Goal: Information Seeking & Learning: Check status

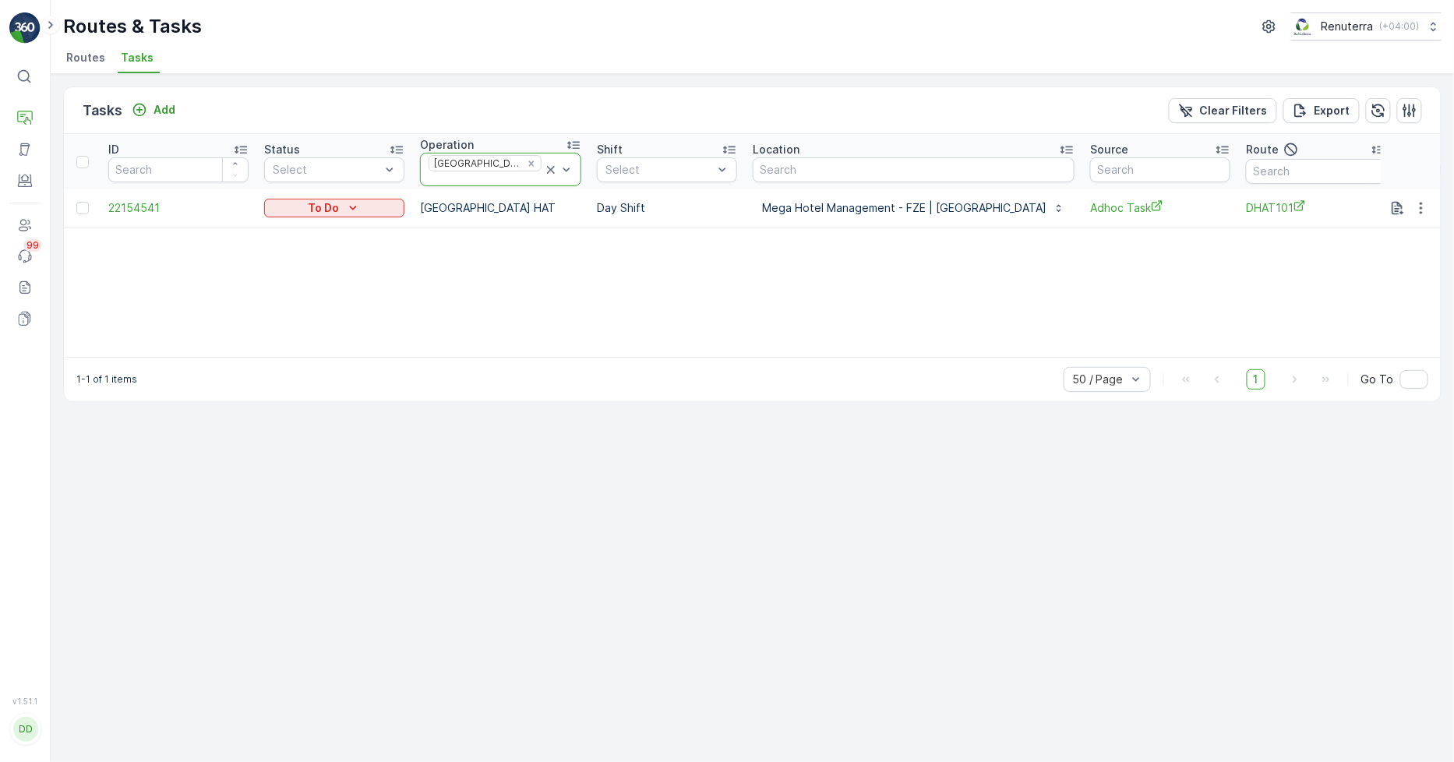
click at [547, 166] on icon at bounding box center [551, 170] width 8 height 8
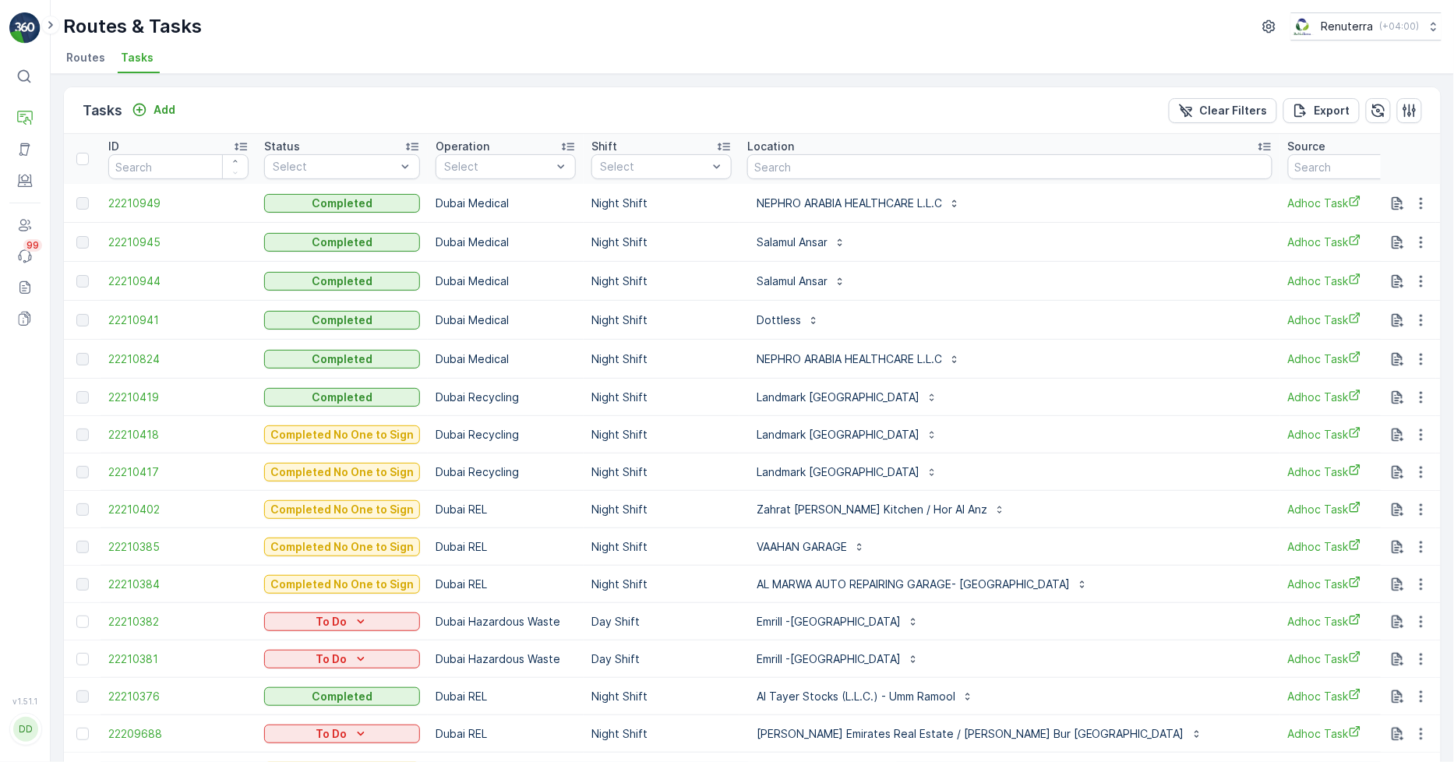
drag, startPoint x: 48, startPoint y: 24, endPoint x: 55, endPoint y: 97, distance: 72.8
click at [48, 24] on icon at bounding box center [50, 25] width 17 height 19
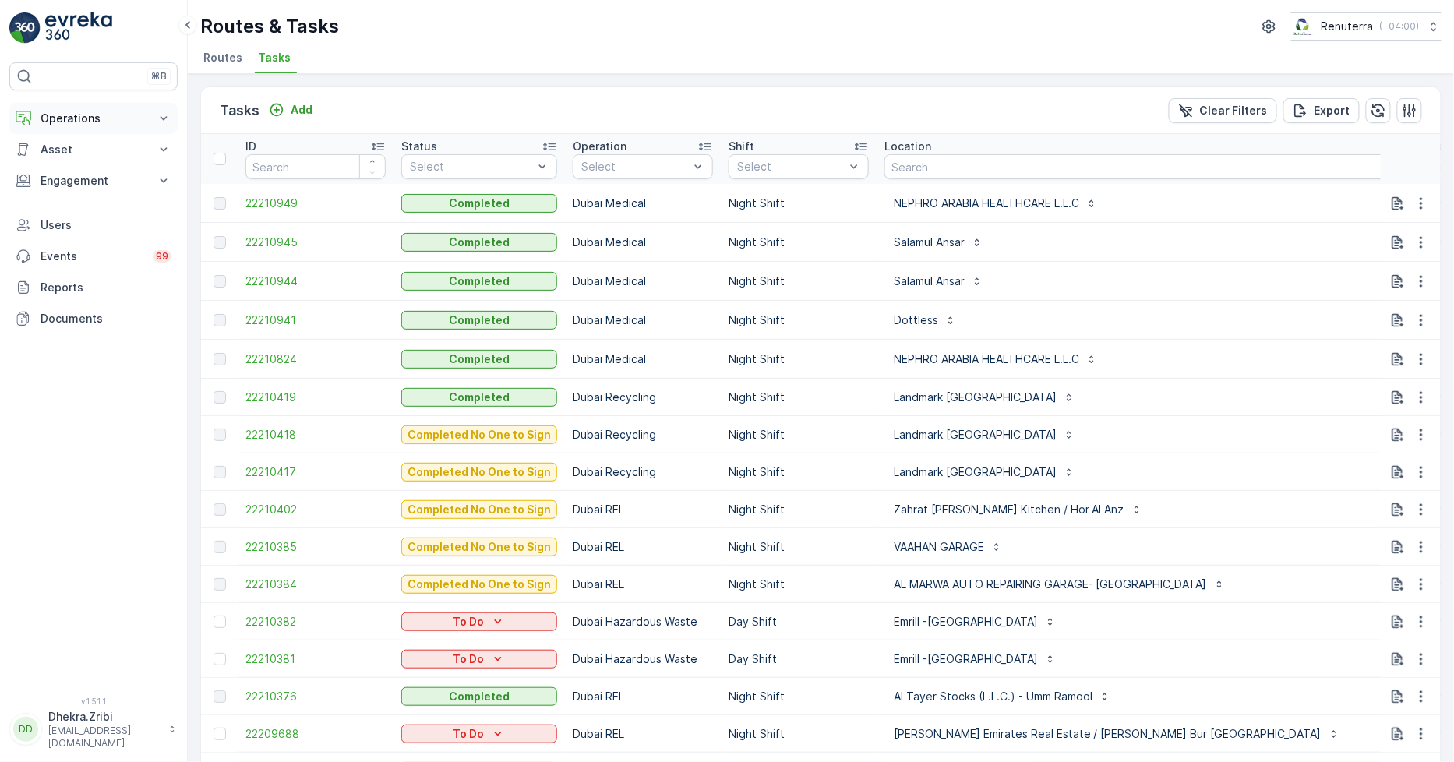
click at [104, 112] on p "Operations" at bounding box center [94, 119] width 106 height 16
click at [72, 165] on p "Planning" at bounding box center [62, 167] width 44 height 16
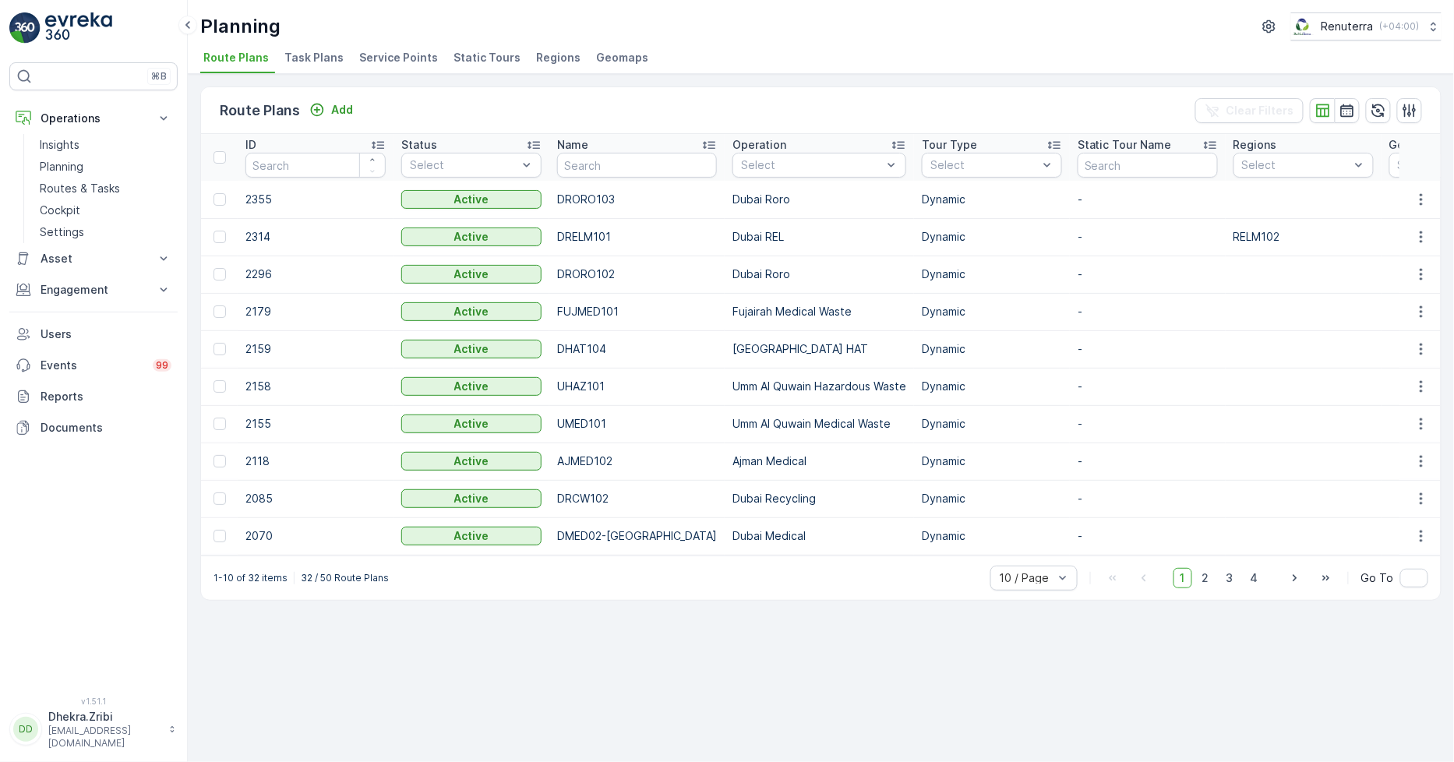
click at [416, 55] on span "Service Points" at bounding box center [398, 58] width 79 height 16
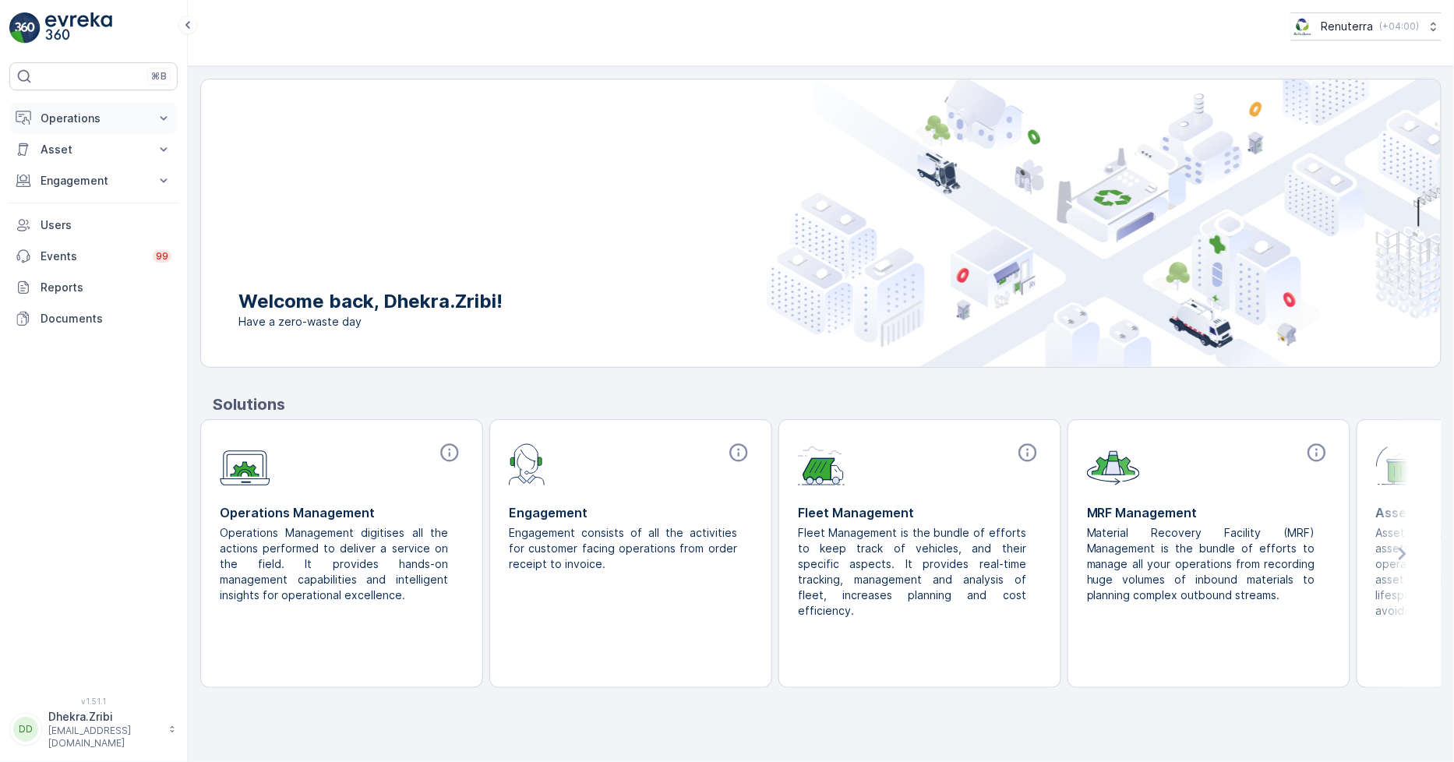
click at [130, 123] on p "Operations" at bounding box center [94, 119] width 106 height 16
click at [111, 192] on p "Routes & Tasks" at bounding box center [80, 189] width 80 height 16
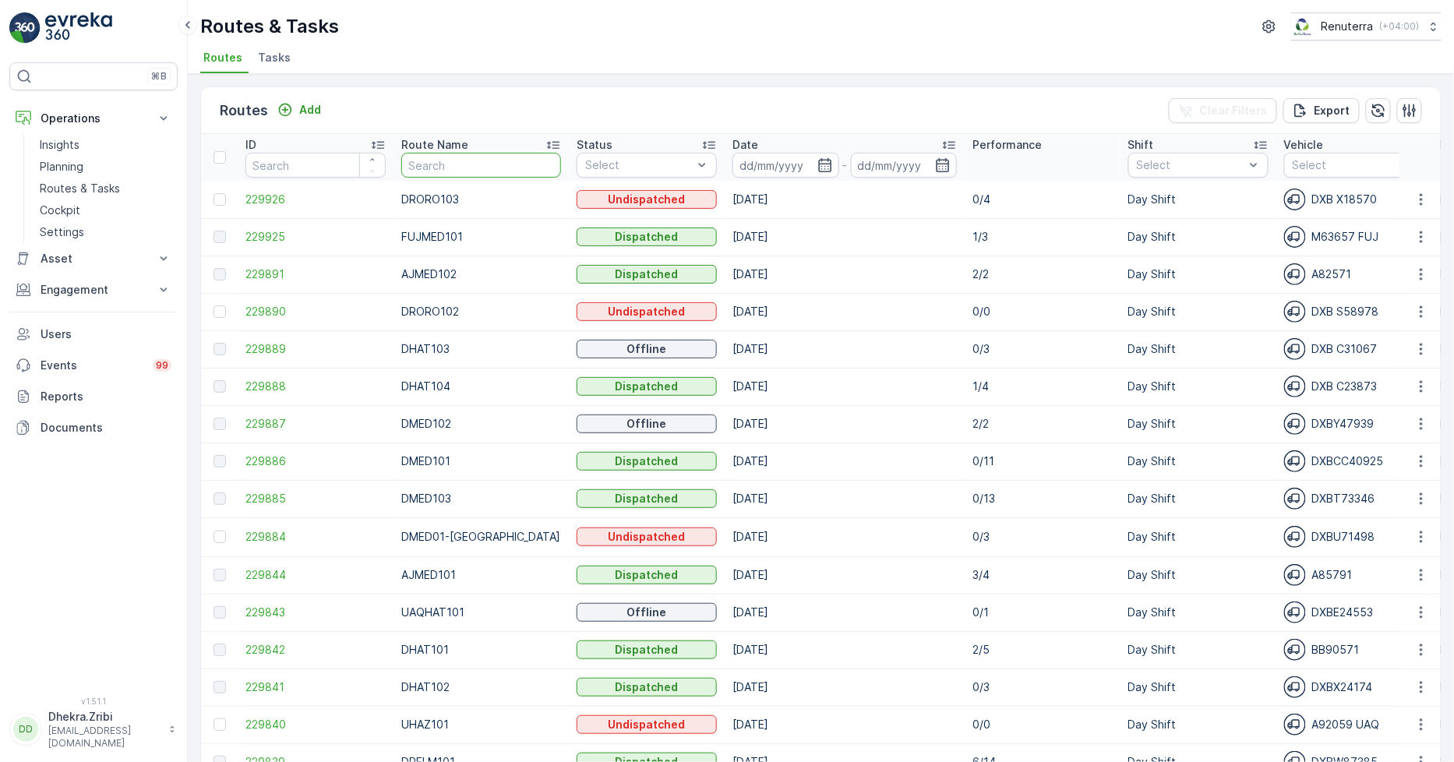
click at [503, 153] on input "text" at bounding box center [481, 165] width 160 height 25
type input "hat"
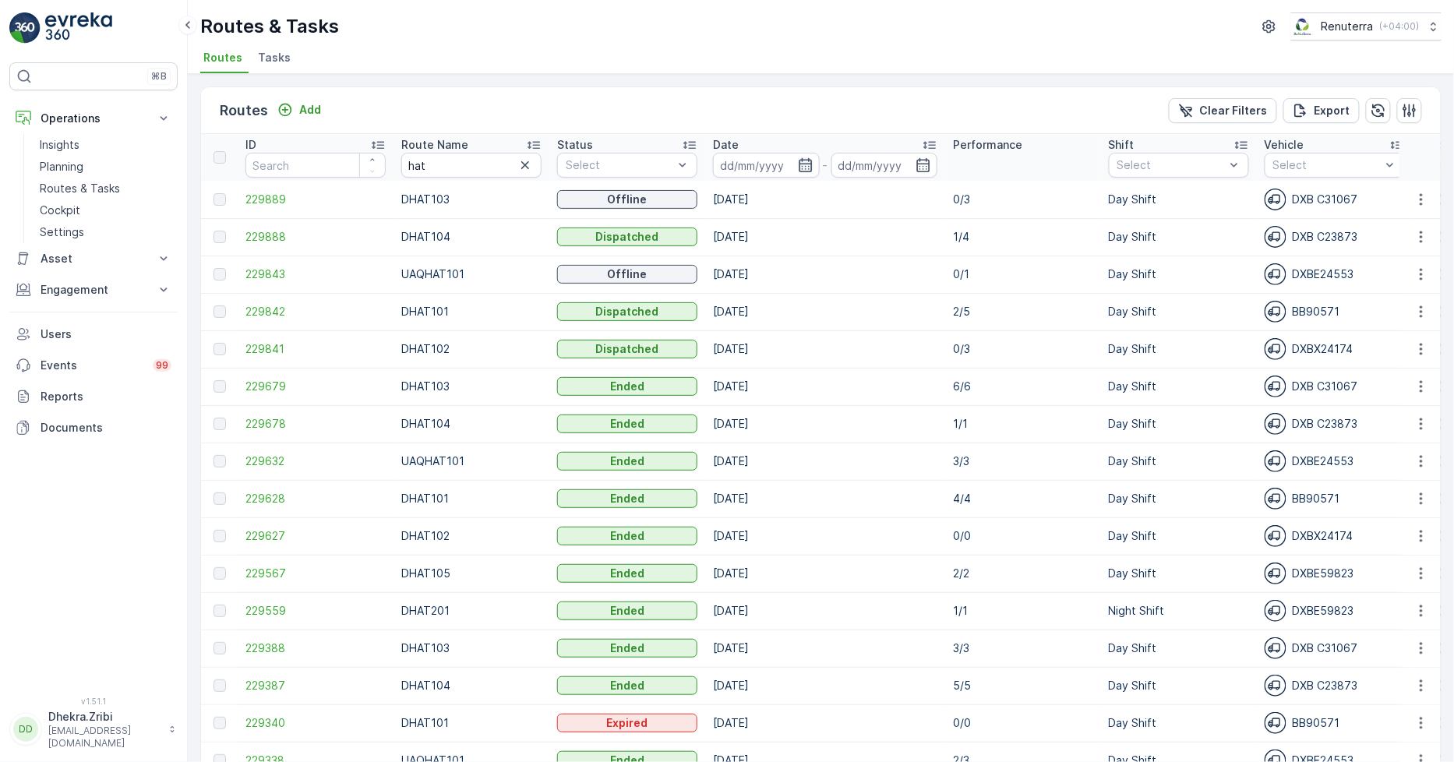
click at [809, 168] on icon "button" at bounding box center [806, 165] width 16 height 16
click at [929, 154] on input at bounding box center [885, 165] width 107 height 25
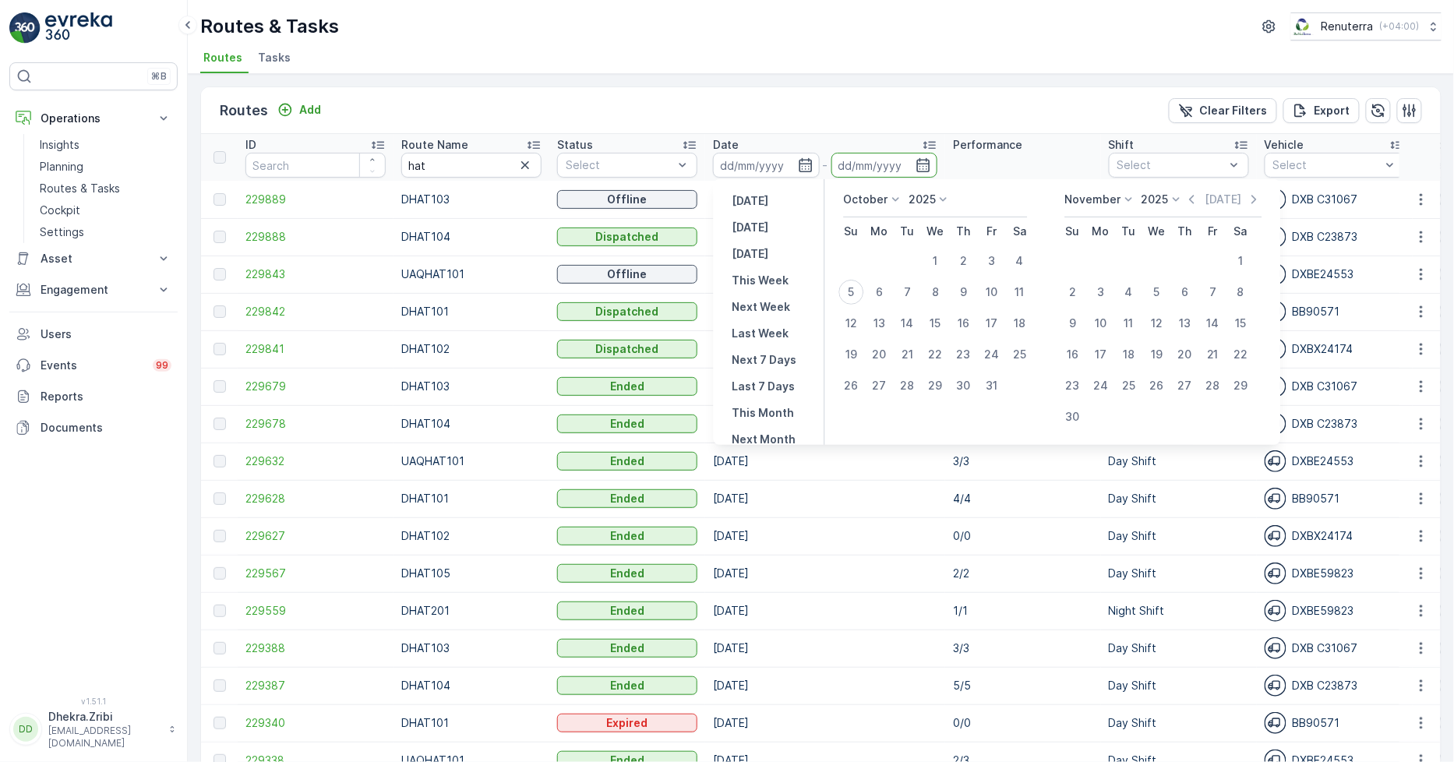
click at [929, 154] on input at bounding box center [885, 165] width 107 height 25
click at [769, 200] on p "Yesterday" at bounding box center [751, 201] width 37 height 16
type input "[DATE]"
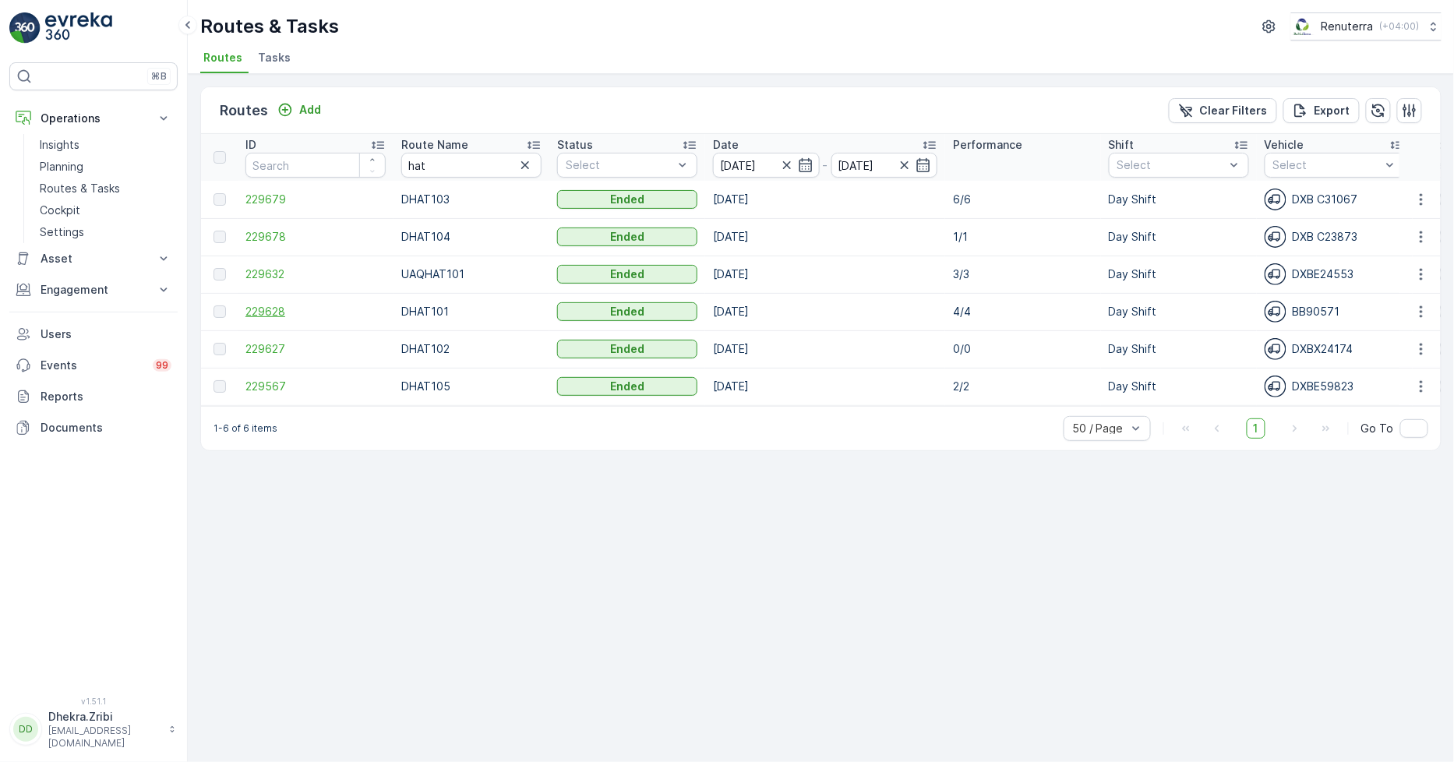
click at [270, 305] on span "229628" at bounding box center [316, 312] width 140 height 16
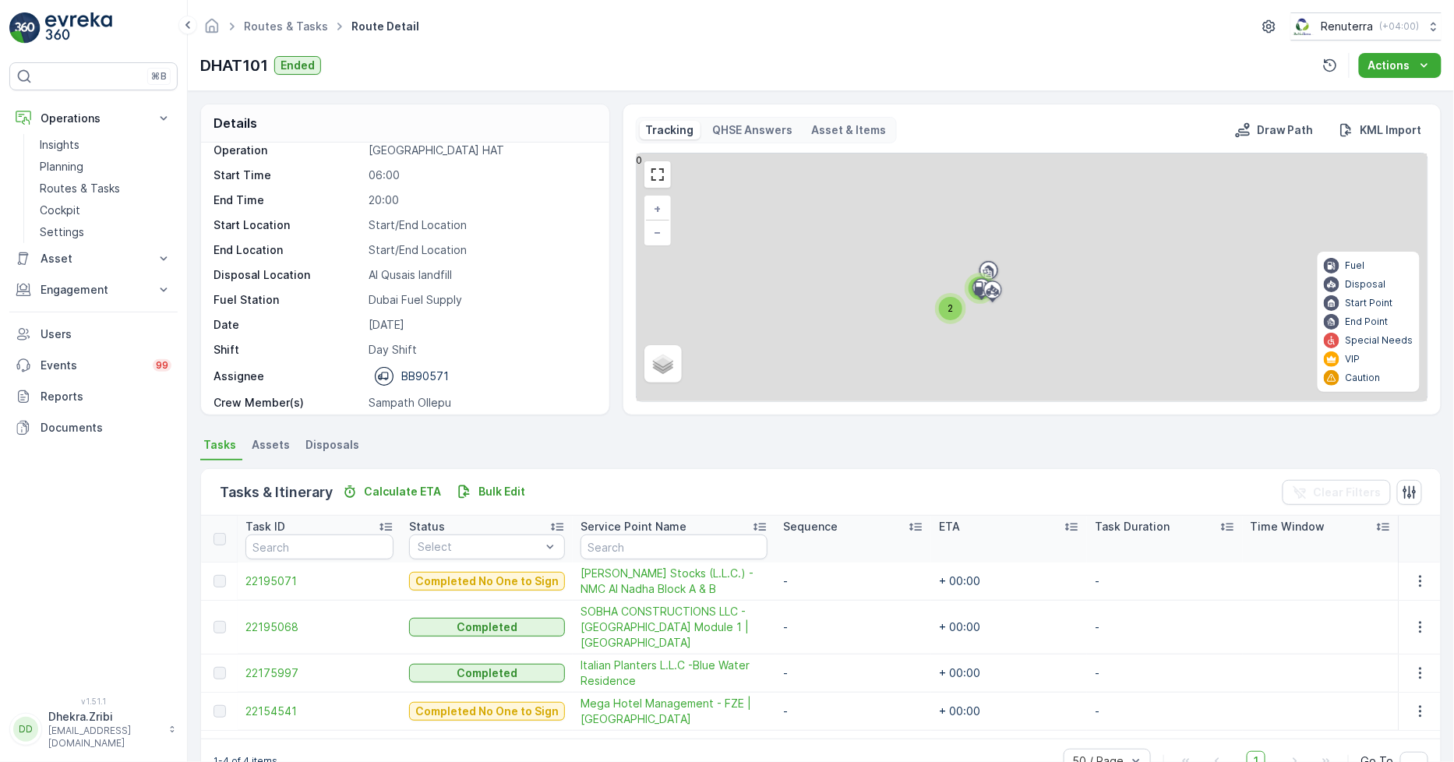
scroll to position [49, 0]
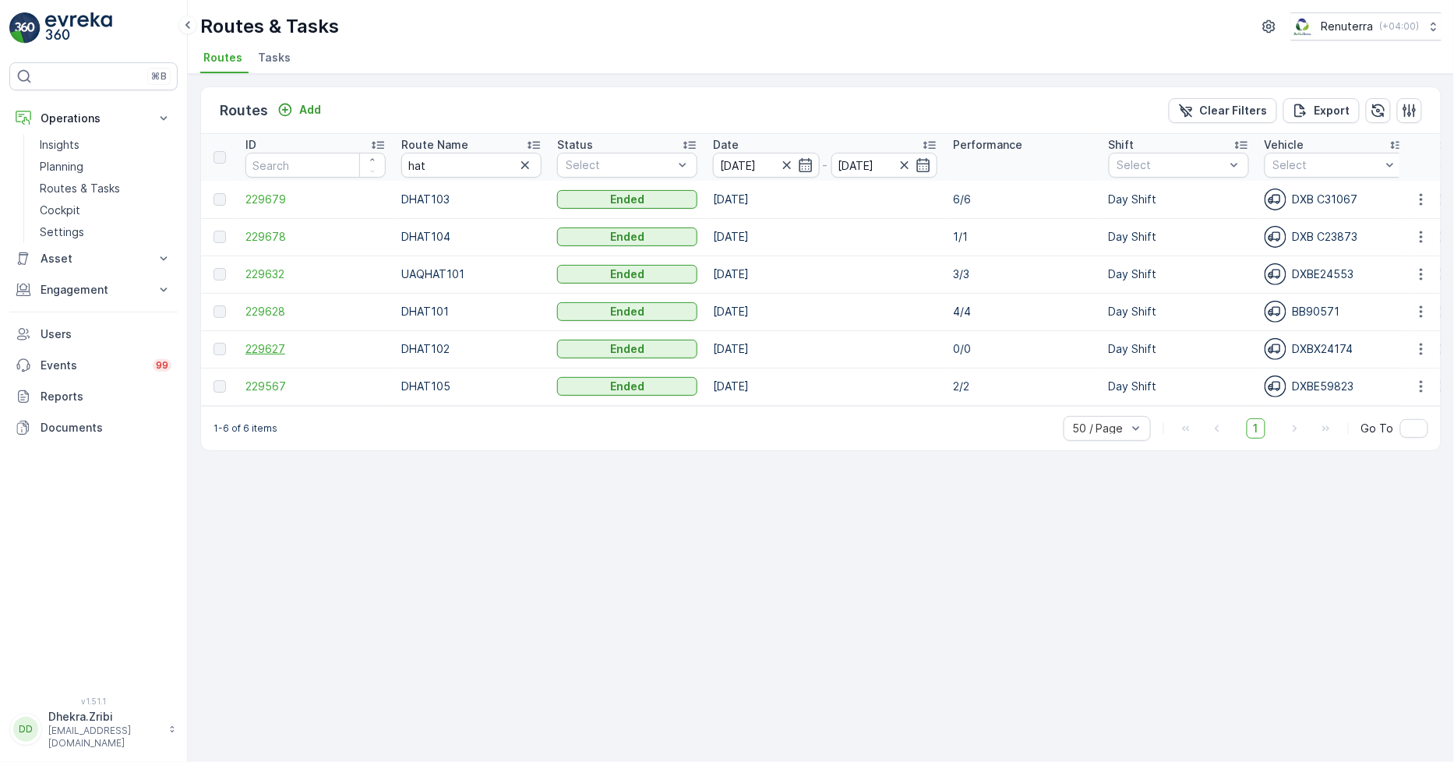
click at [252, 347] on span "229627" at bounding box center [316, 349] width 140 height 16
click at [267, 199] on span "229679" at bounding box center [316, 200] width 140 height 16
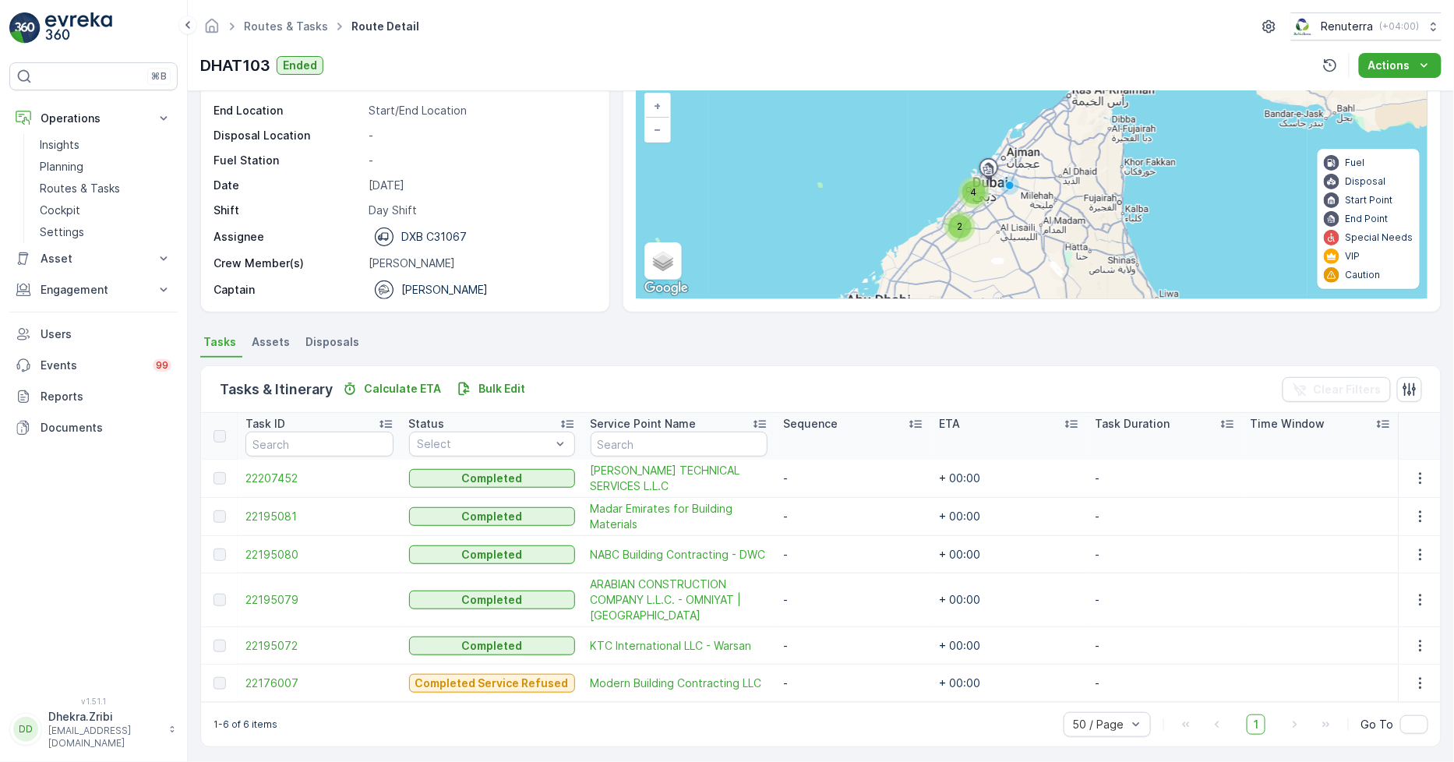
scroll to position [107, 0]
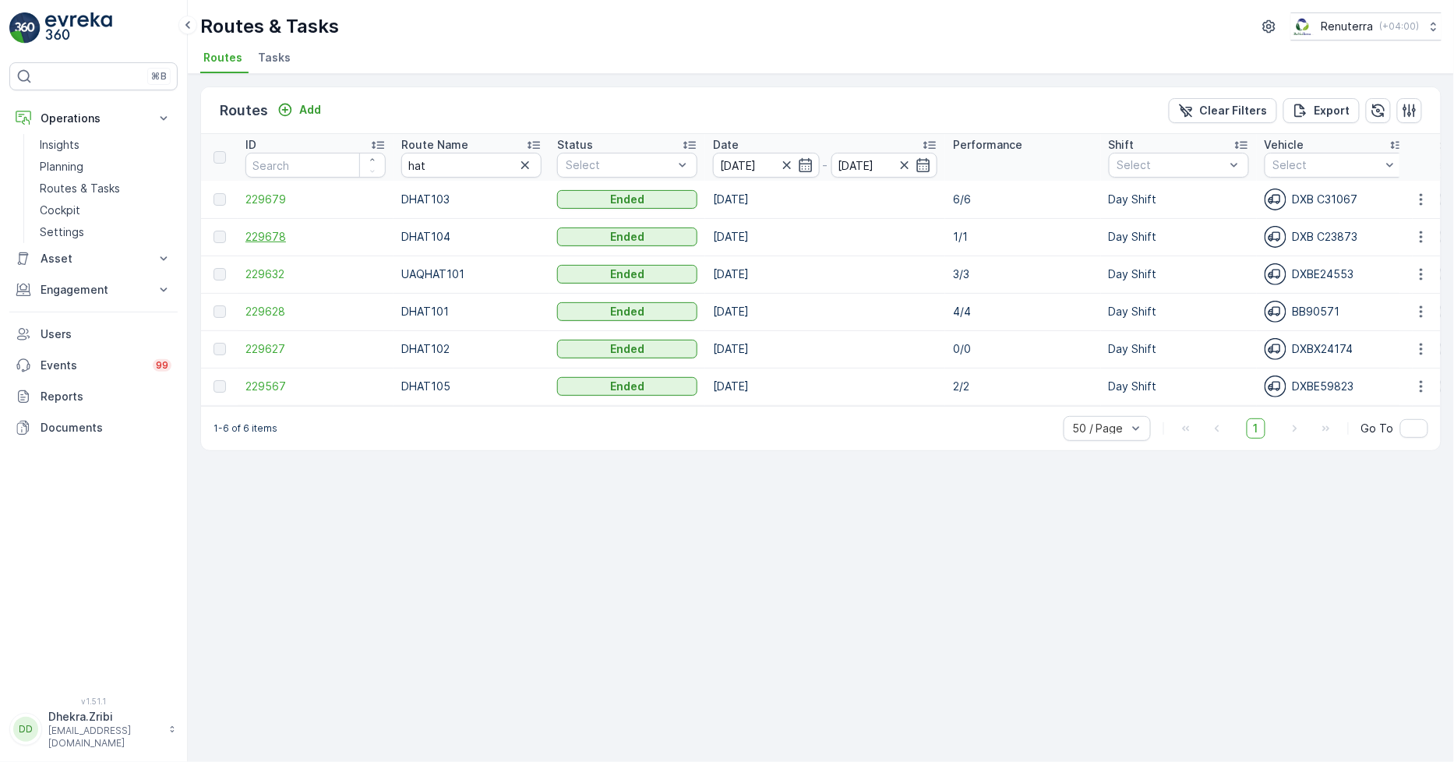
click at [253, 237] on span "229678" at bounding box center [316, 237] width 140 height 16
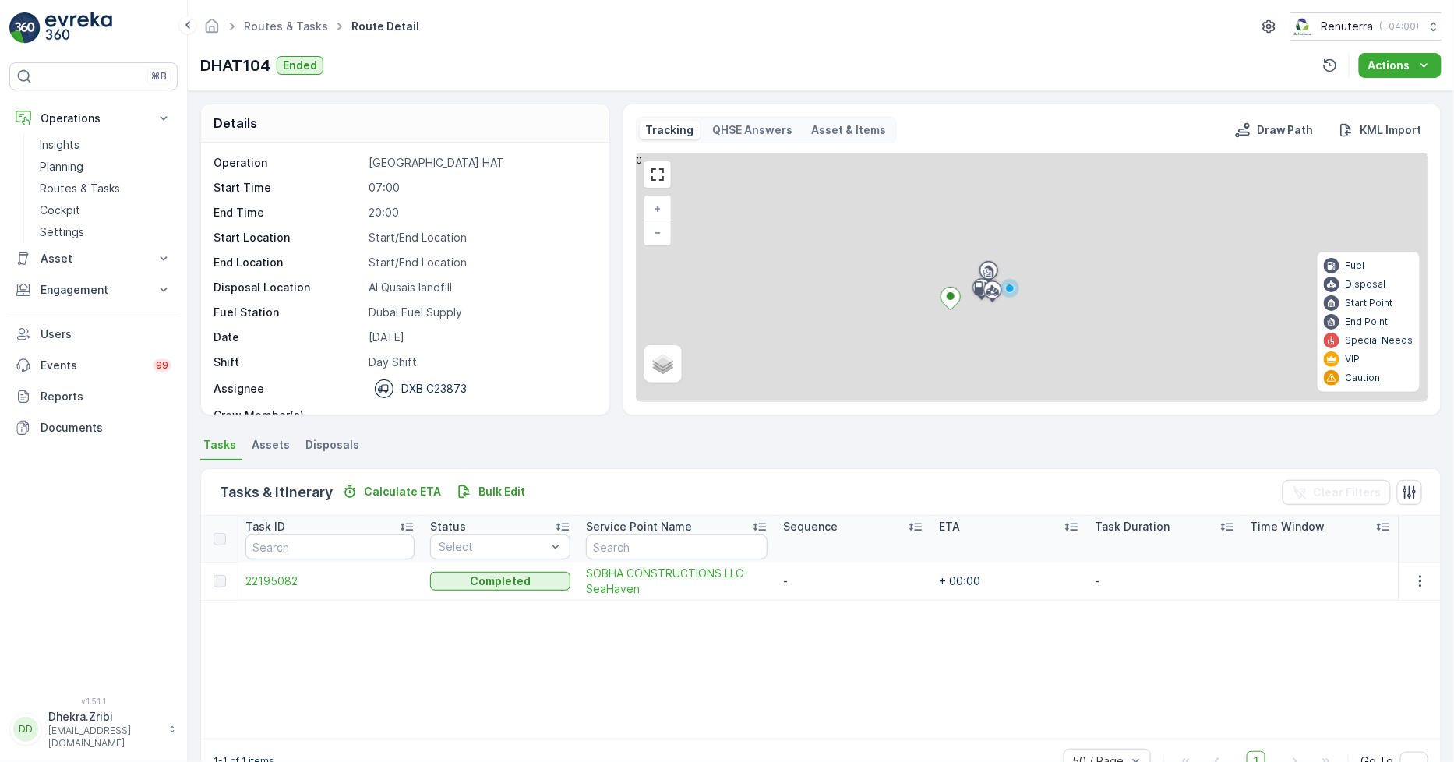
scroll to position [49, 0]
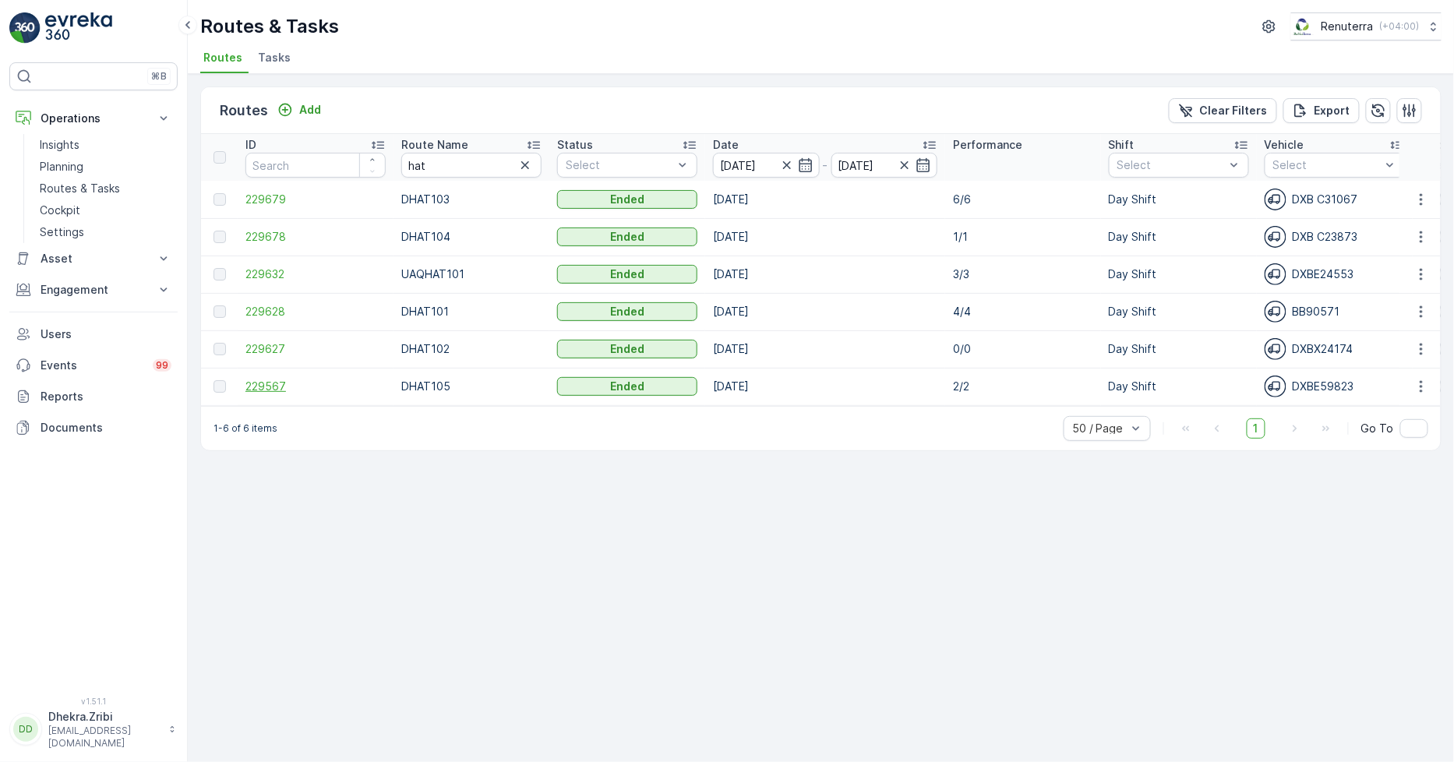
click at [291, 380] on span "229567" at bounding box center [316, 387] width 140 height 16
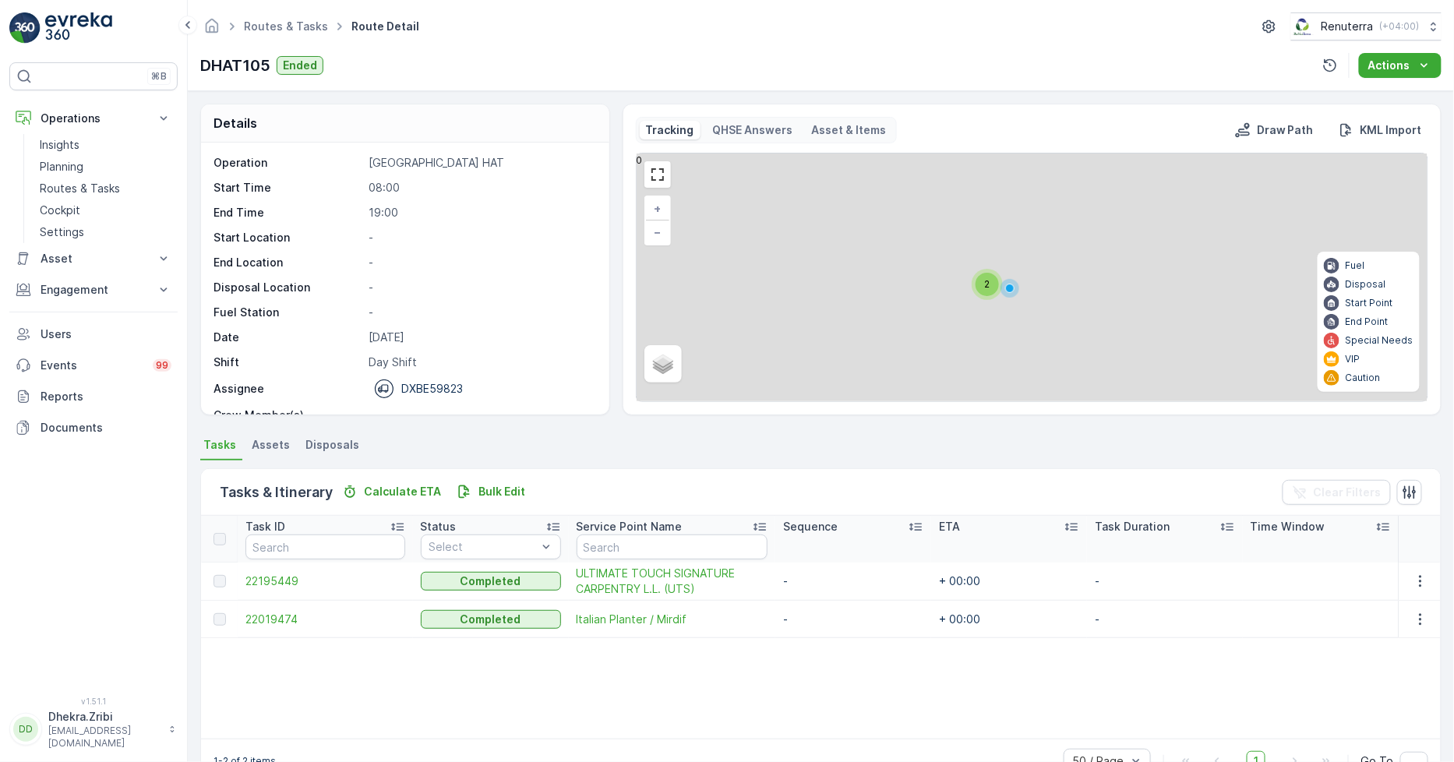
scroll to position [41, 0]
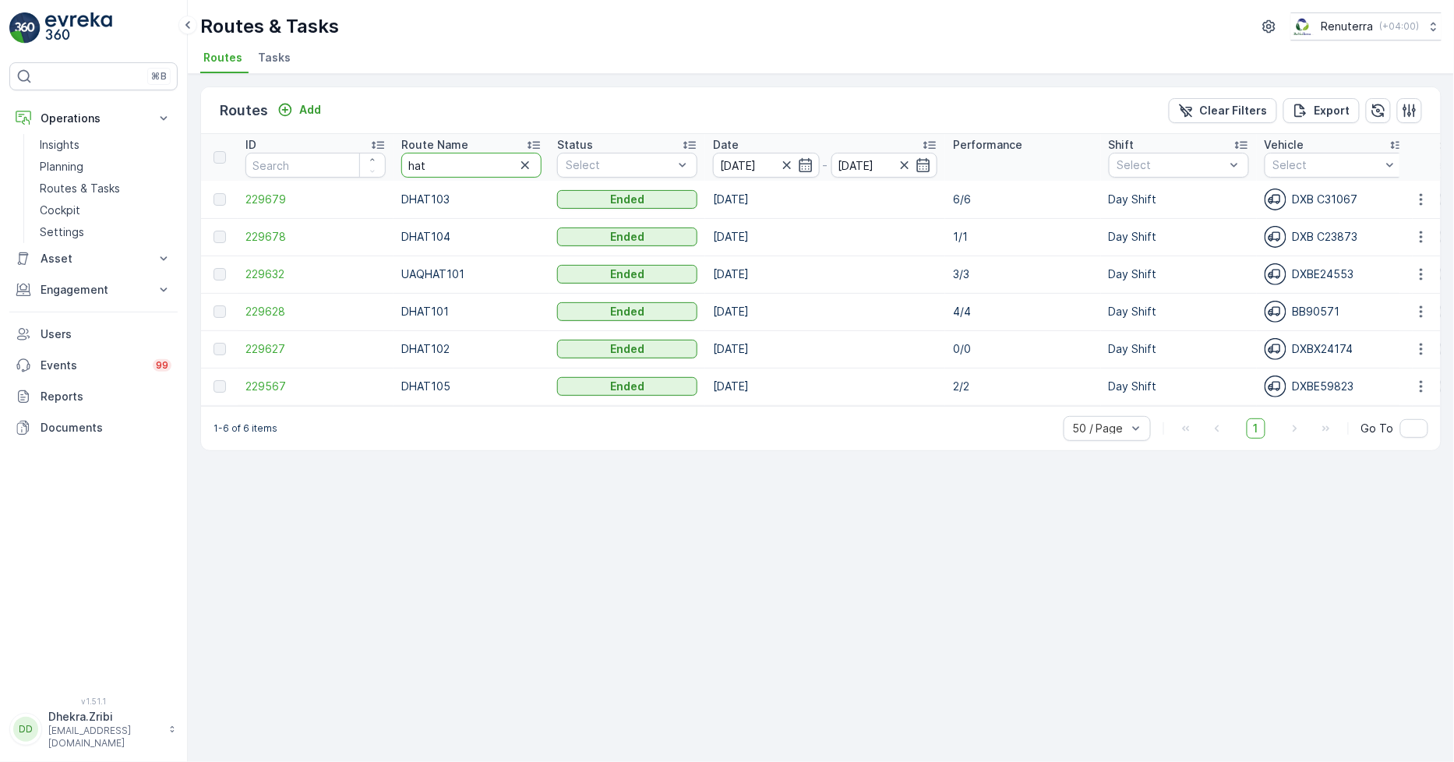
click at [426, 171] on input "hat" at bounding box center [471, 165] width 140 height 25
click at [263, 352] on span "229627" at bounding box center [316, 349] width 140 height 16
click at [247, 198] on span "229679" at bounding box center [316, 200] width 140 height 16
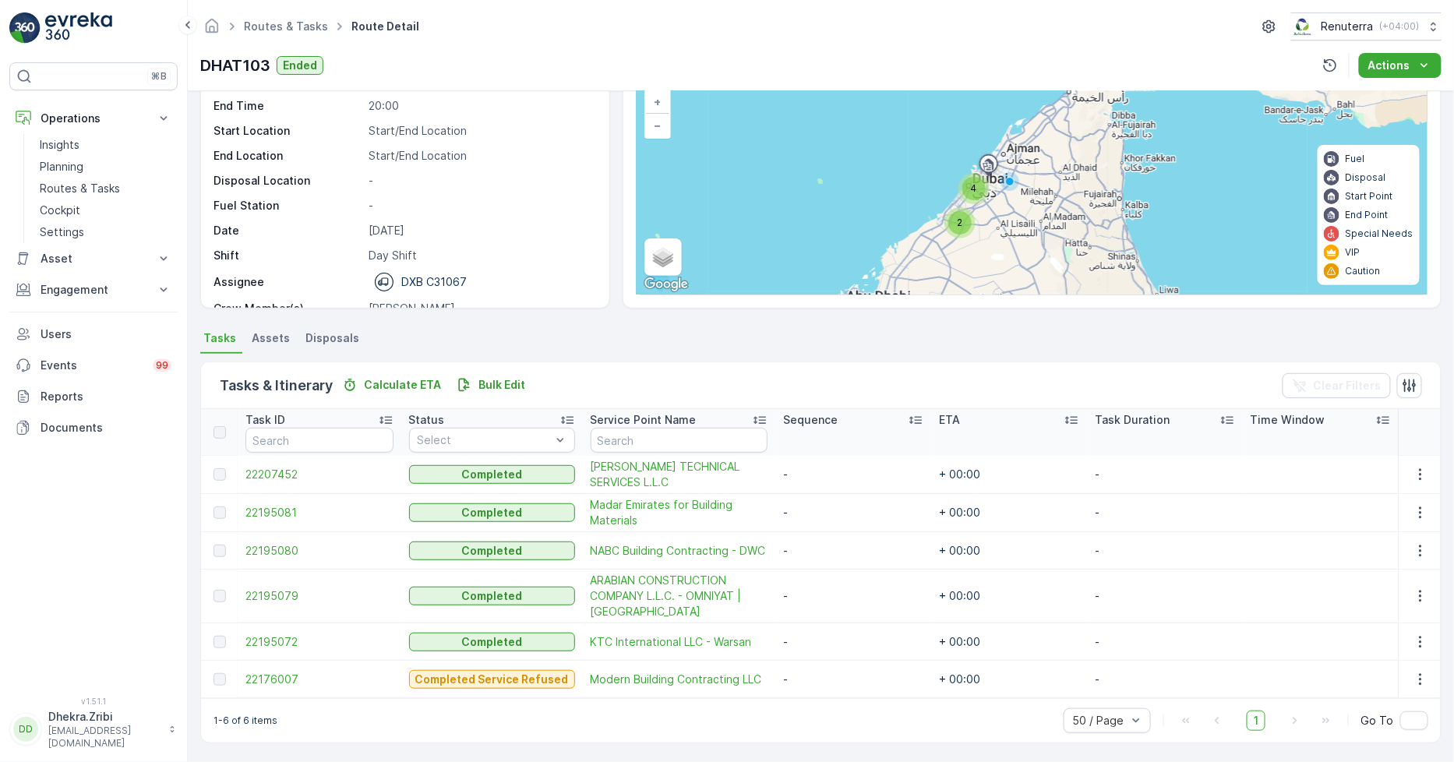
scroll to position [49, 0]
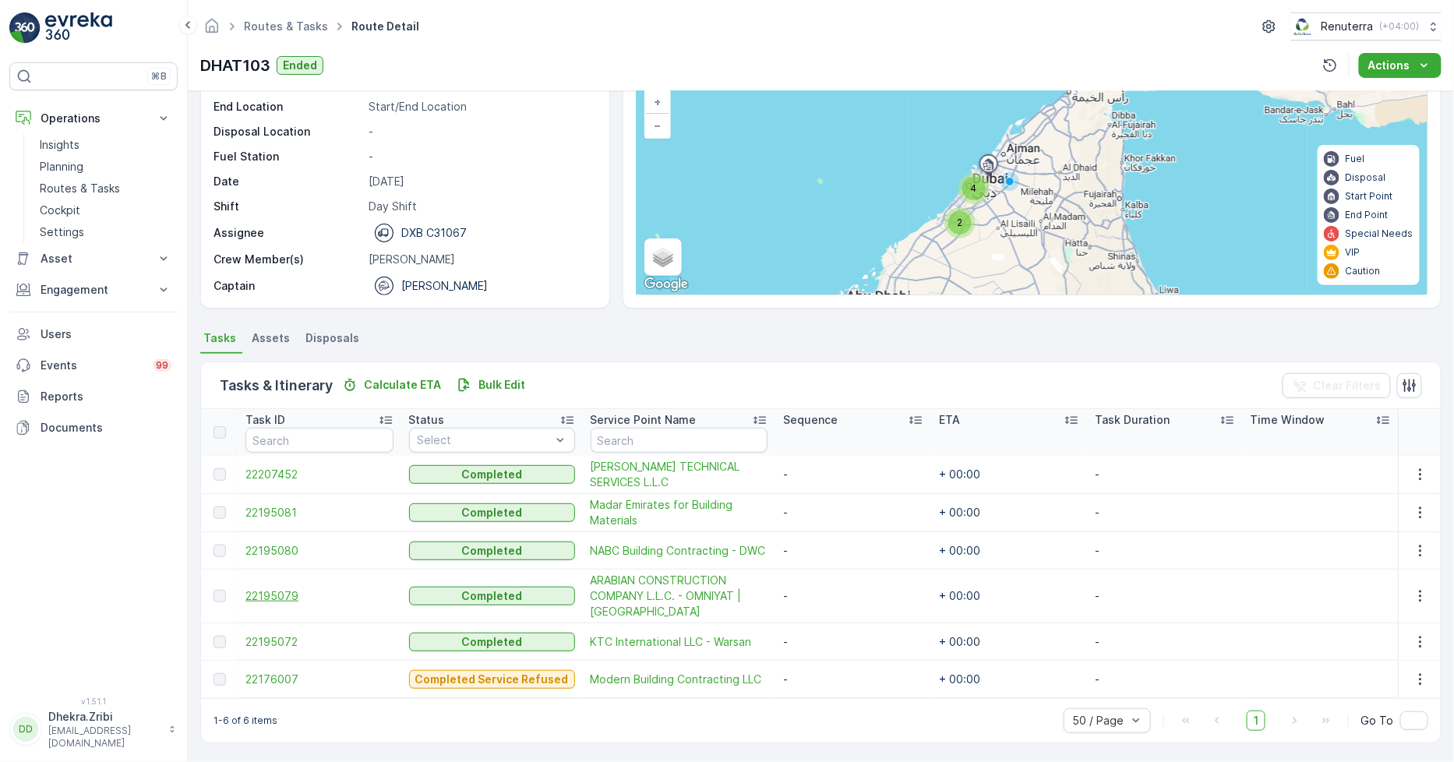
click at [281, 590] on span "22195079" at bounding box center [320, 596] width 148 height 16
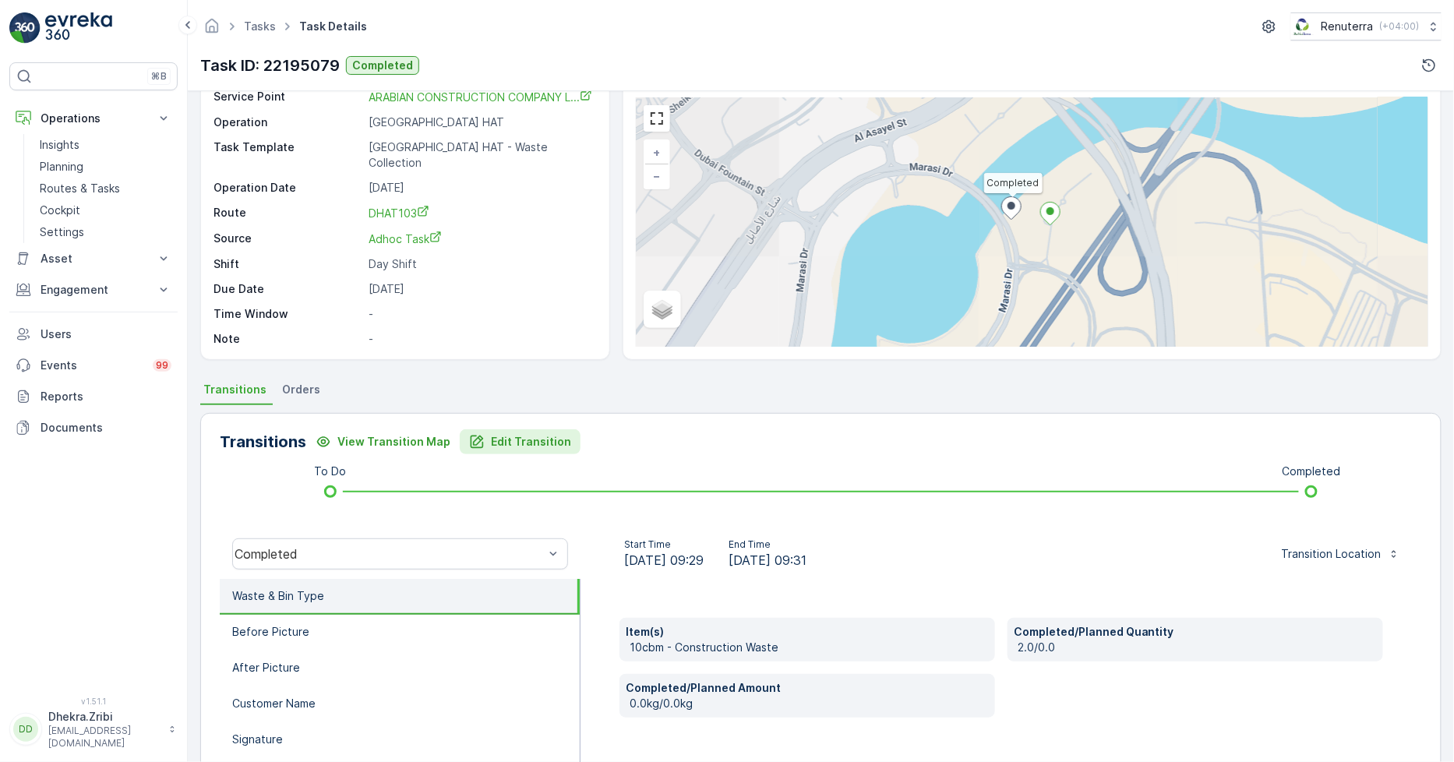
scroll to position [173, 0]
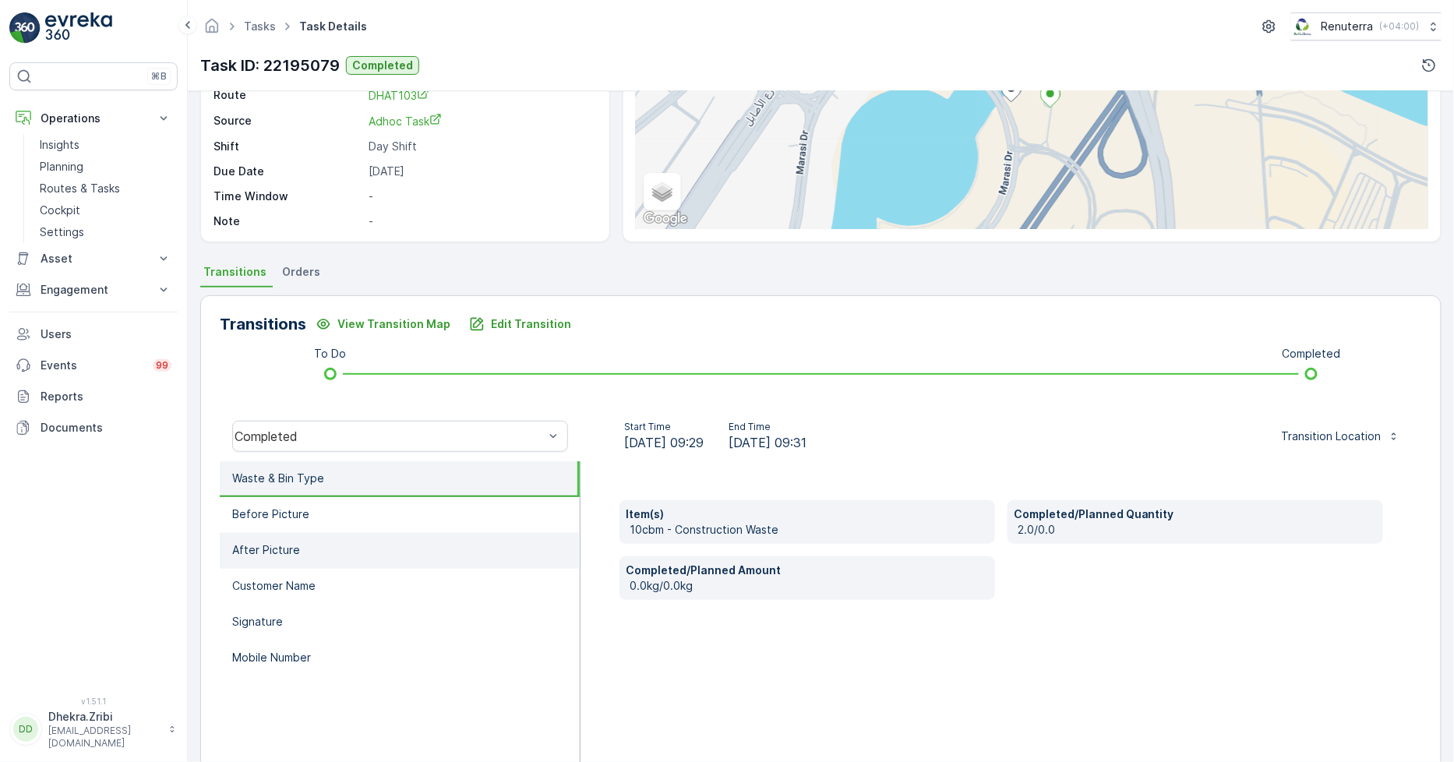
click at [348, 533] on li "After Picture" at bounding box center [400, 551] width 360 height 36
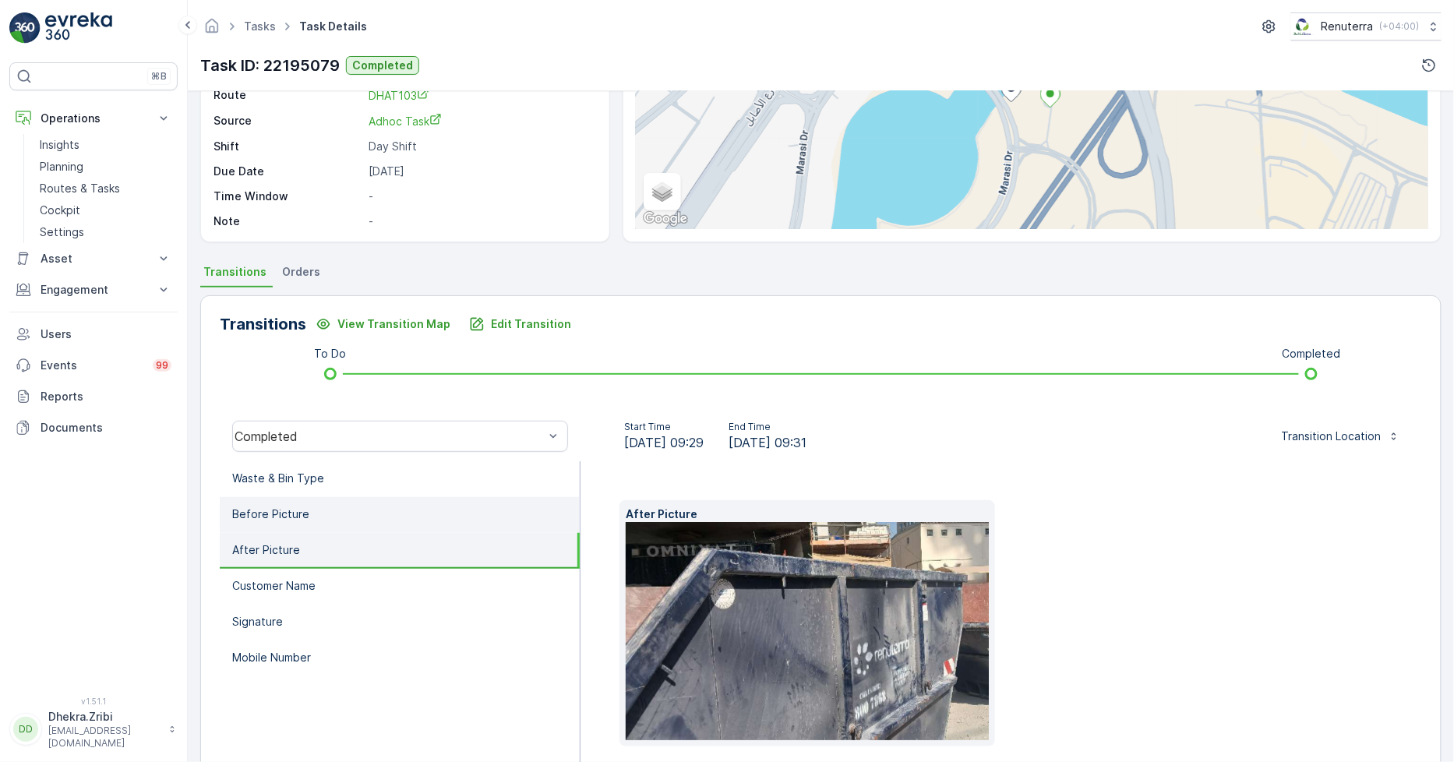
click at [362, 516] on li "Before Picture" at bounding box center [400, 515] width 360 height 36
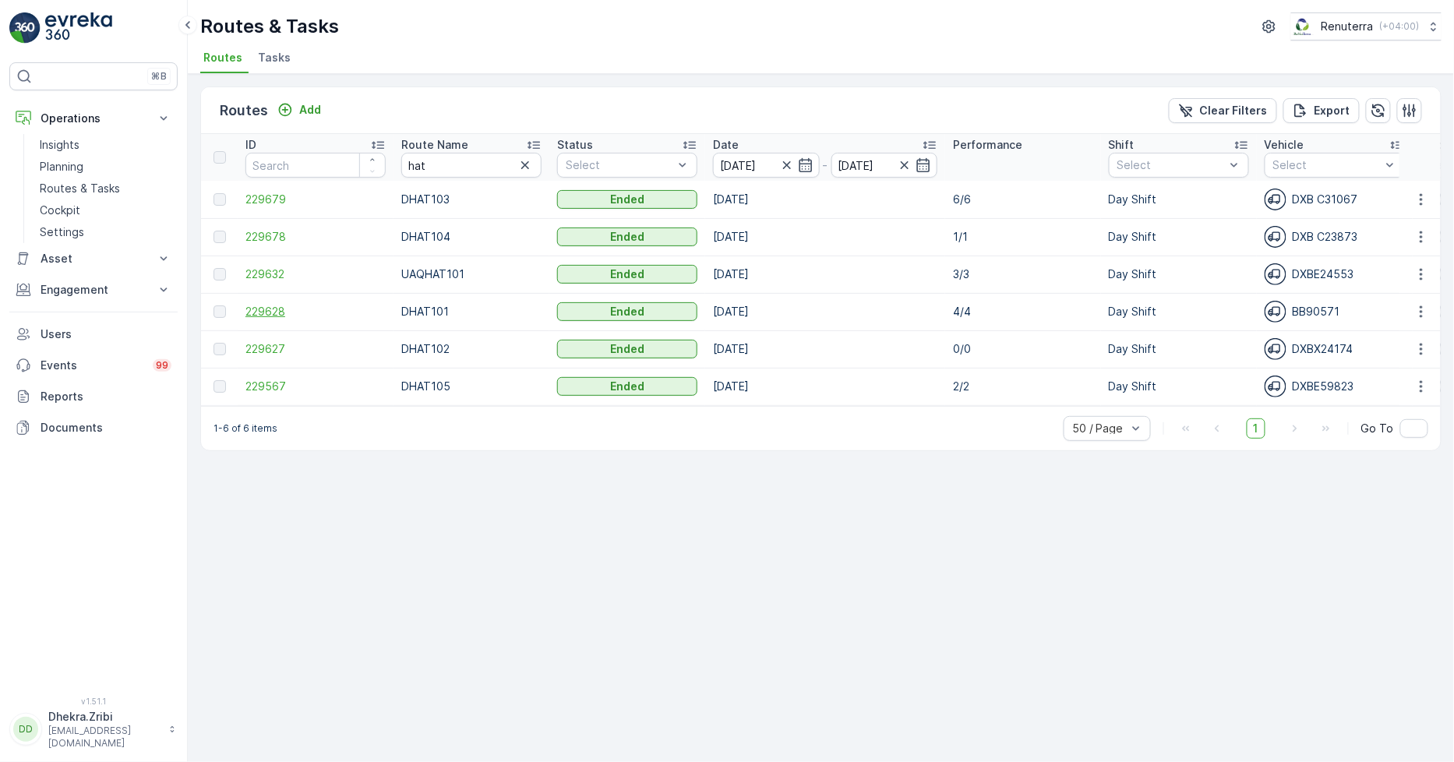
click at [268, 313] on span "229628" at bounding box center [316, 312] width 140 height 16
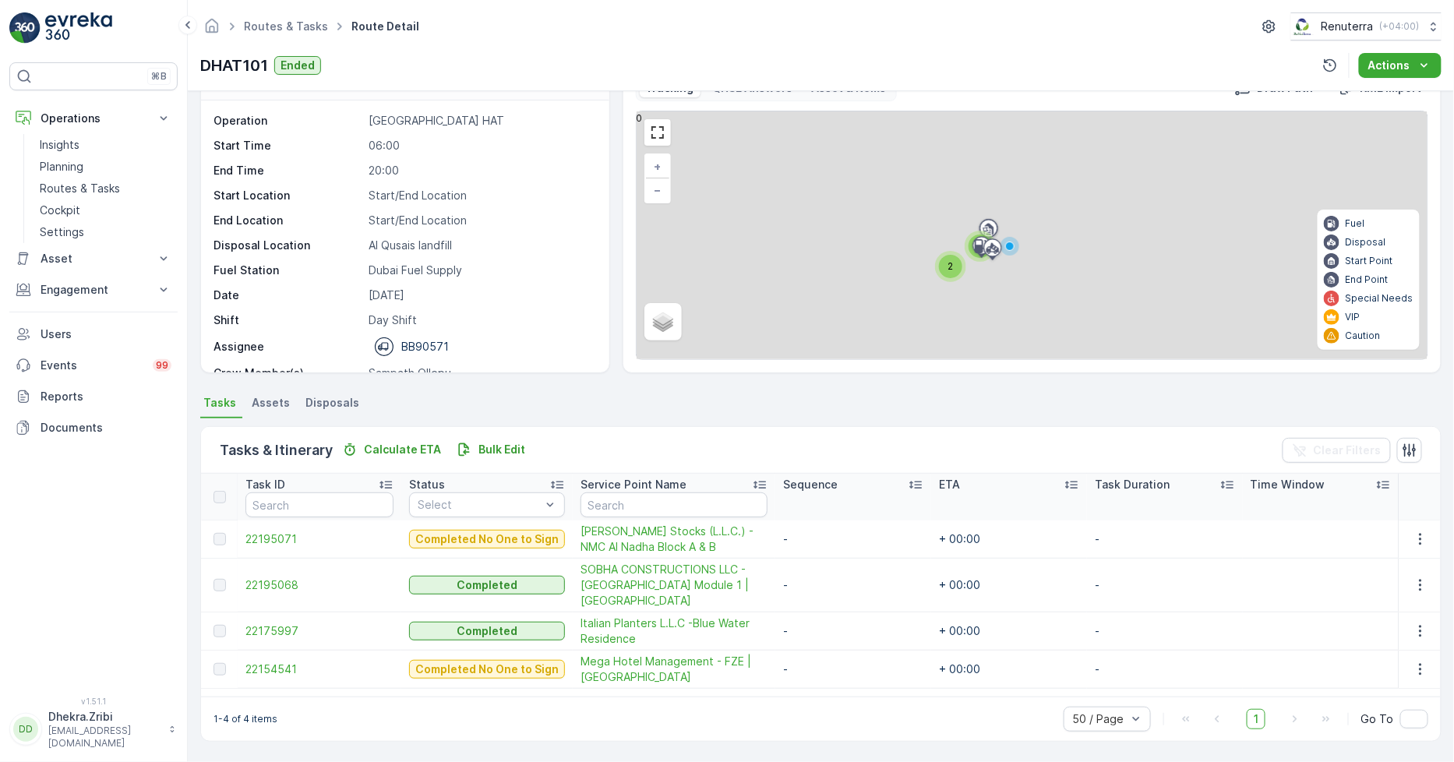
scroll to position [41, 0]
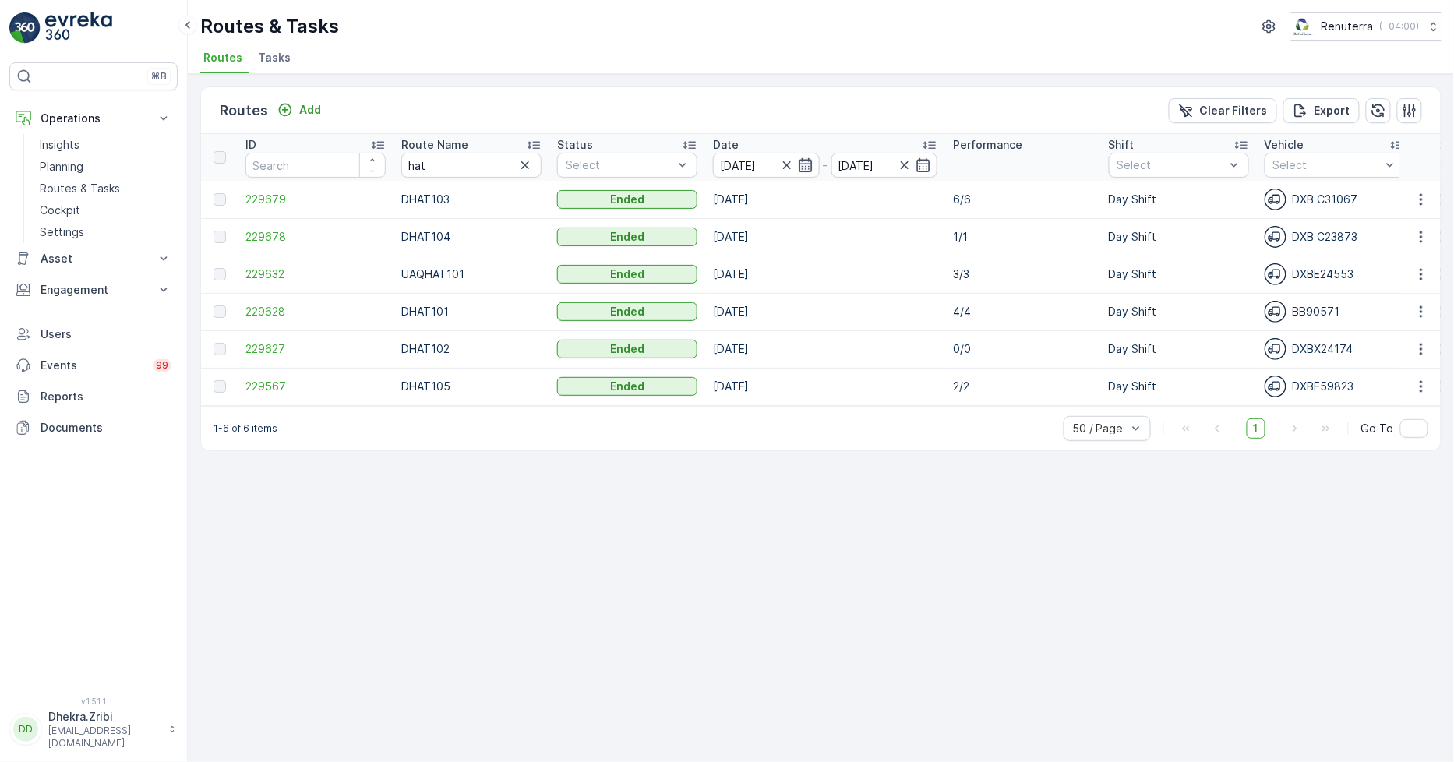
click at [804, 159] on icon "button" at bounding box center [805, 165] width 13 height 14
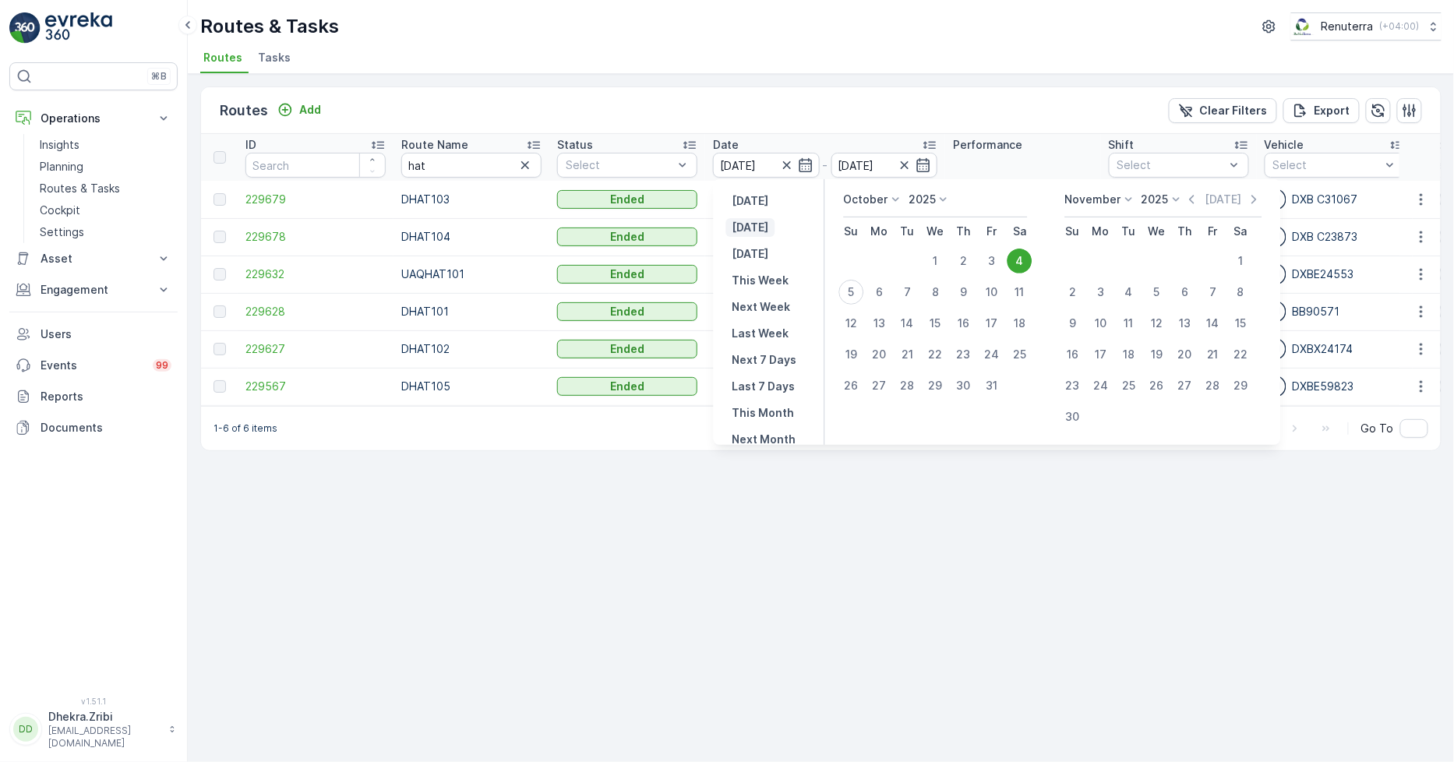
click at [769, 230] on button "Today" at bounding box center [750, 227] width 49 height 19
type input "05.10.2025"
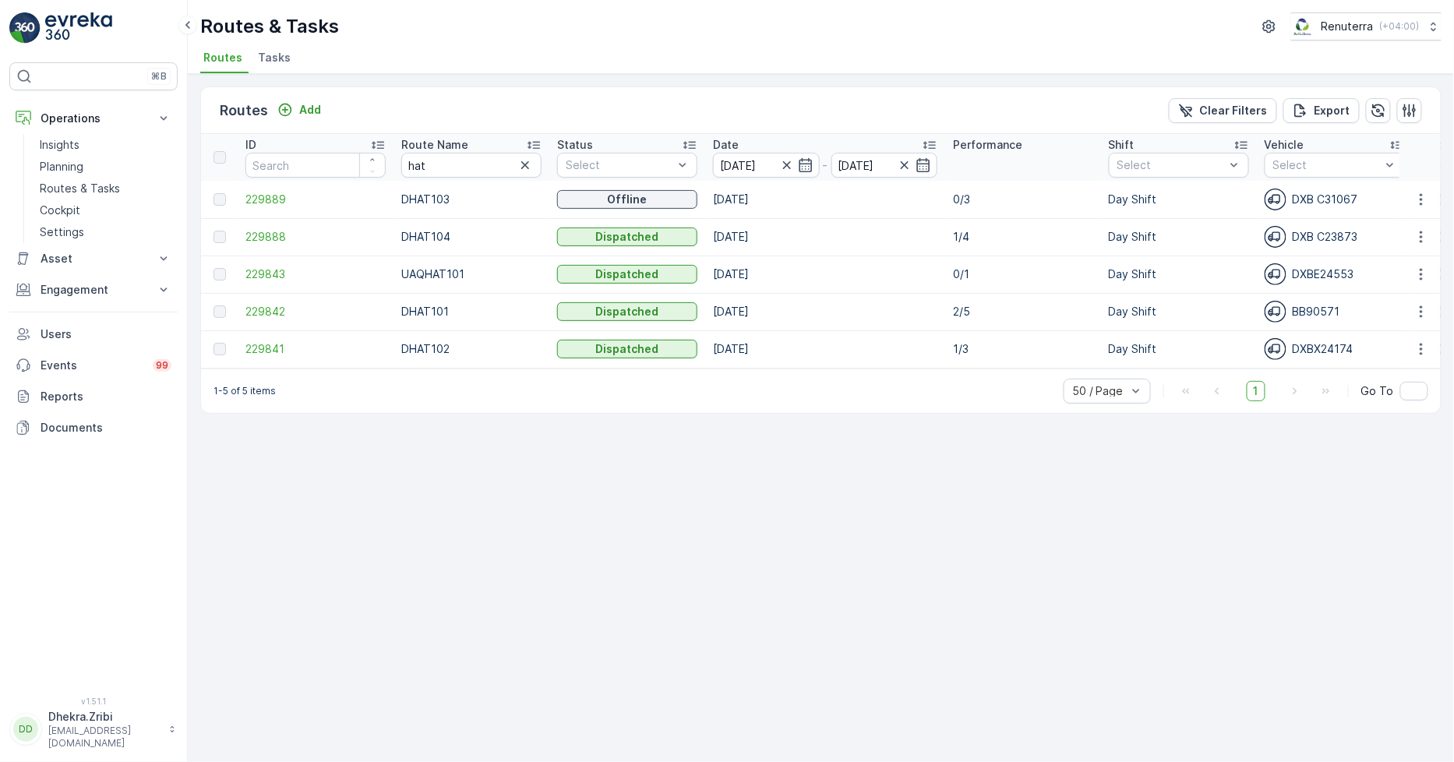
click at [260, 291] on td "229843" at bounding box center [316, 274] width 156 height 37
click at [252, 317] on span "229842" at bounding box center [316, 312] width 140 height 16
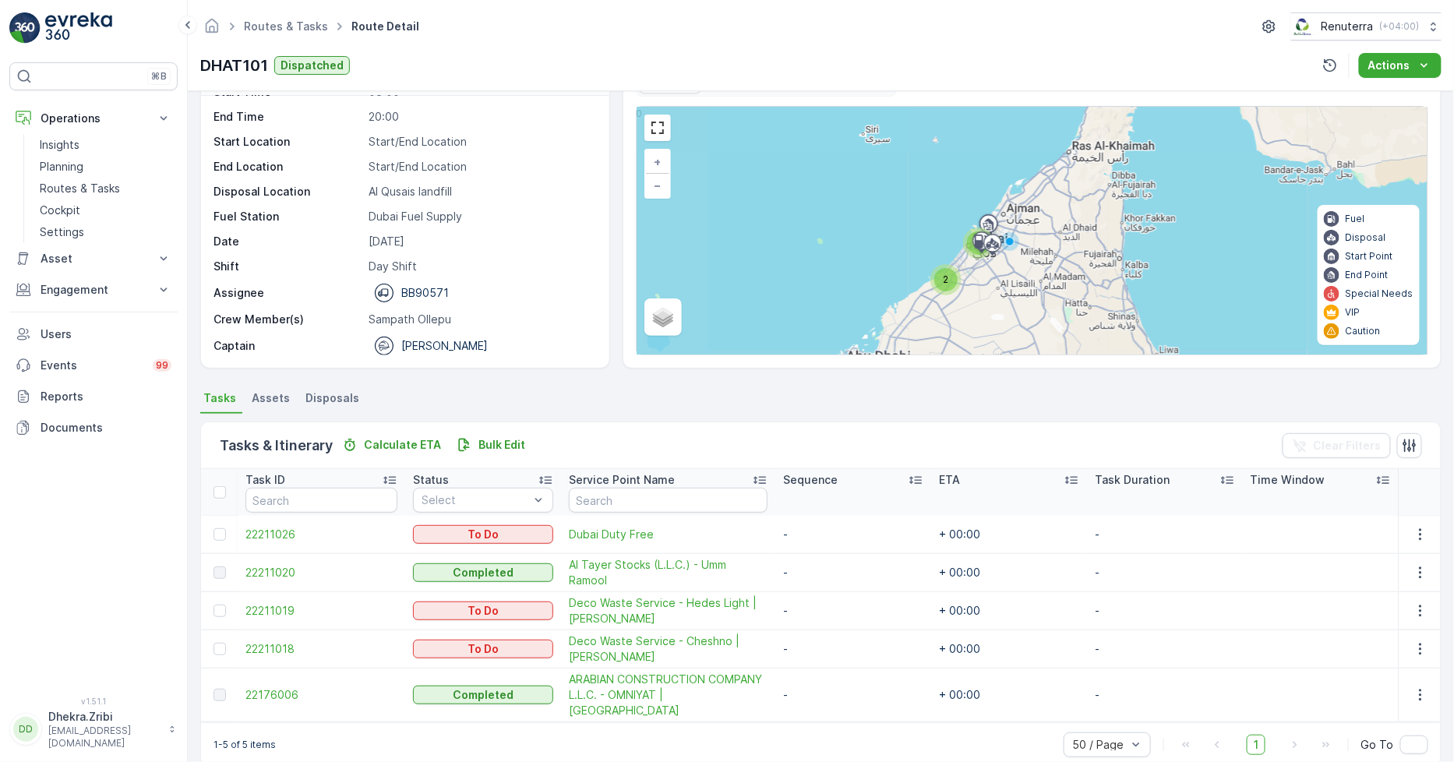
scroll to position [56, 0]
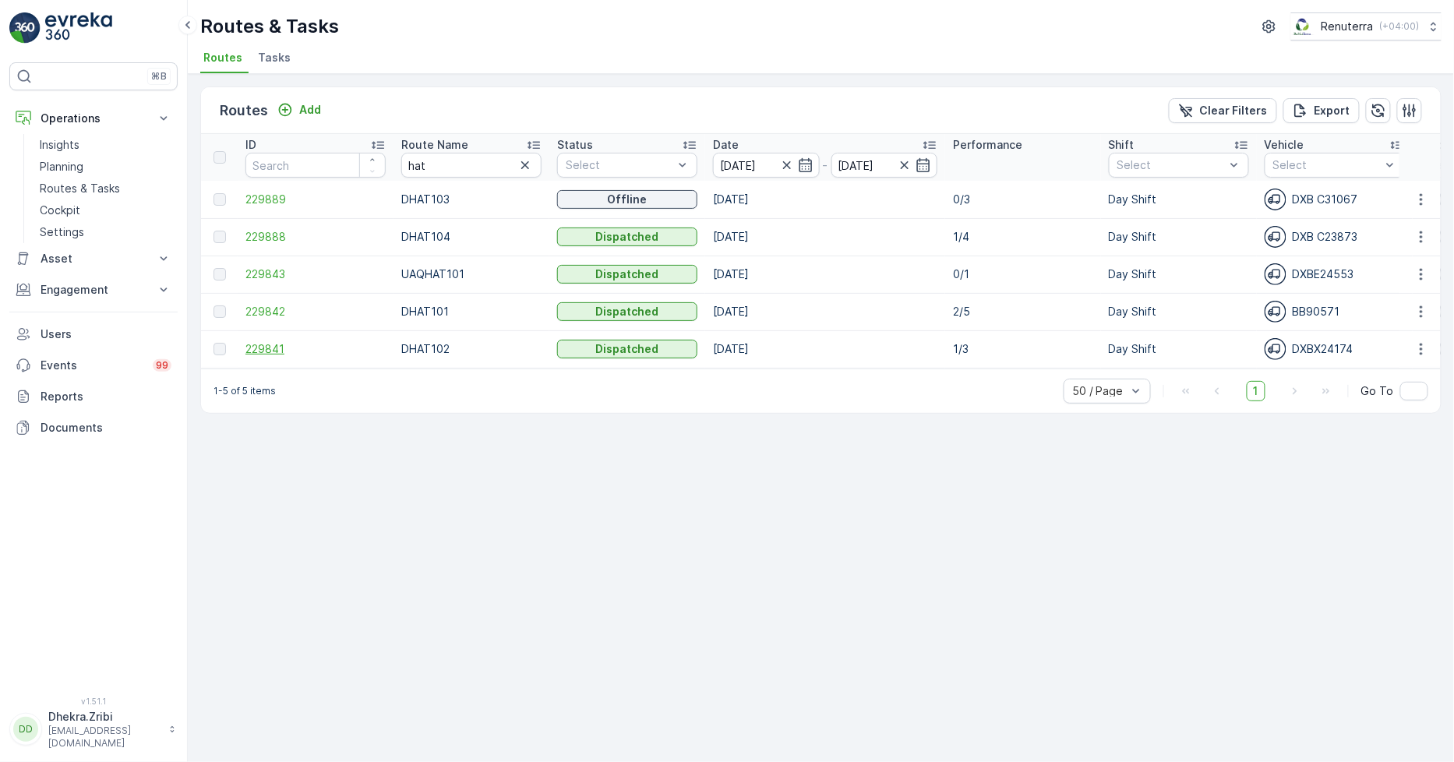
click at [265, 347] on span "229841" at bounding box center [316, 349] width 140 height 16
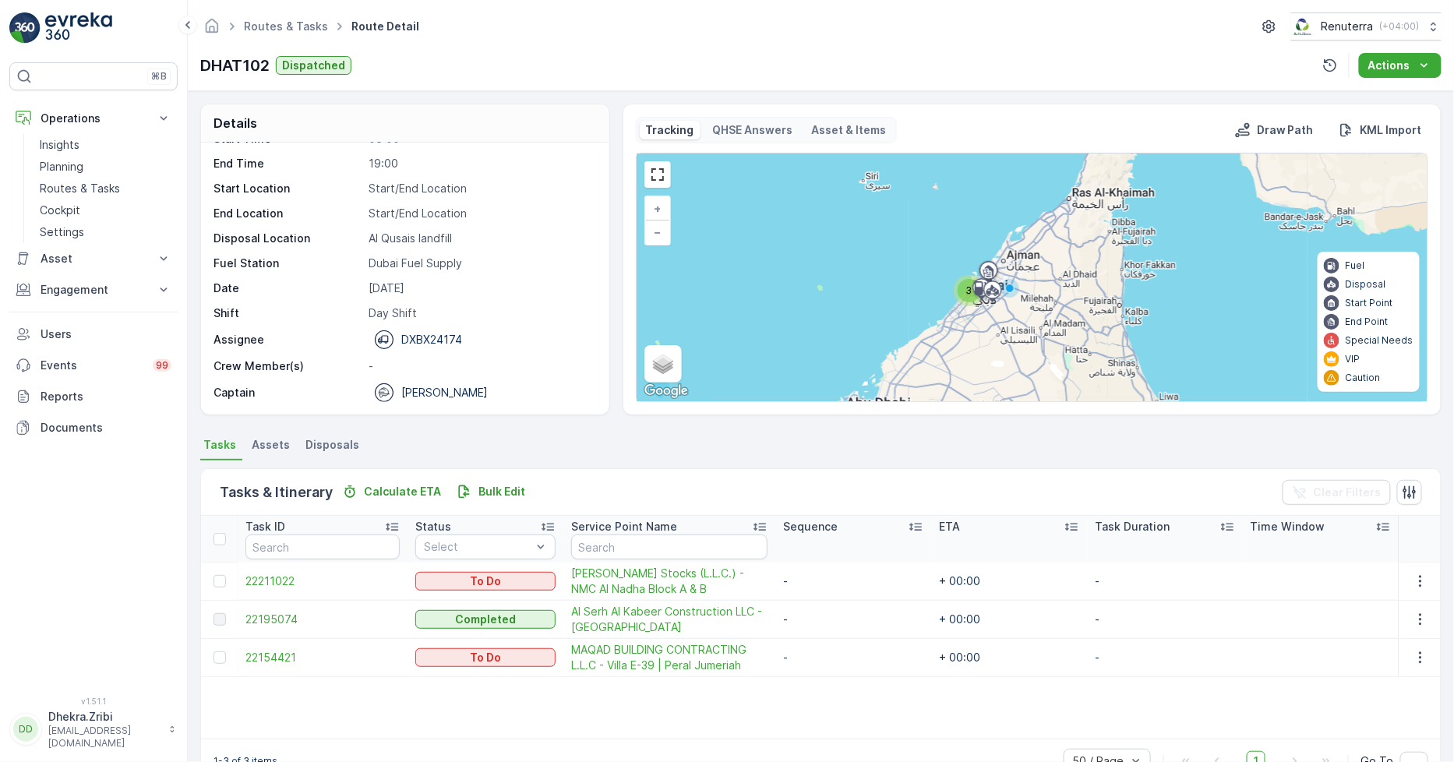
scroll to position [41, 0]
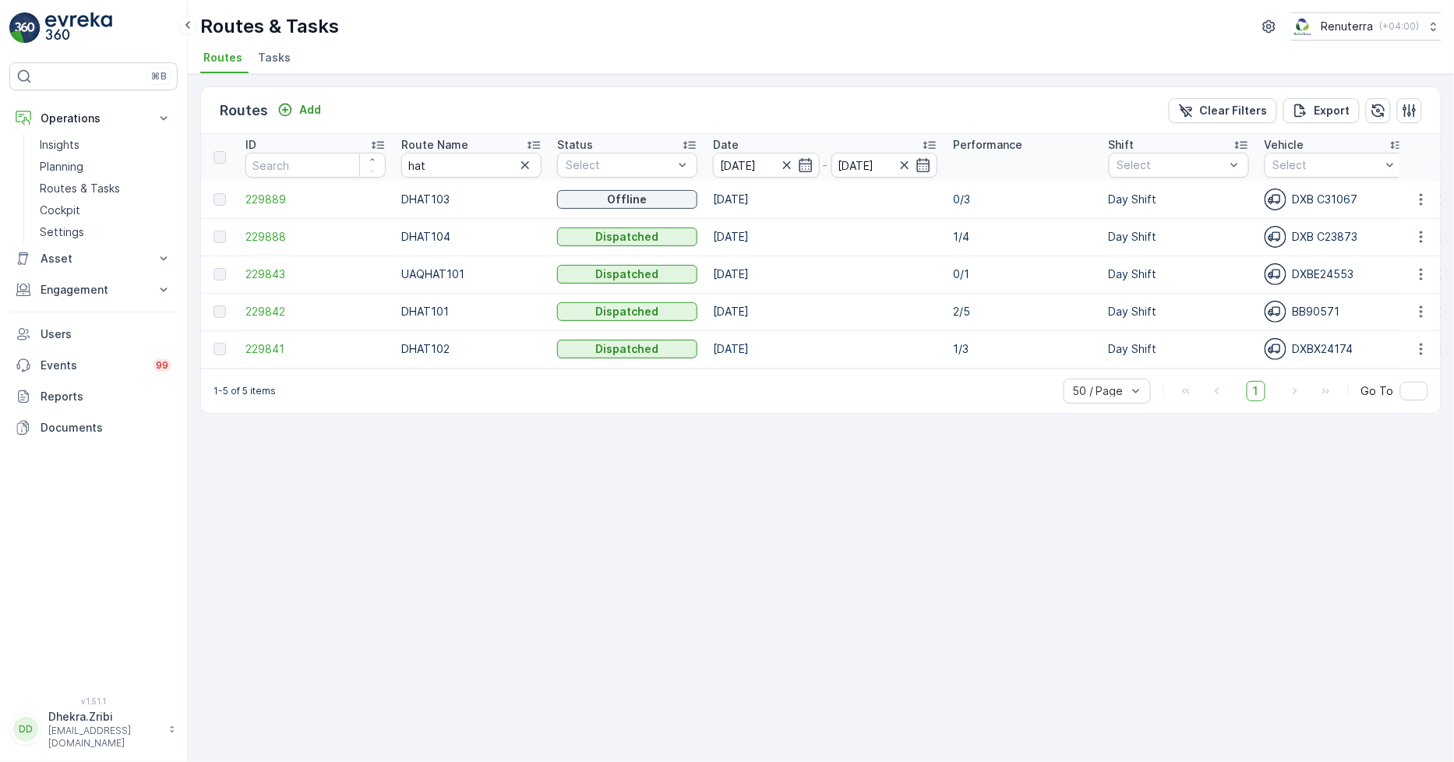
click at [274, 189] on td "229889" at bounding box center [316, 199] width 156 height 37
click at [276, 201] on span "229889" at bounding box center [316, 200] width 140 height 16
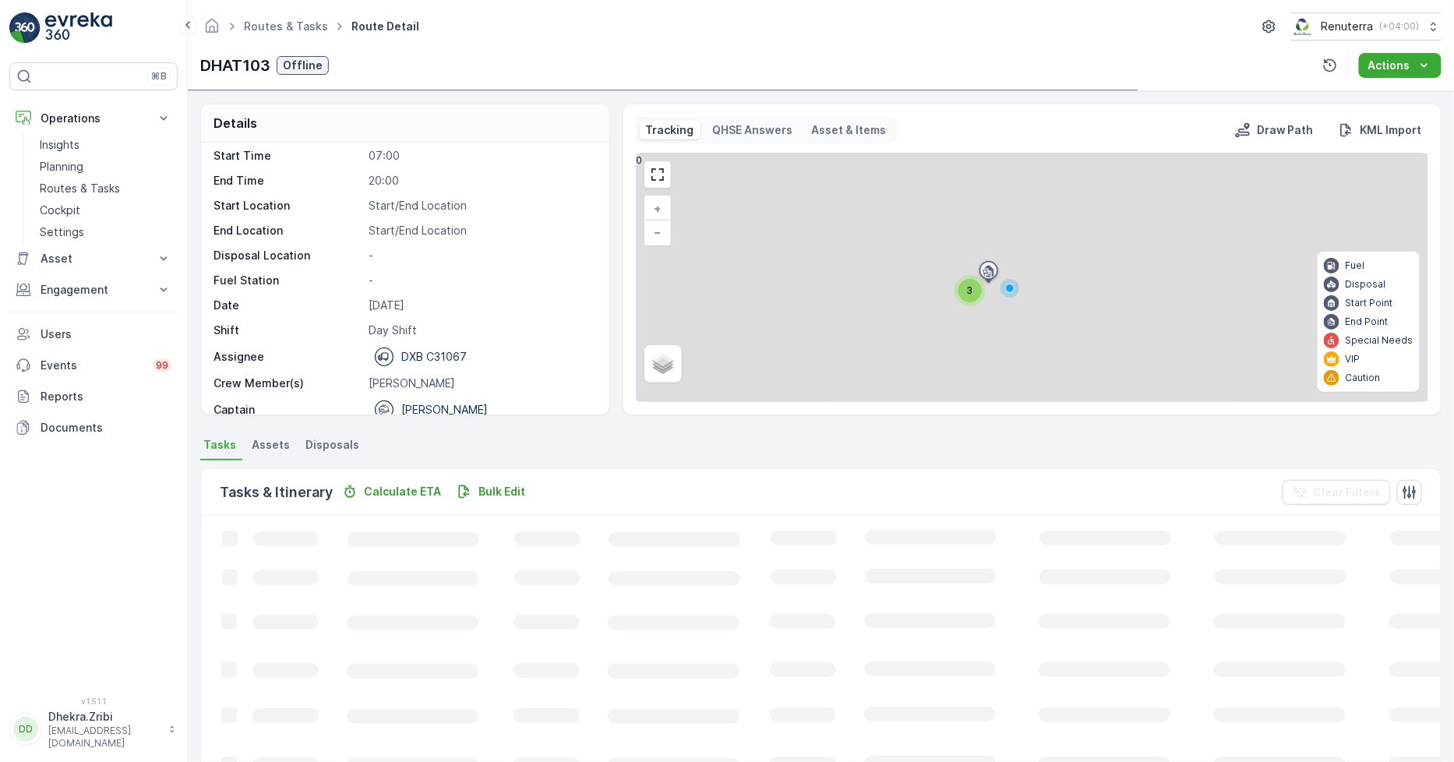
scroll to position [49, 0]
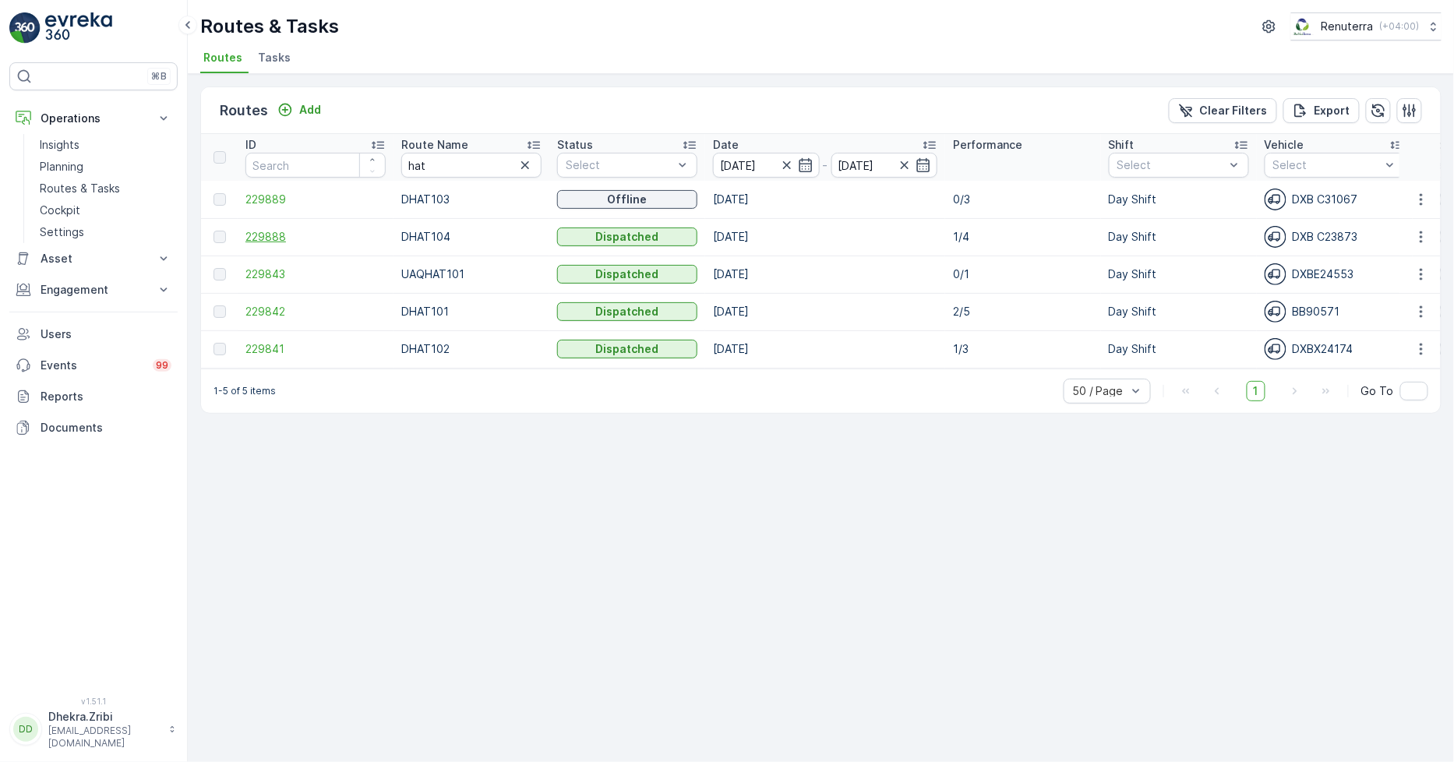
click at [267, 234] on span "229888" at bounding box center [316, 237] width 140 height 16
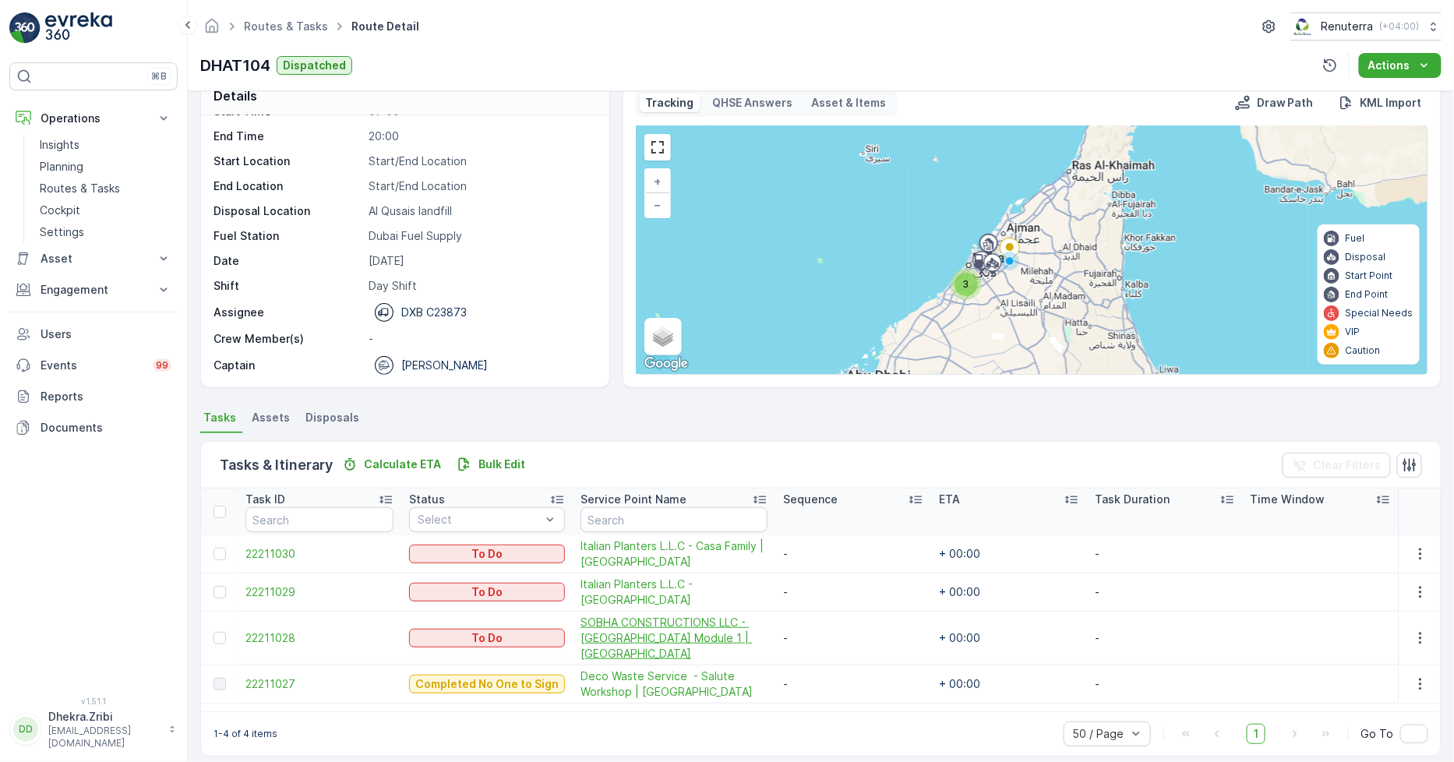
scroll to position [41, 0]
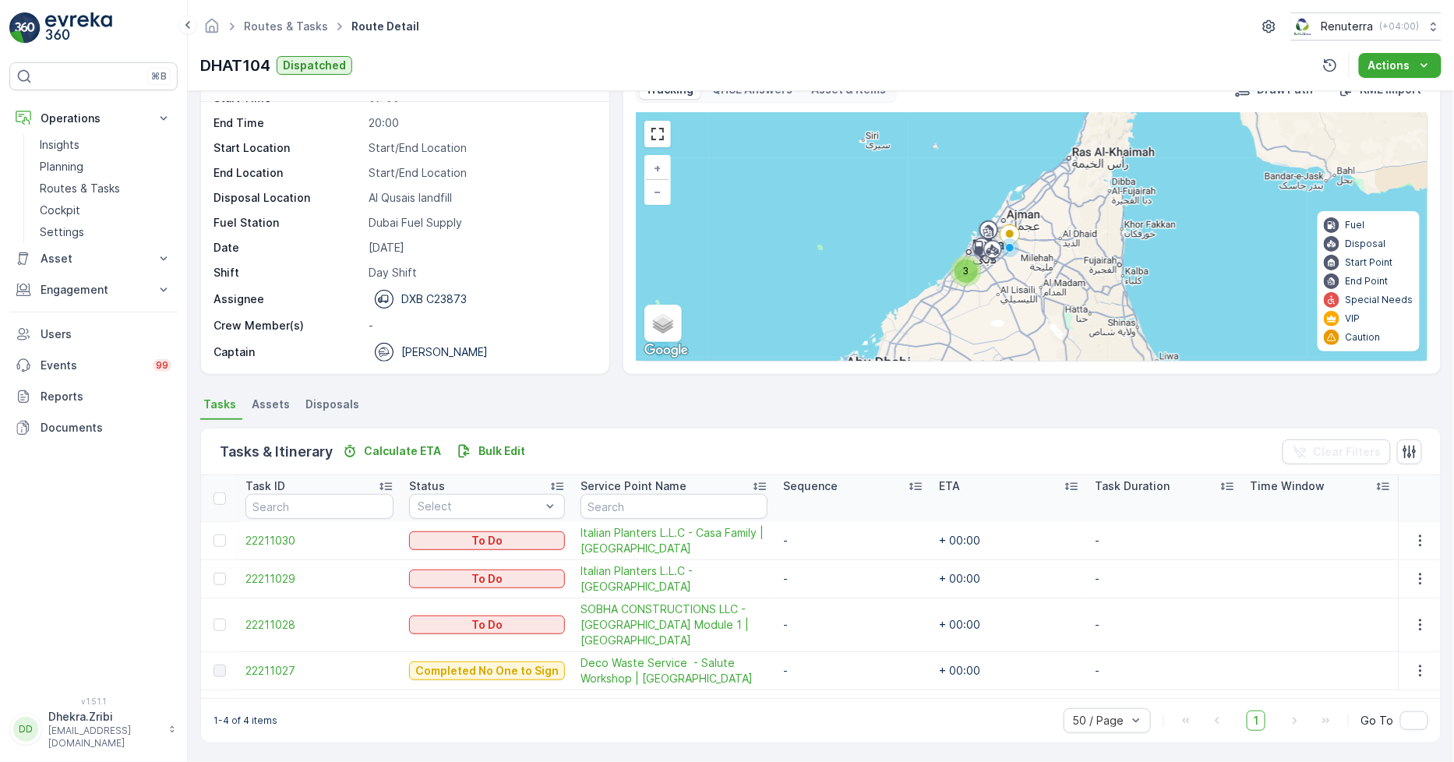
click at [263, 661] on td "22211027" at bounding box center [320, 671] width 164 height 38
drag, startPoint x: 260, startPoint y: 683, endPoint x: 260, endPoint y: 669, distance: 14.0
click at [260, 680] on td "22211027" at bounding box center [320, 671] width 164 height 38
click at [260, 667] on span "22211027" at bounding box center [320, 671] width 148 height 16
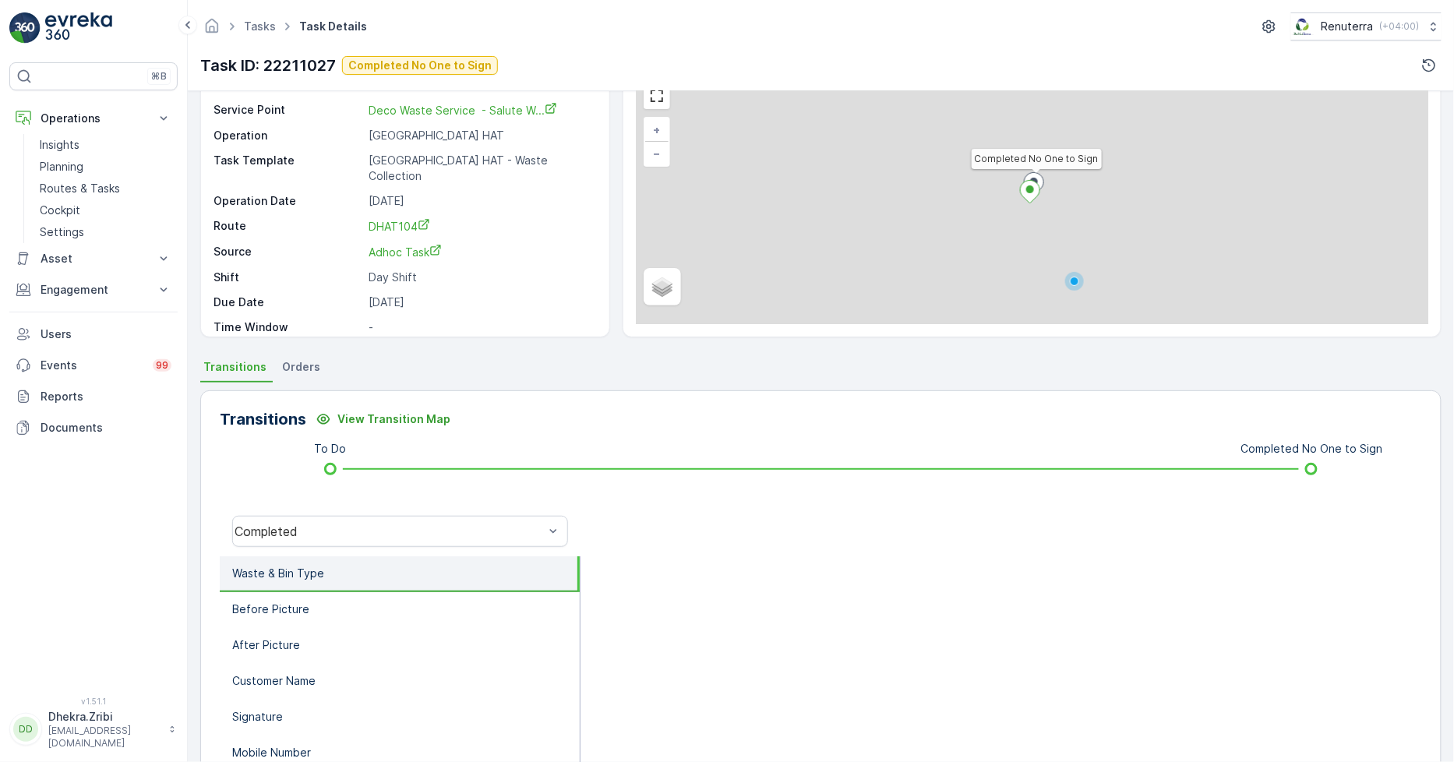
scroll to position [173, 0]
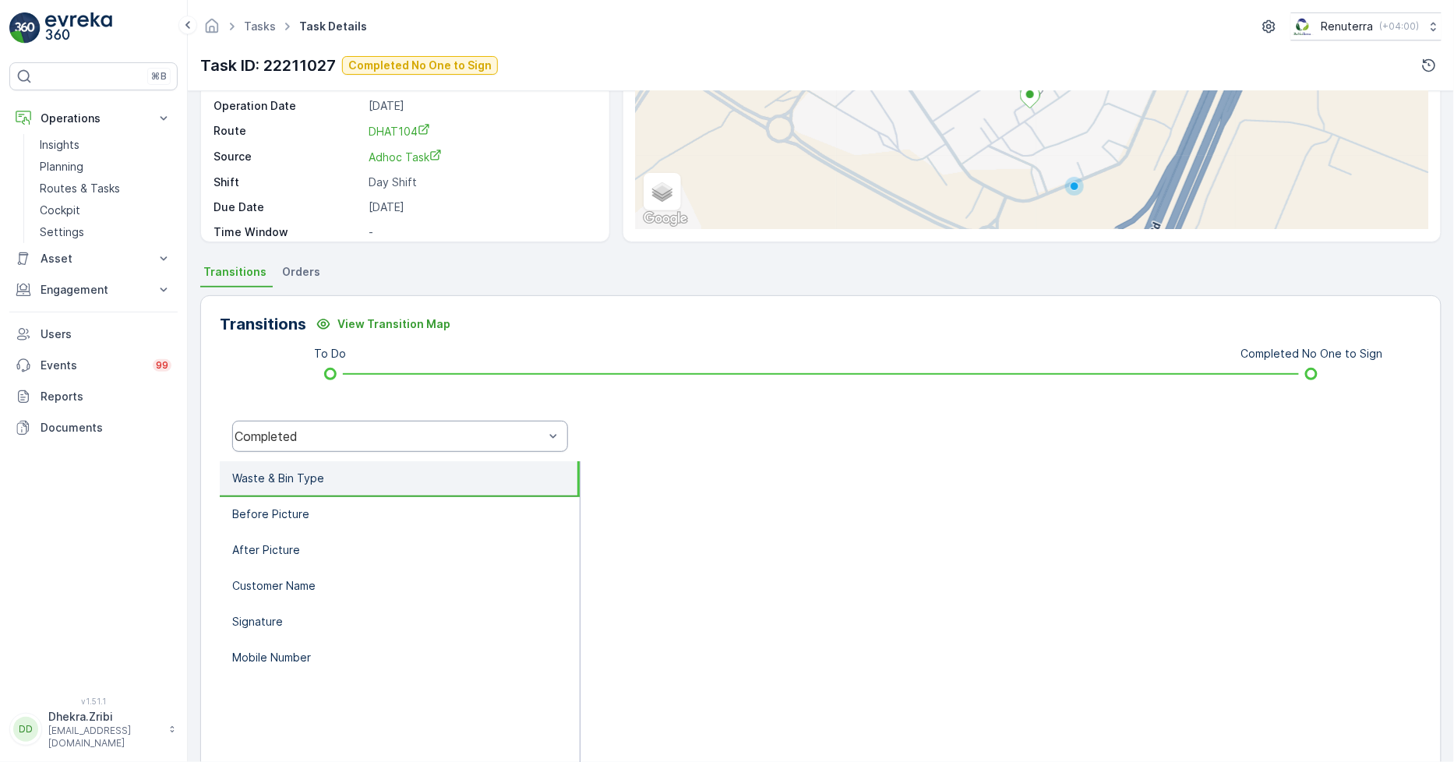
click at [341, 426] on div "Completed" at bounding box center [400, 436] width 336 height 31
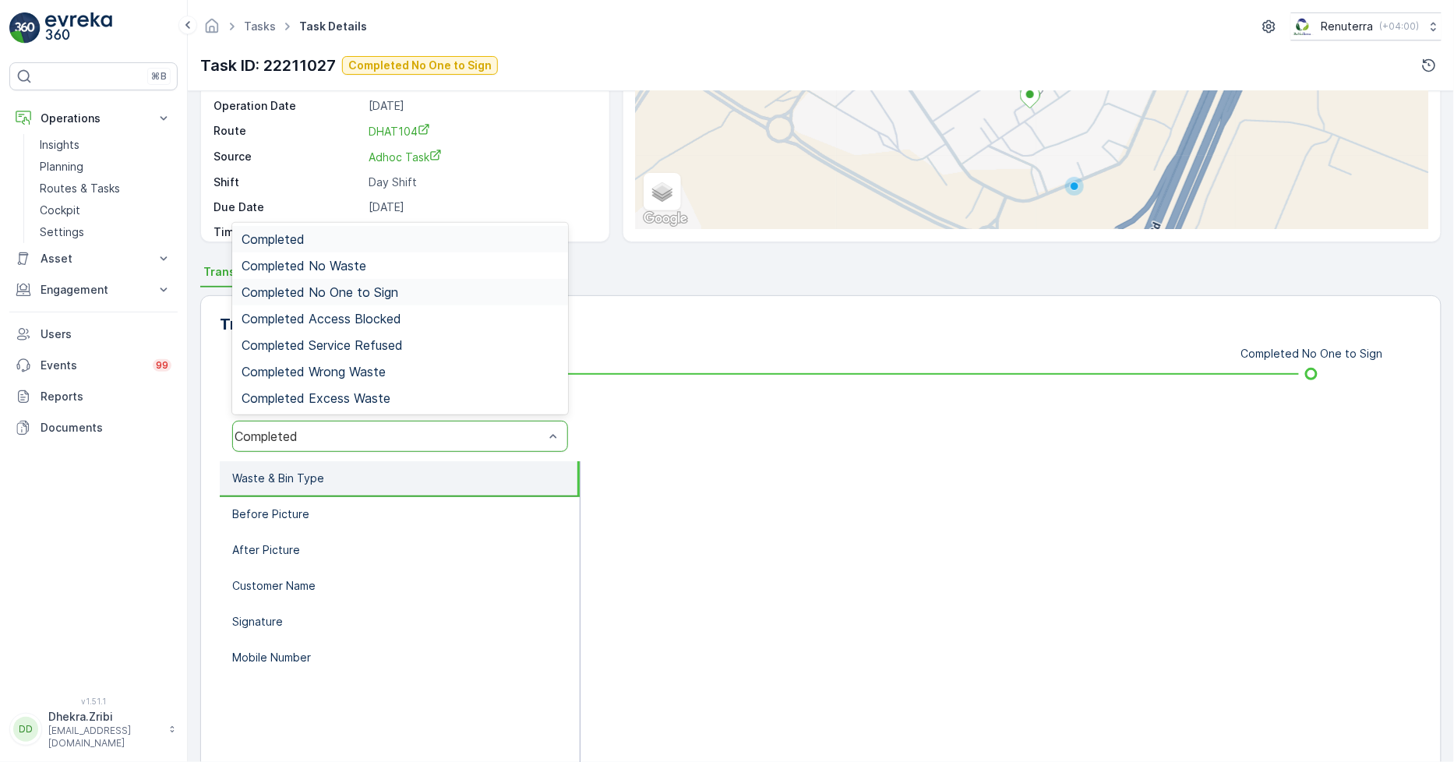
click at [372, 291] on span "Completed No One to Sign" at bounding box center [320, 292] width 157 height 14
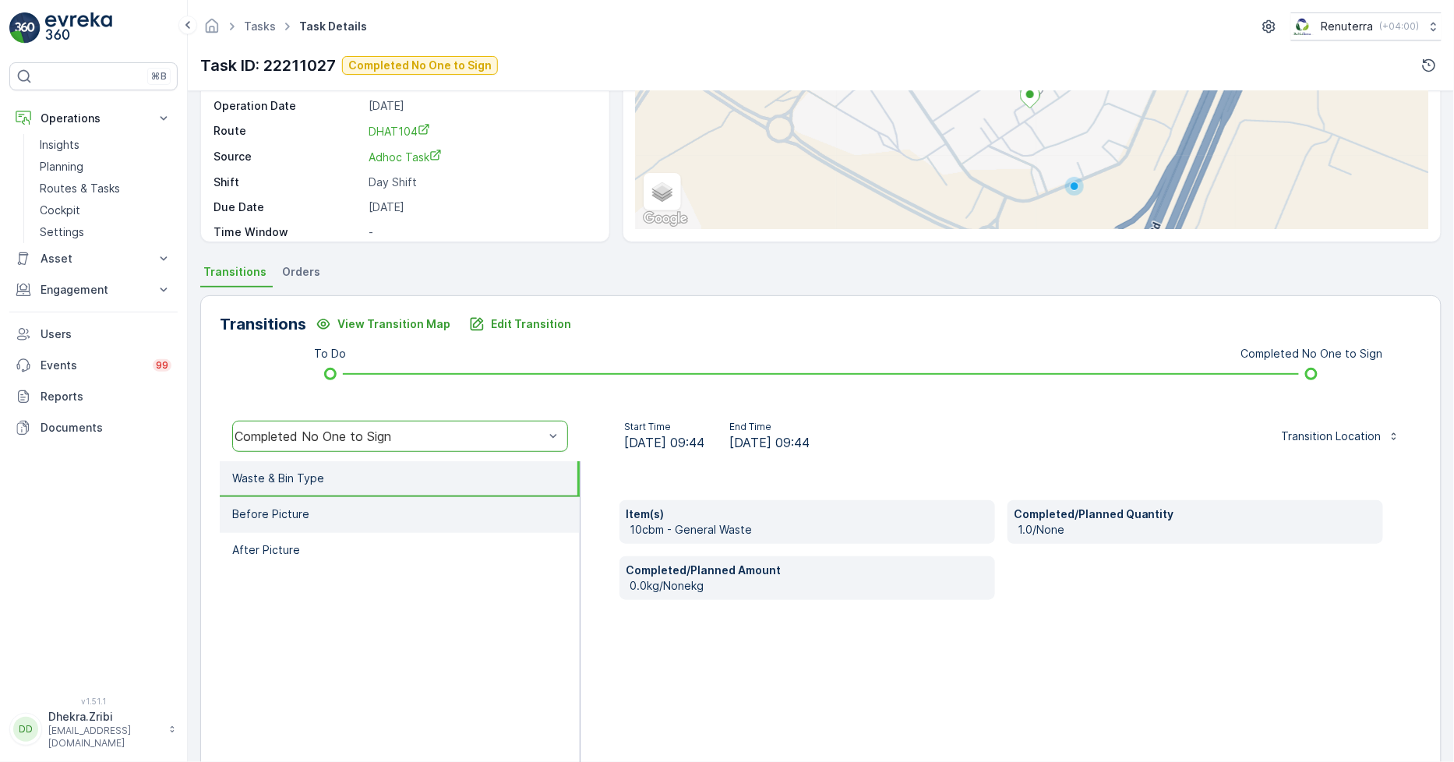
click at [306, 500] on li "Before Picture" at bounding box center [400, 515] width 360 height 36
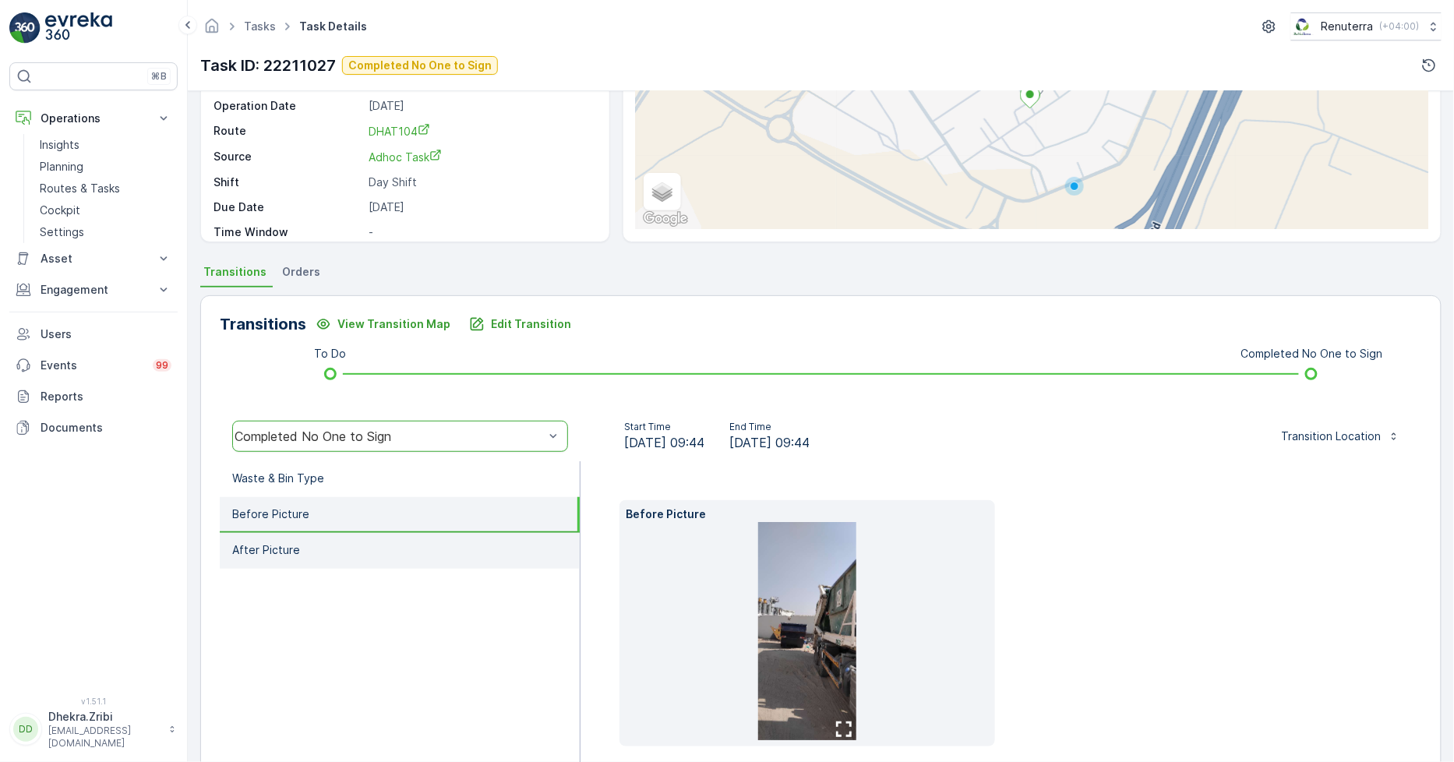
click at [294, 551] on p "After Picture" at bounding box center [266, 550] width 68 height 16
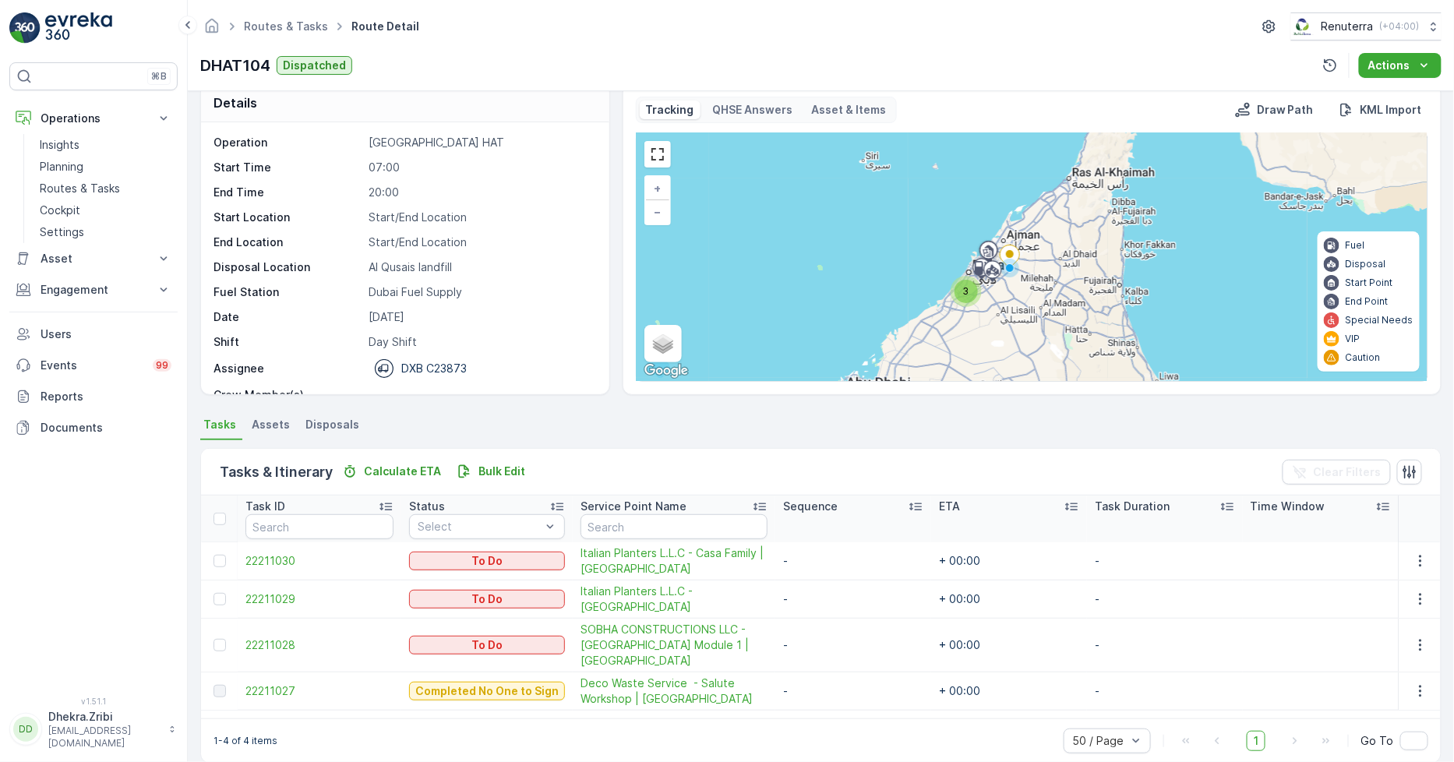
scroll to position [41, 0]
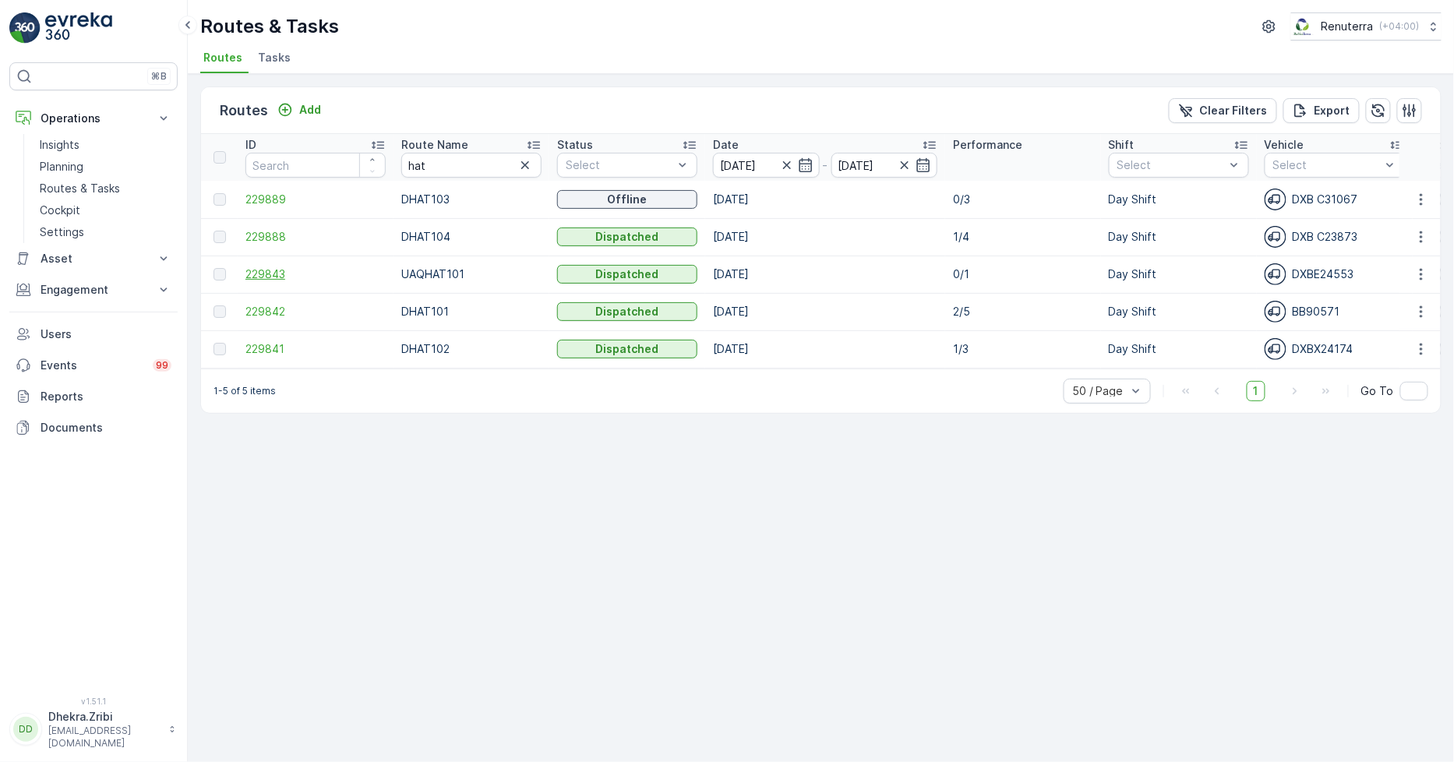
click at [265, 270] on span "229843" at bounding box center [316, 275] width 140 height 16
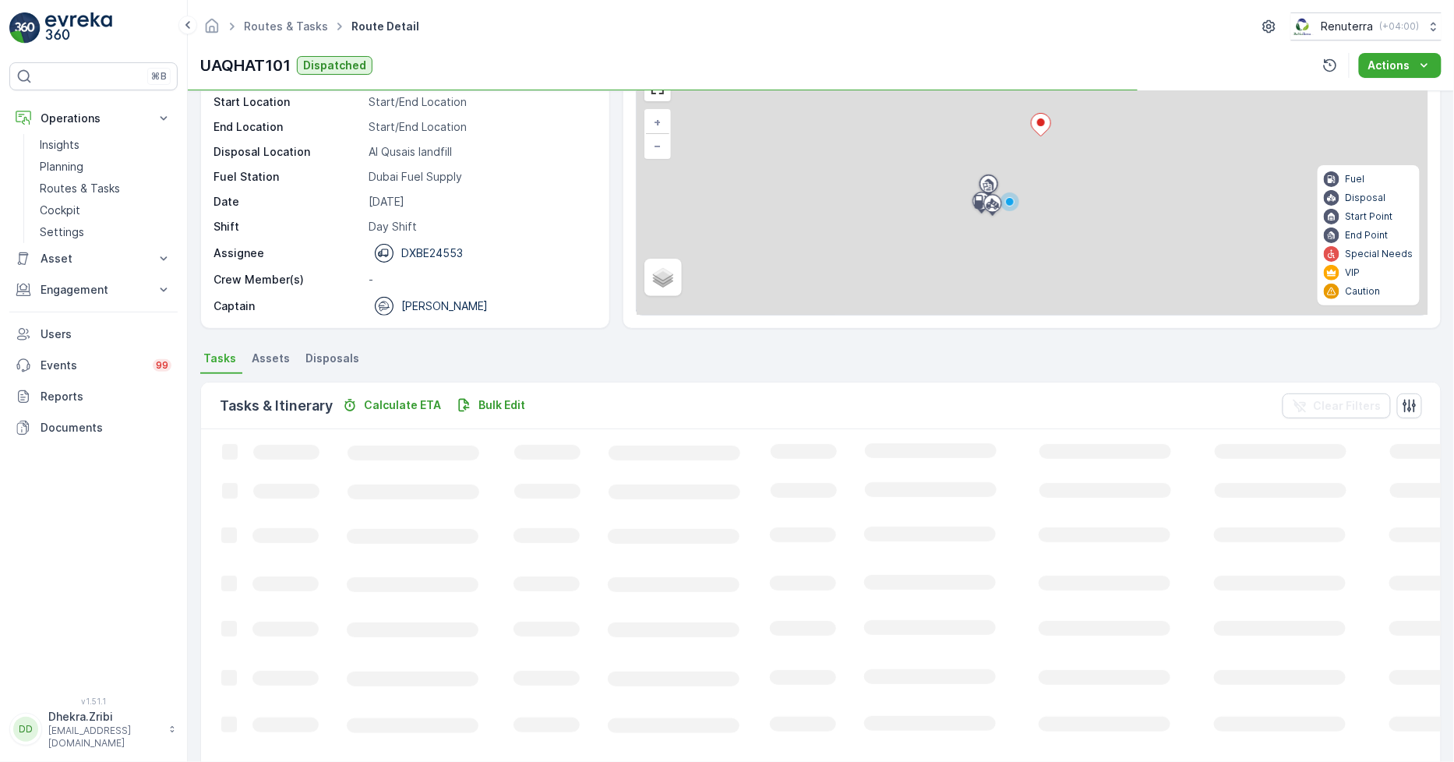
scroll to position [41, 0]
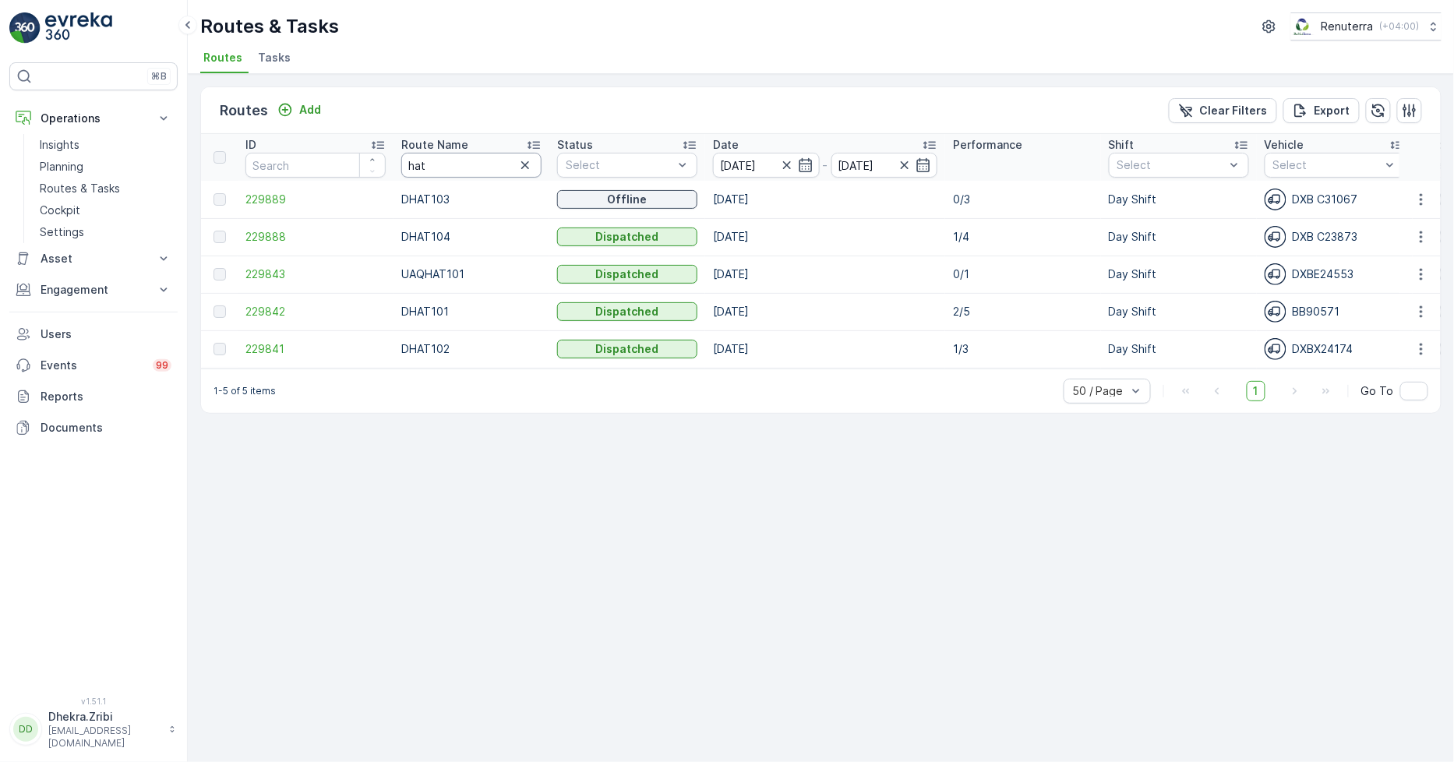
click at [488, 169] on input "hat" at bounding box center [471, 165] width 140 height 25
type input "roro"
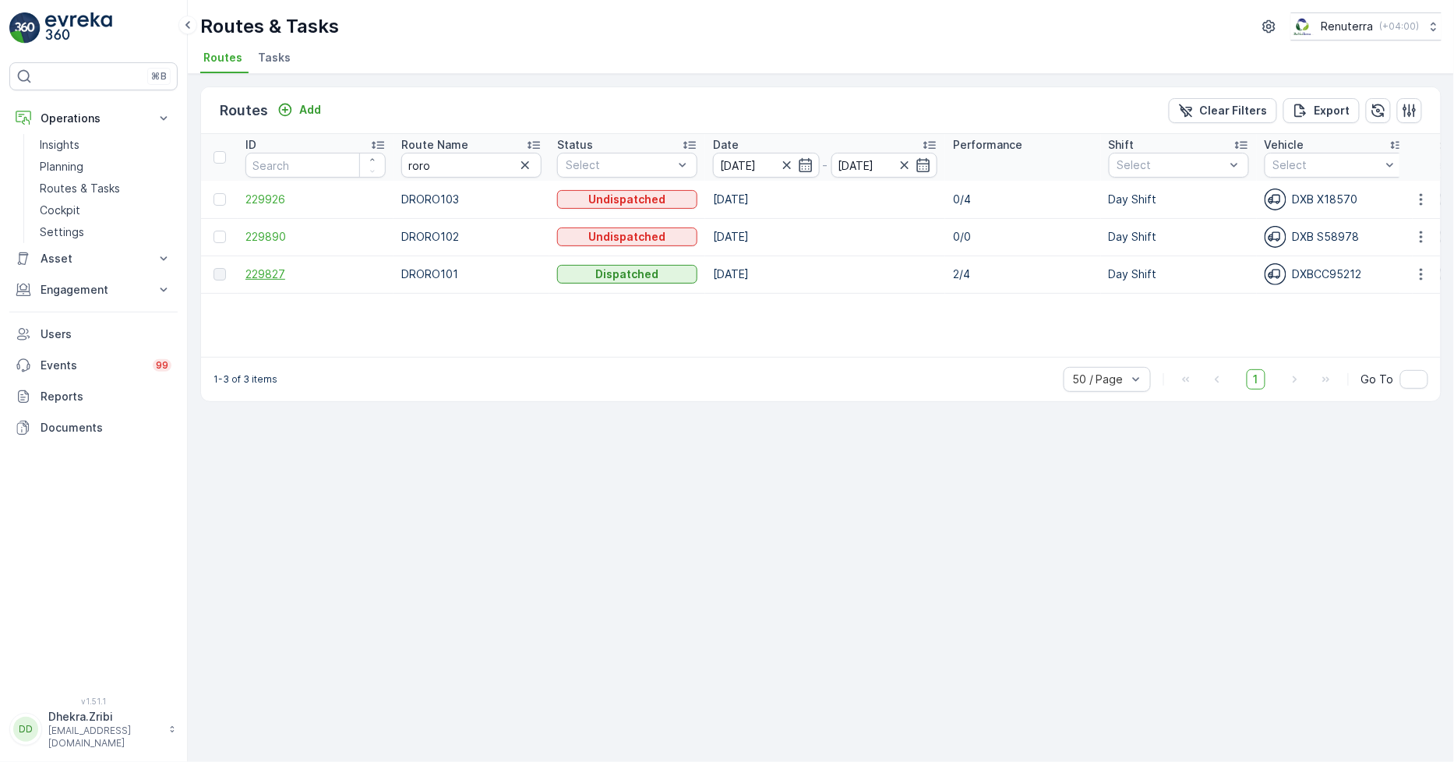
click at [251, 271] on span "229827" at bounding box center [316, 275] width 140 height 16
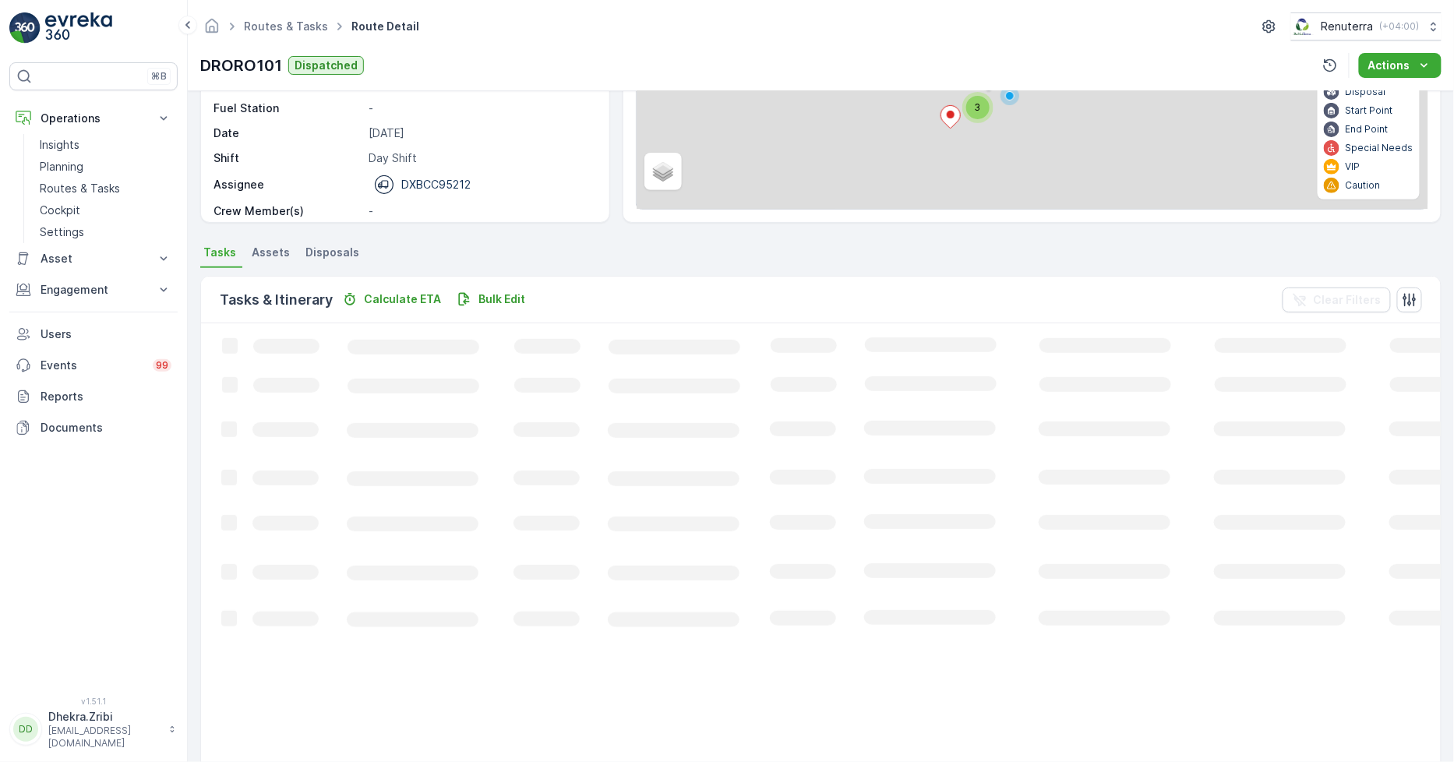
scroll to position [41, 0]
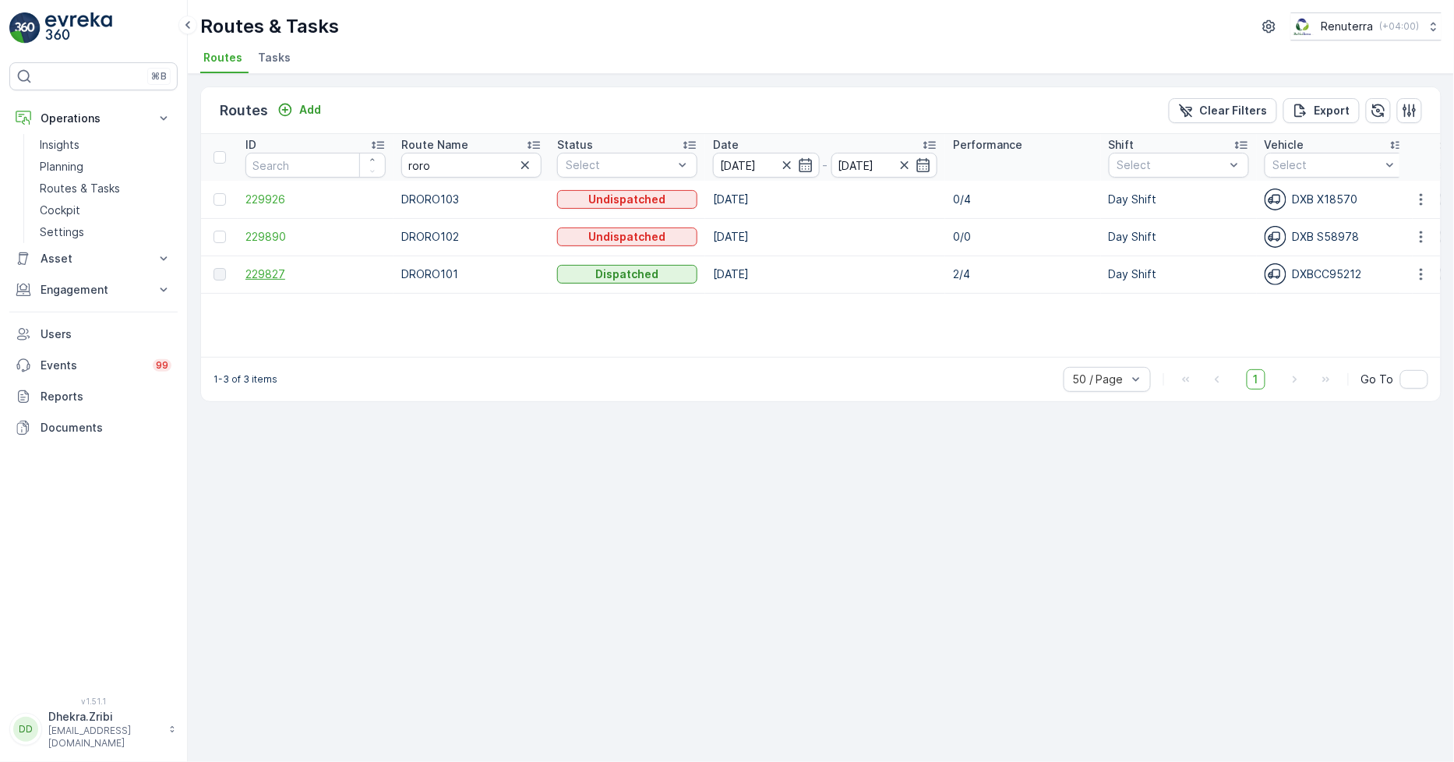
click at [277, 275] on span "229827" at bounding box center [316, 275] width 140 height 16
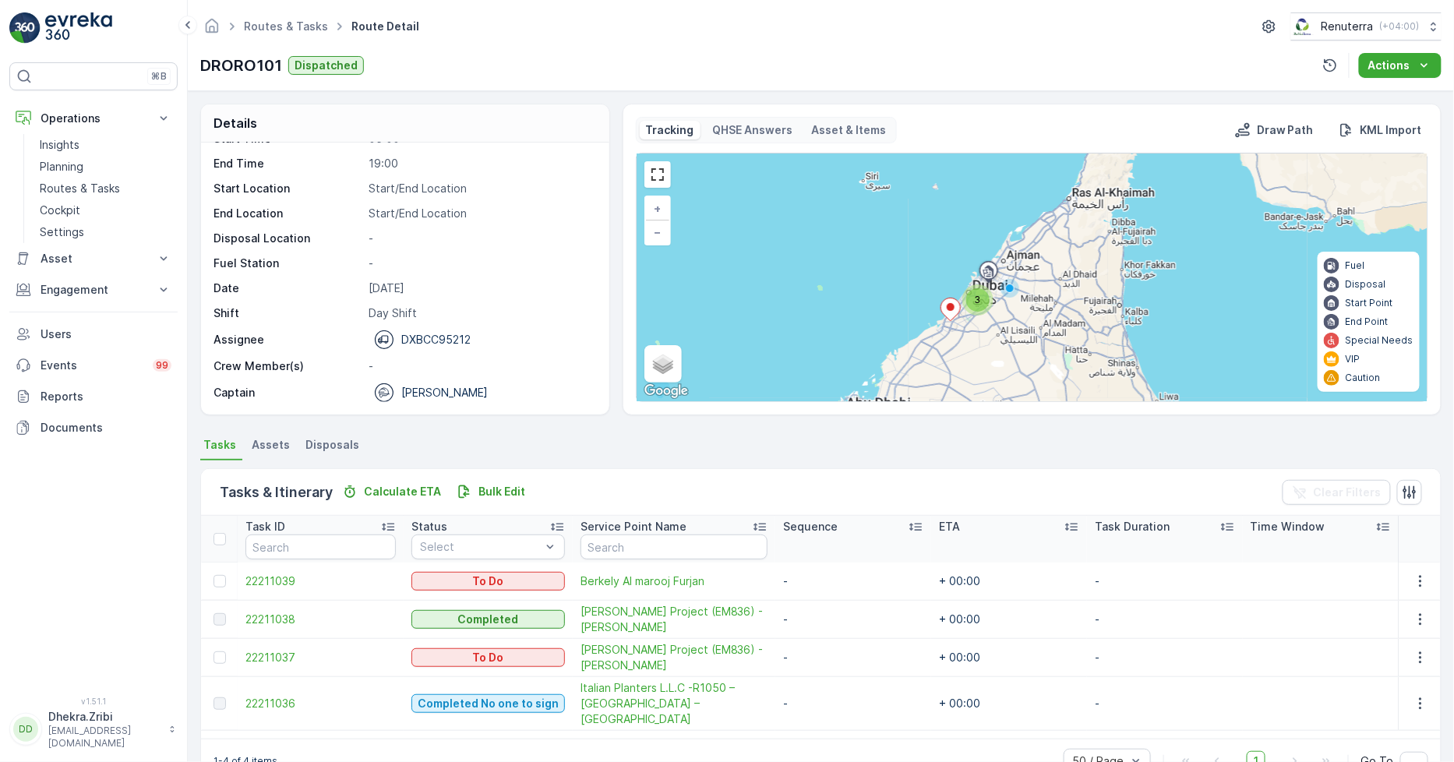
scroll to position [41, 0]
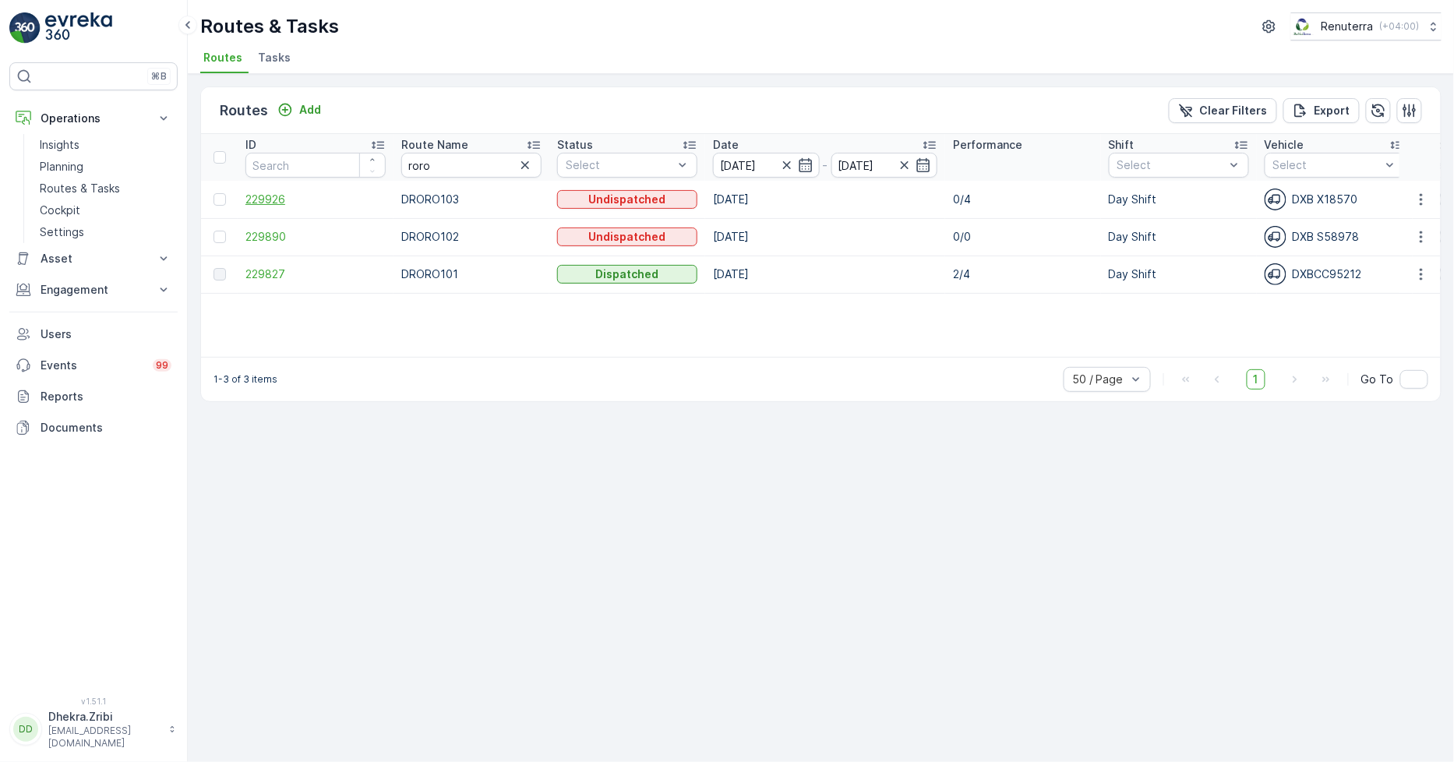
click at [281, 204] on span "229926" at bounding box center [316, 200] width 140 height 16
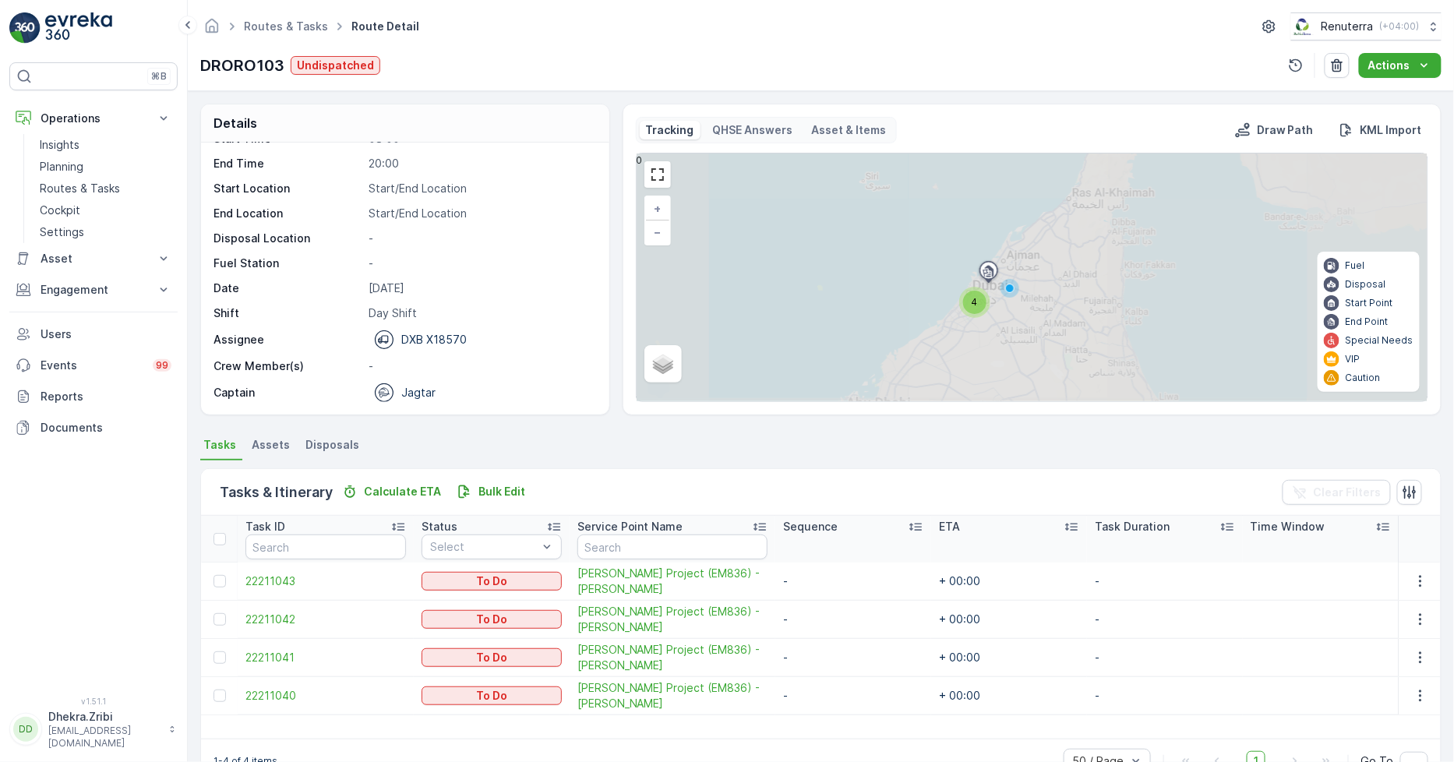
scroll to position [41, 0]
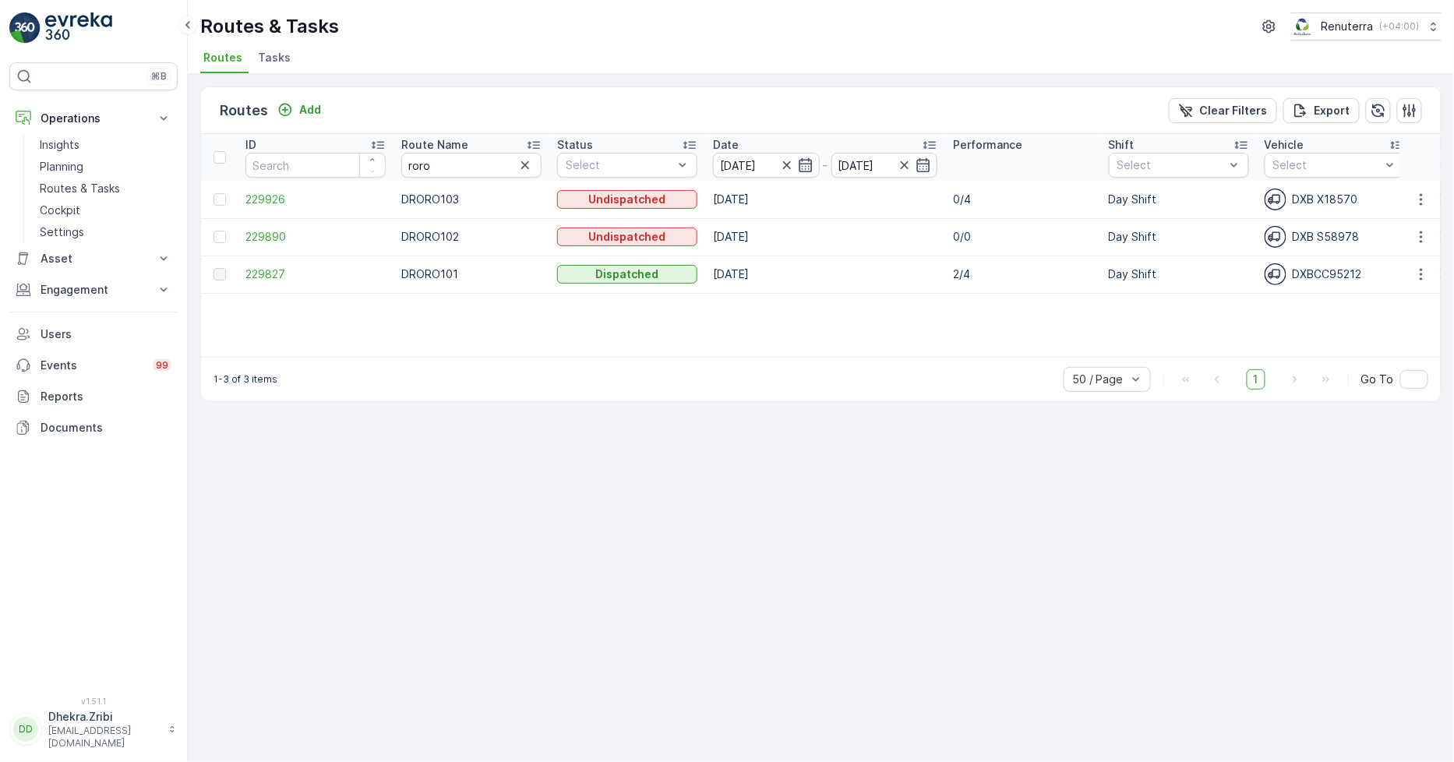
click at [807, 164] on icon "button" at bounding box center [805, 165] width 13 height 14
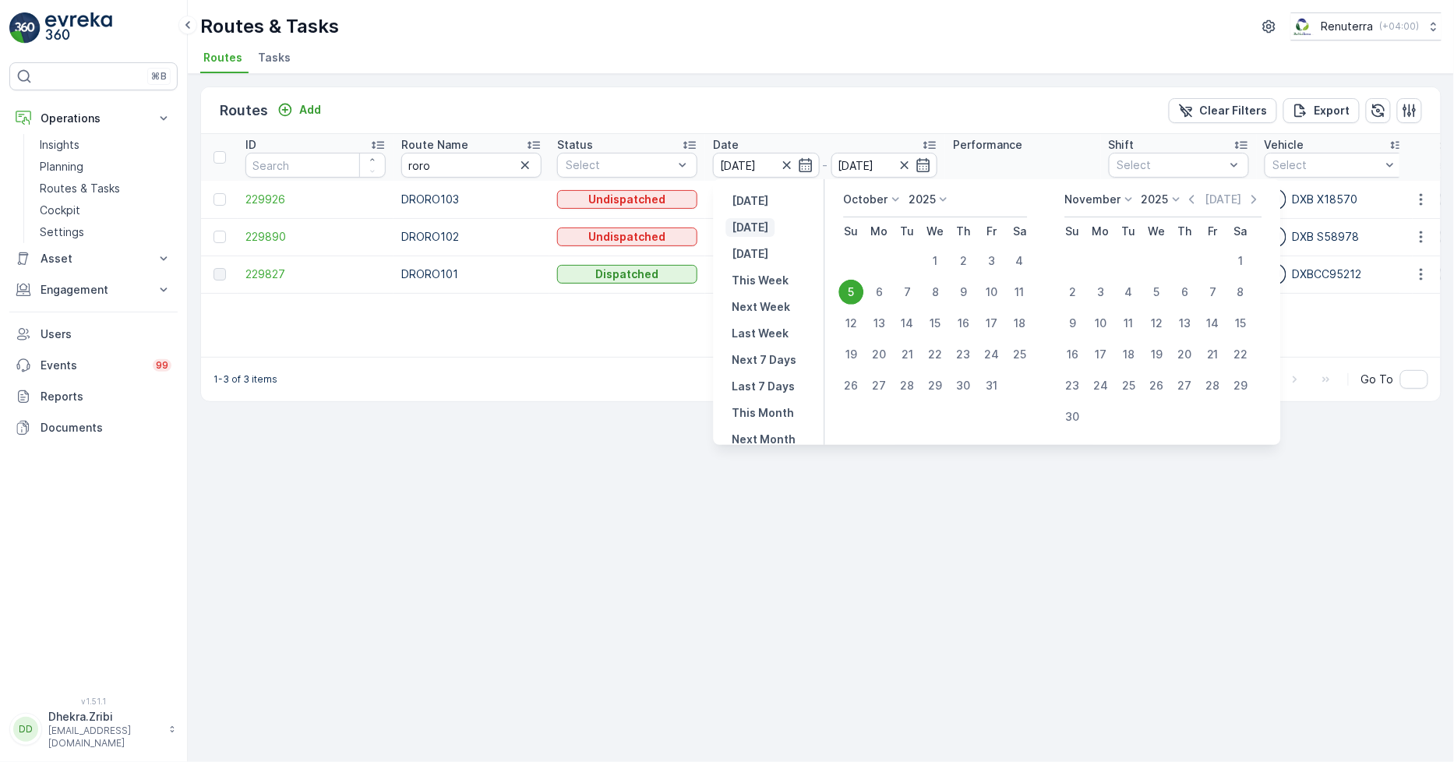
click at [752, 227] on p "Today" at bounding box center [751, 228] width 37 height 16
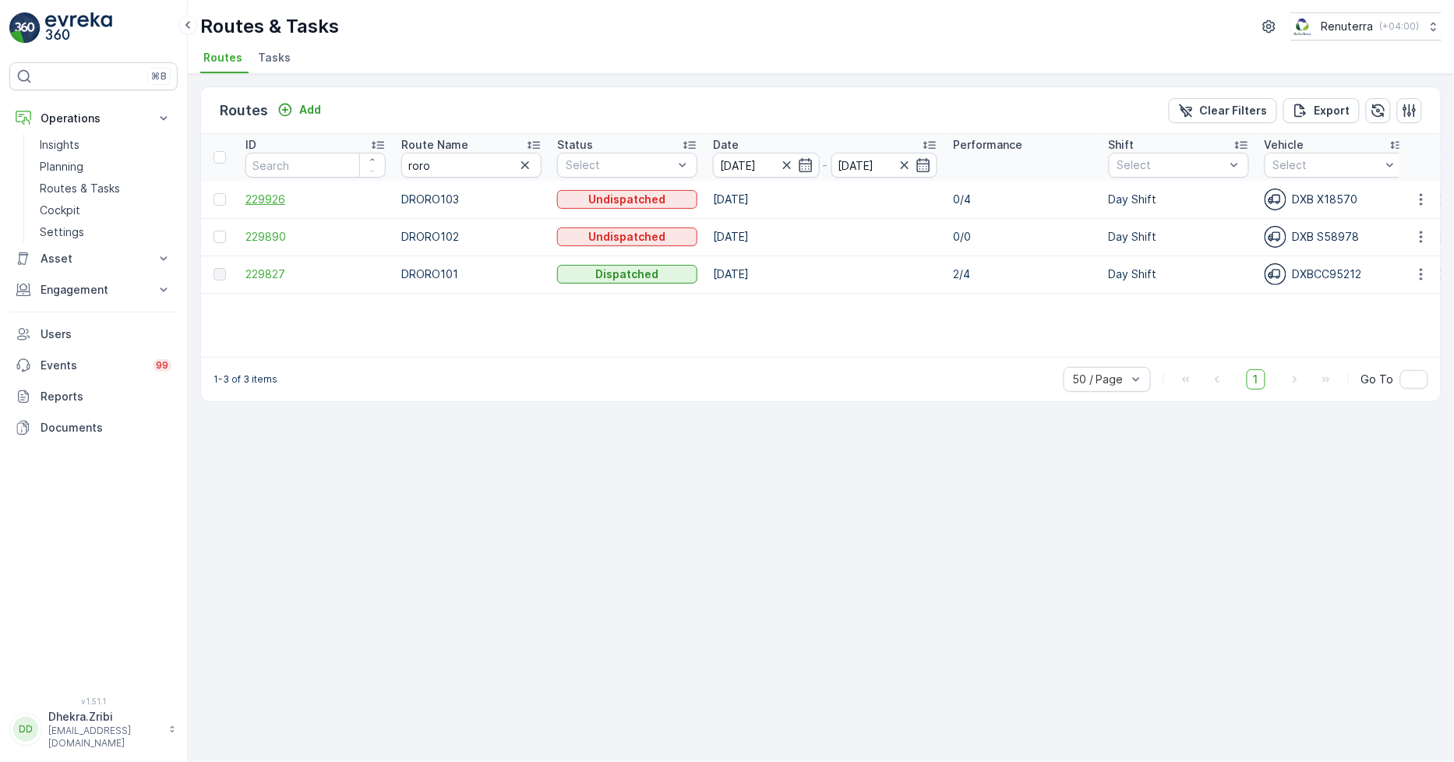
click at [262, 196] on span "229926" at bounding box center [316, 200] width 140 height 16
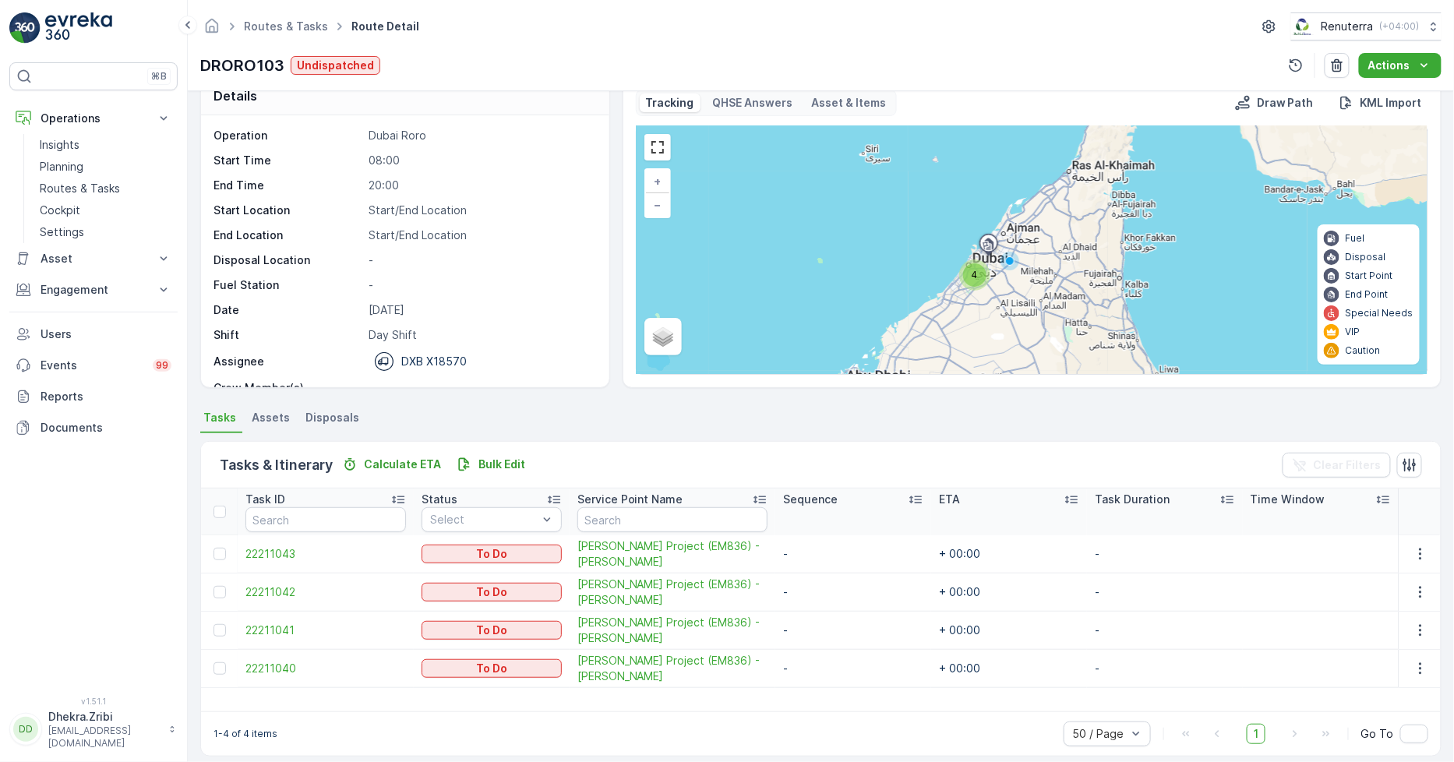
scroll to position [41, 0]
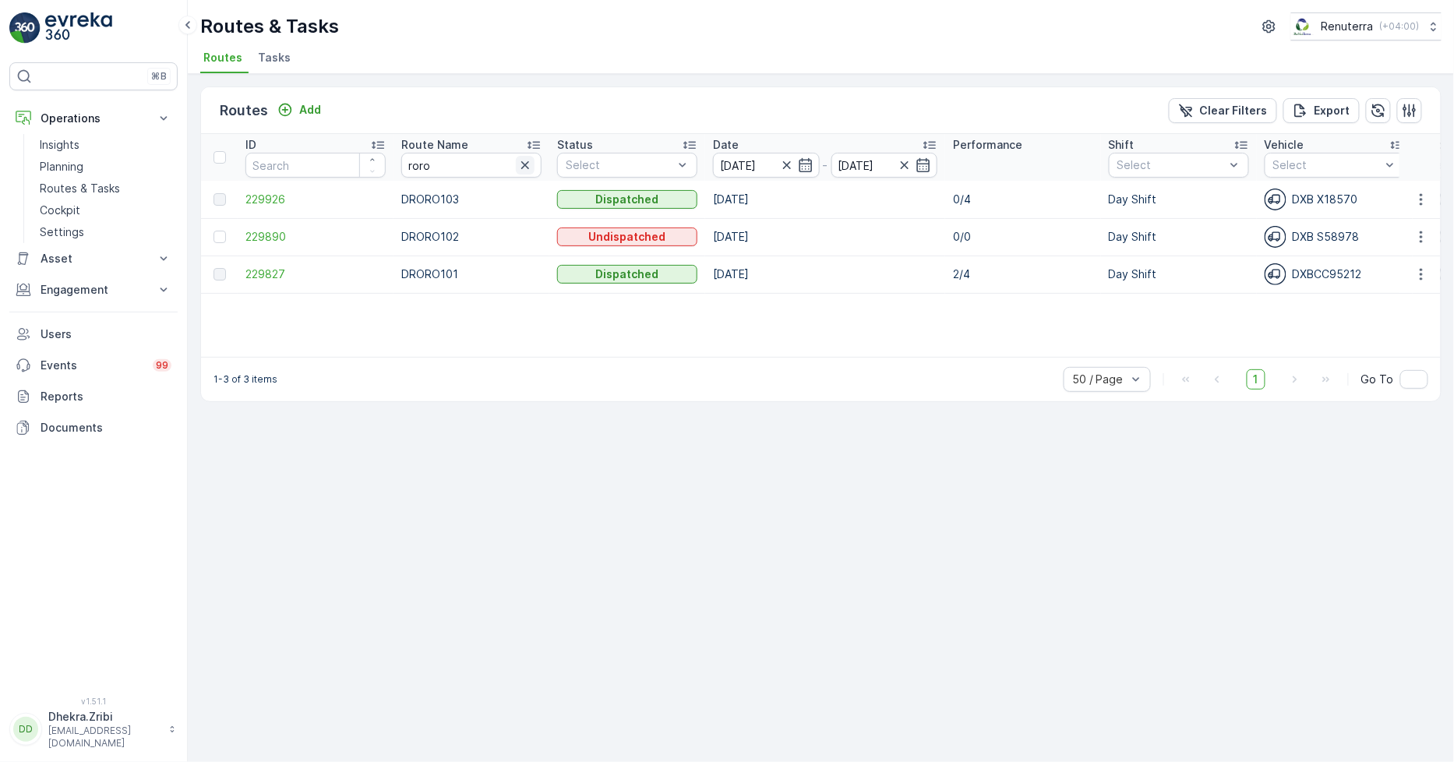
click at [522, 164] on icon "button" at bounding box center [526, 165] width 16 height 16
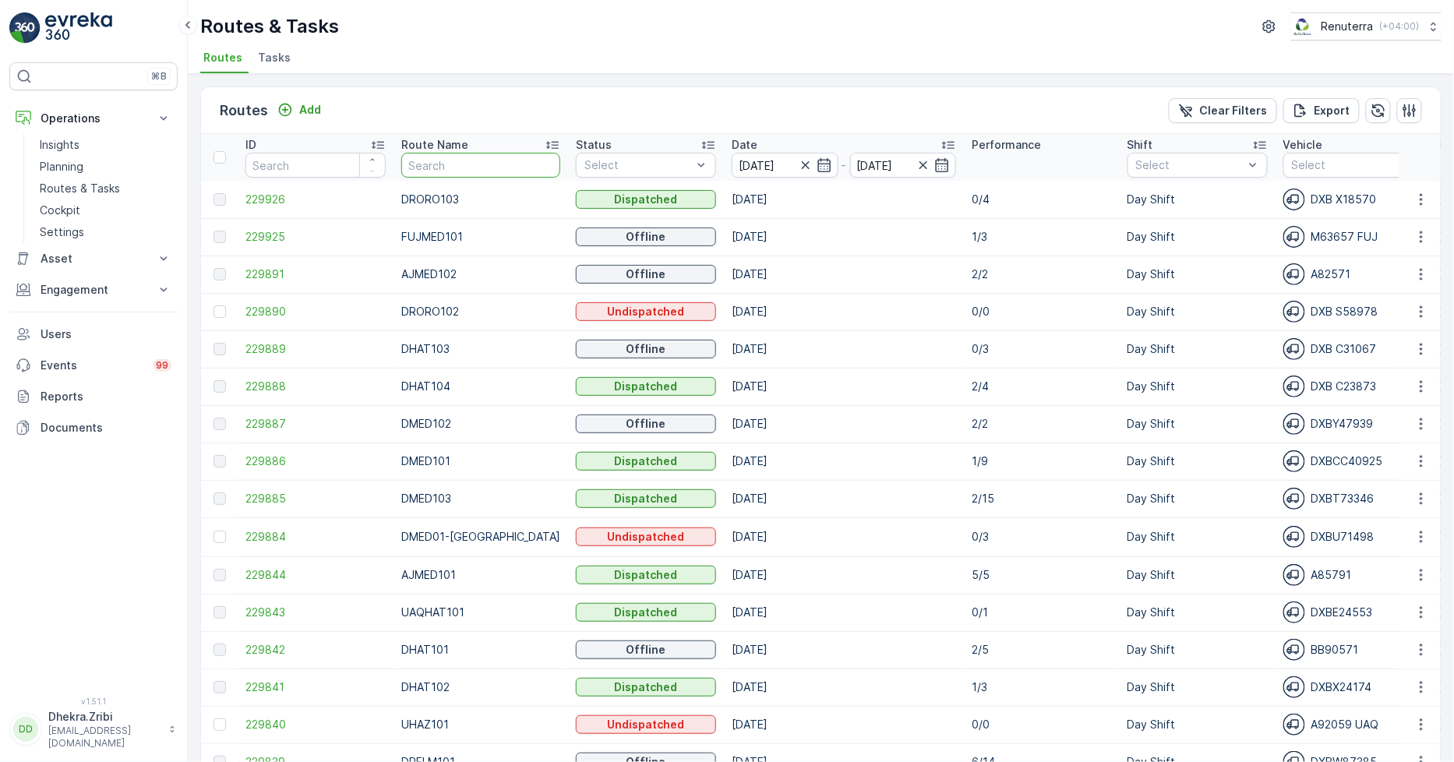
click at [496, 166] on input "text" at bounding box center [480, 165] width 159 height 25
type input "rel"
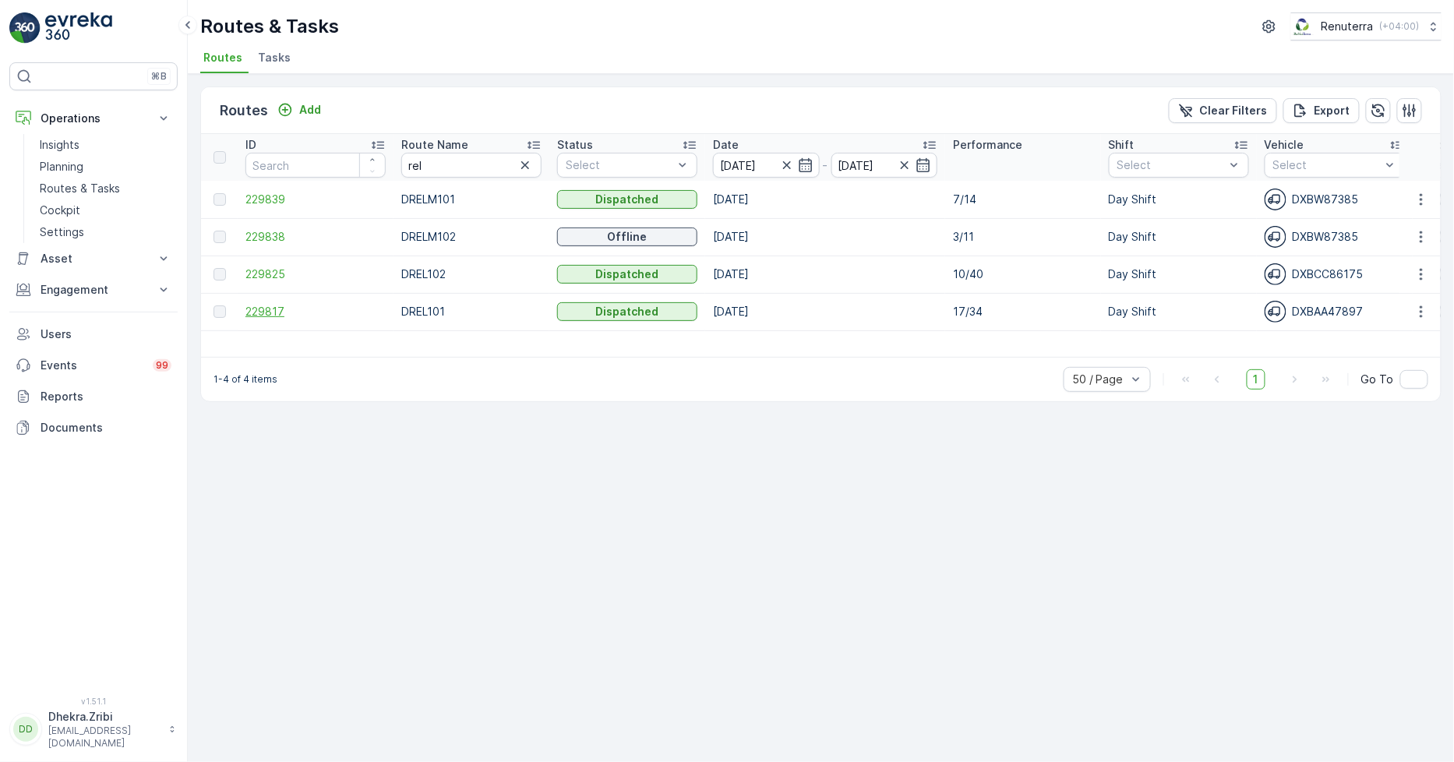
click at [263, 309] on span "229817" at bounding box center [316, 312] width 140 height 16
click at [531, 161] on icon "button" at bounding box center [526, 165] width 16 height 16
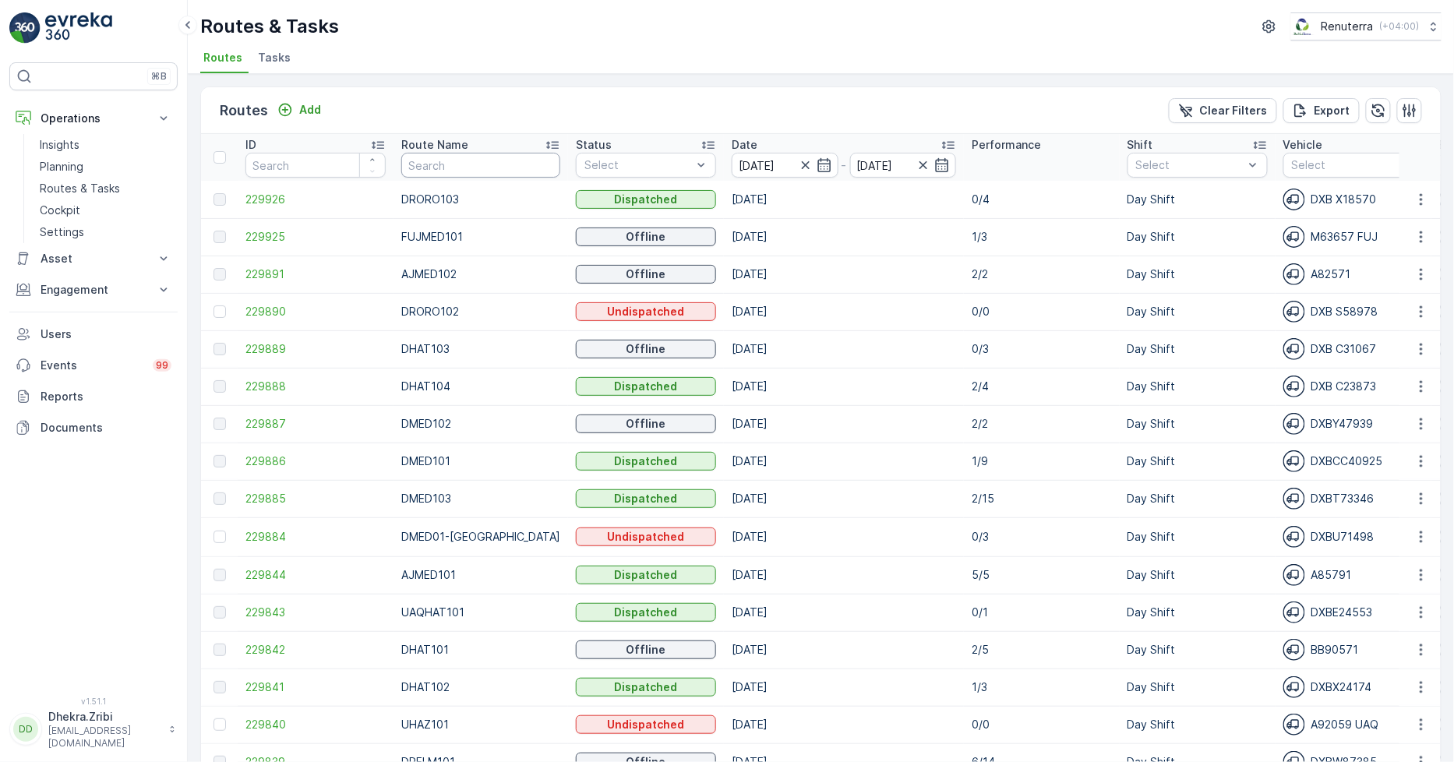
click at [444, 172] on input "text" at bounding box center [480, 165] width 159 height 25
type input "hat"
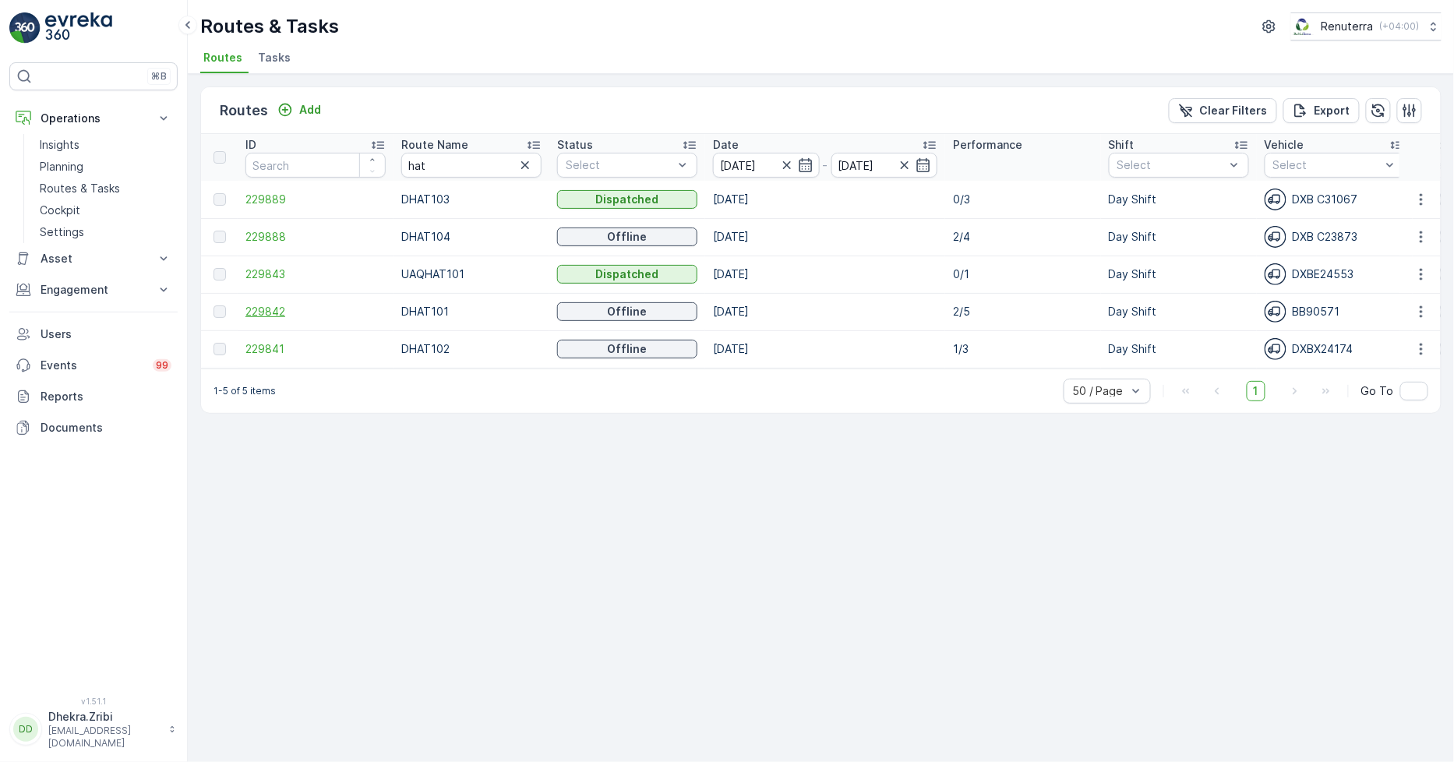
click at [256, 313] on span "229842" at bounding box center [316, 312] width 140 height 16
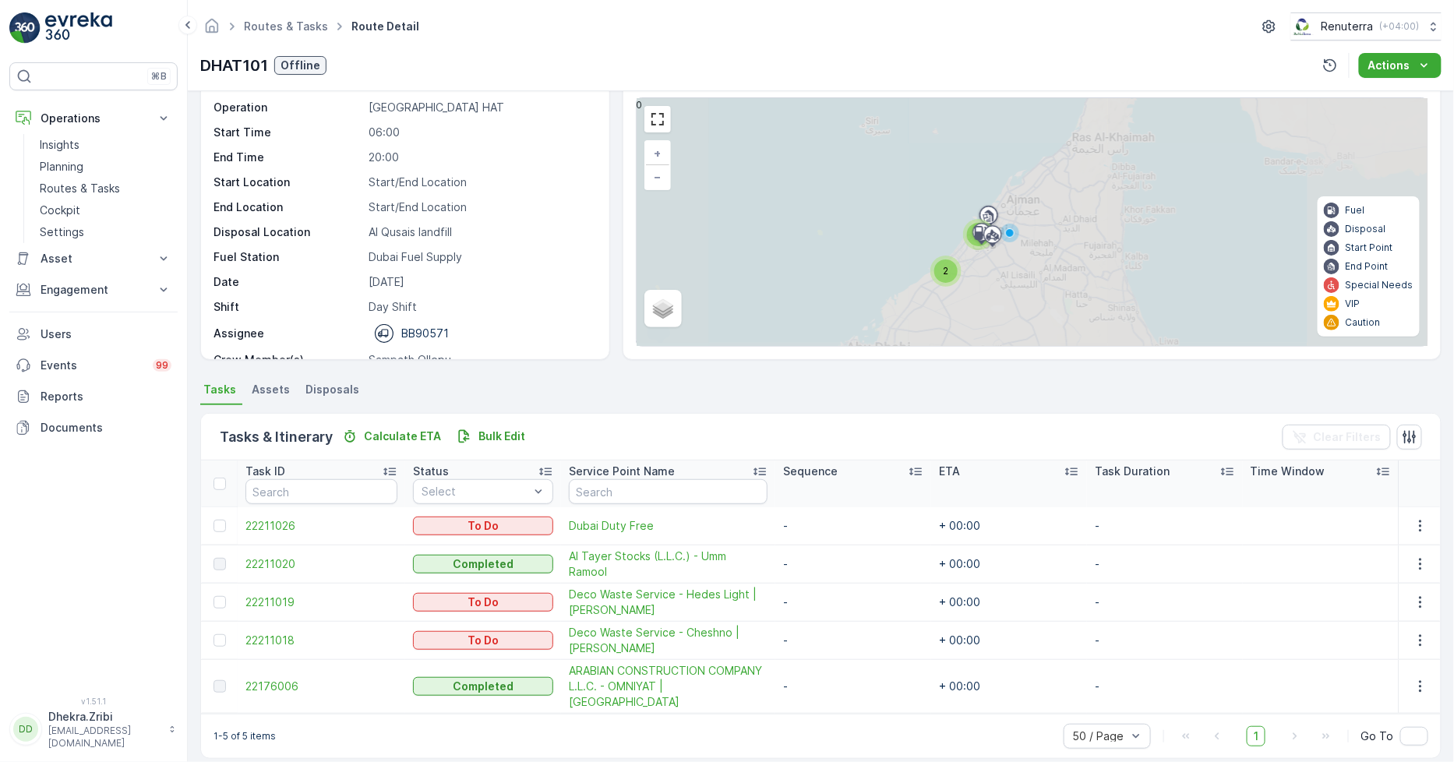
scroll to position [49, 0]
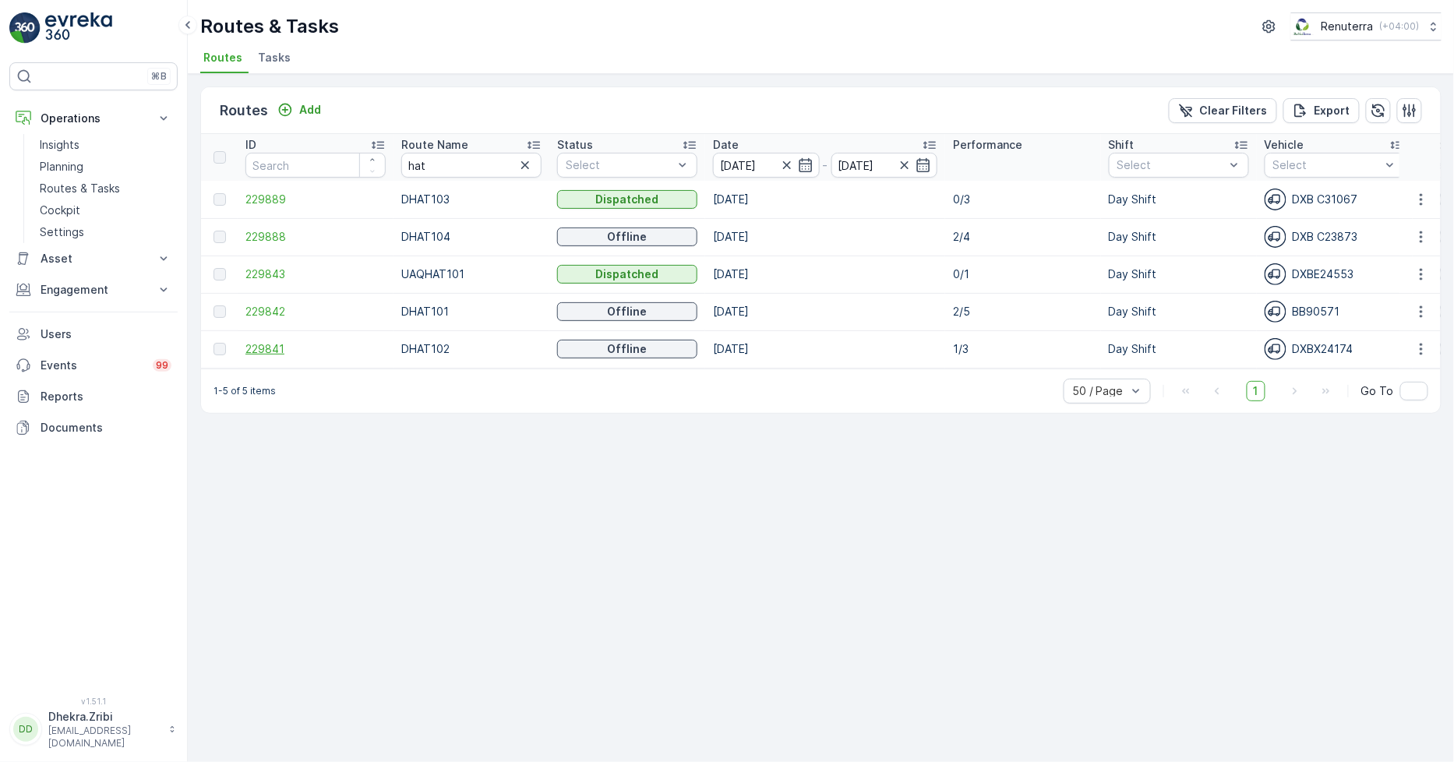
click at [254, 345] on span "229841" at bounding box center [316, 349] width 140 height 16
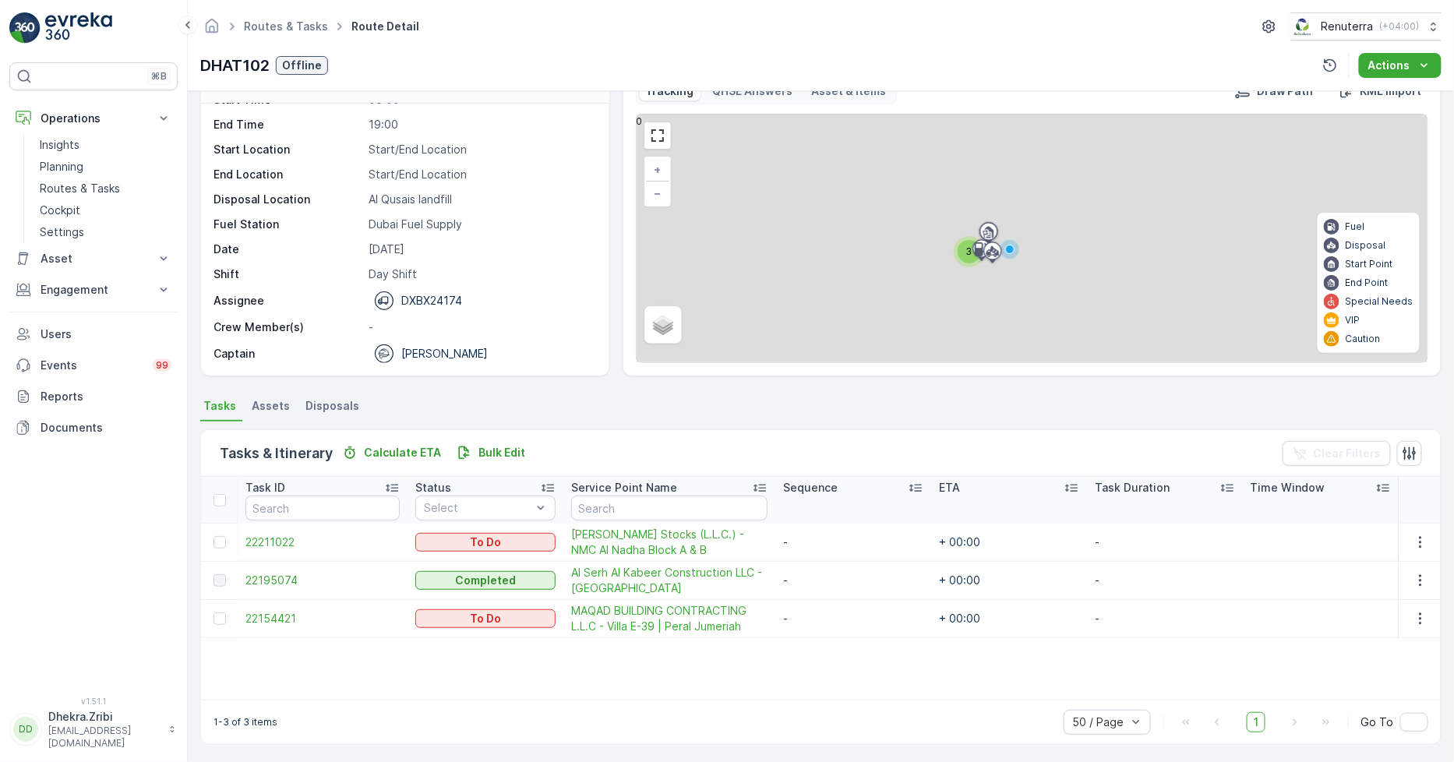
scroll to position [41, 0]
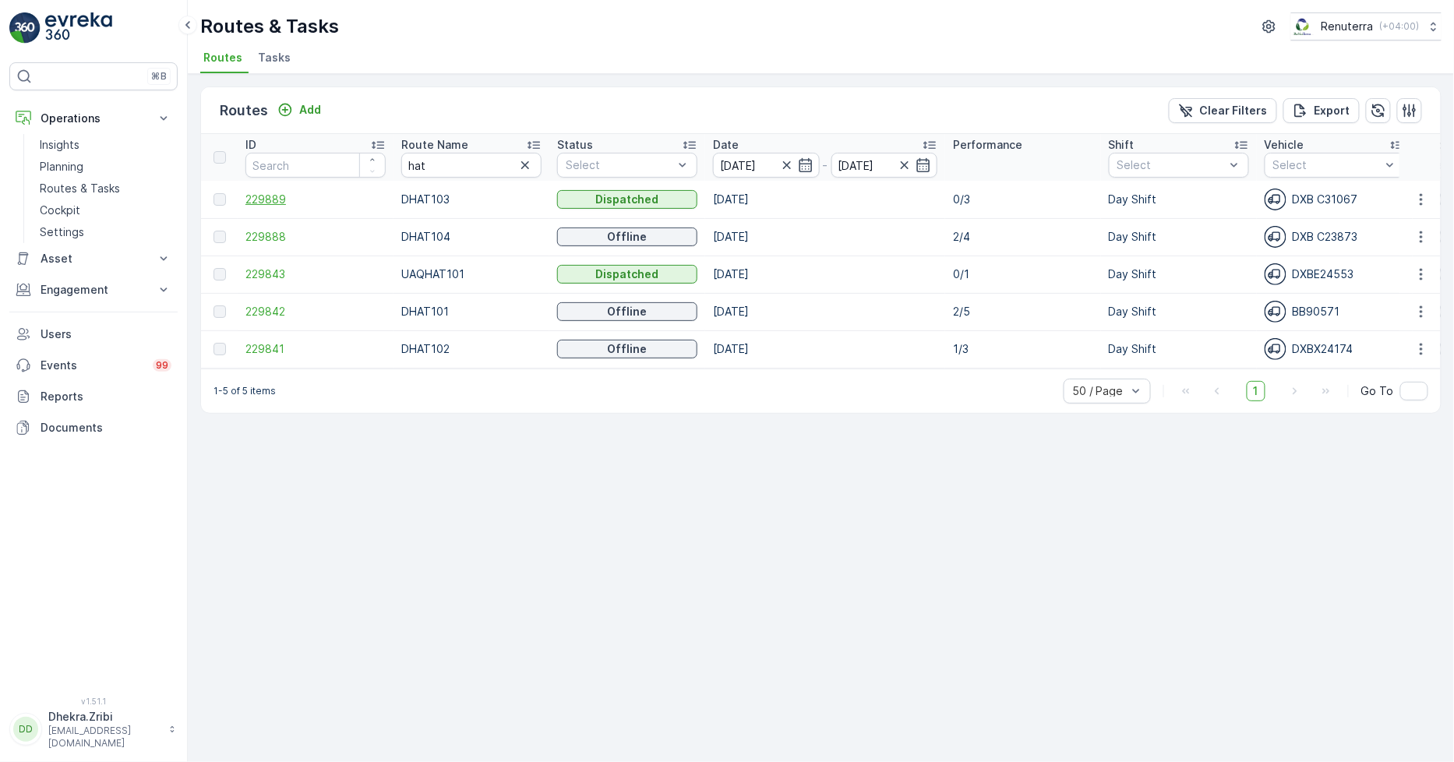
click at [266, 205] on span "229889" at bounding box center [316, 200] width 140 height 16
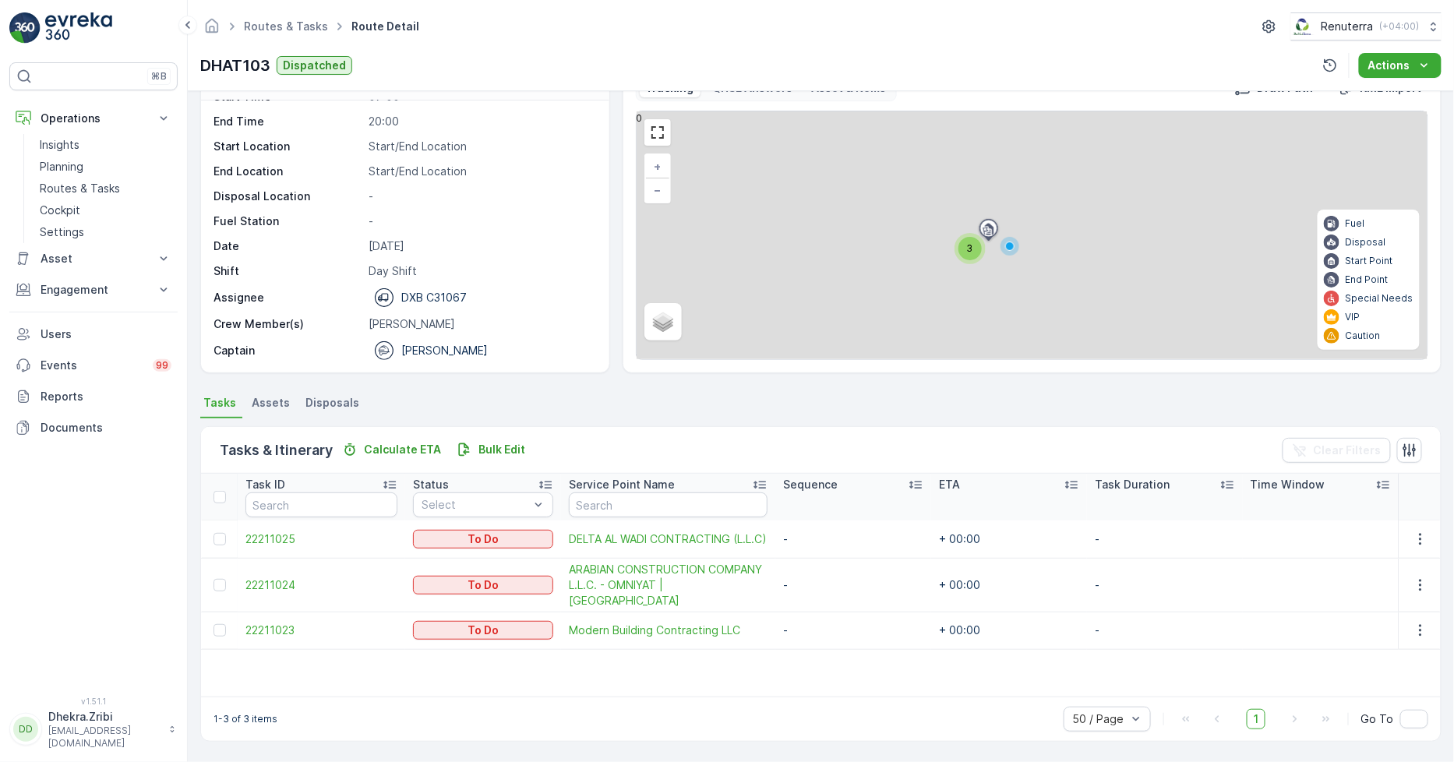
scroll to position [41, 0]
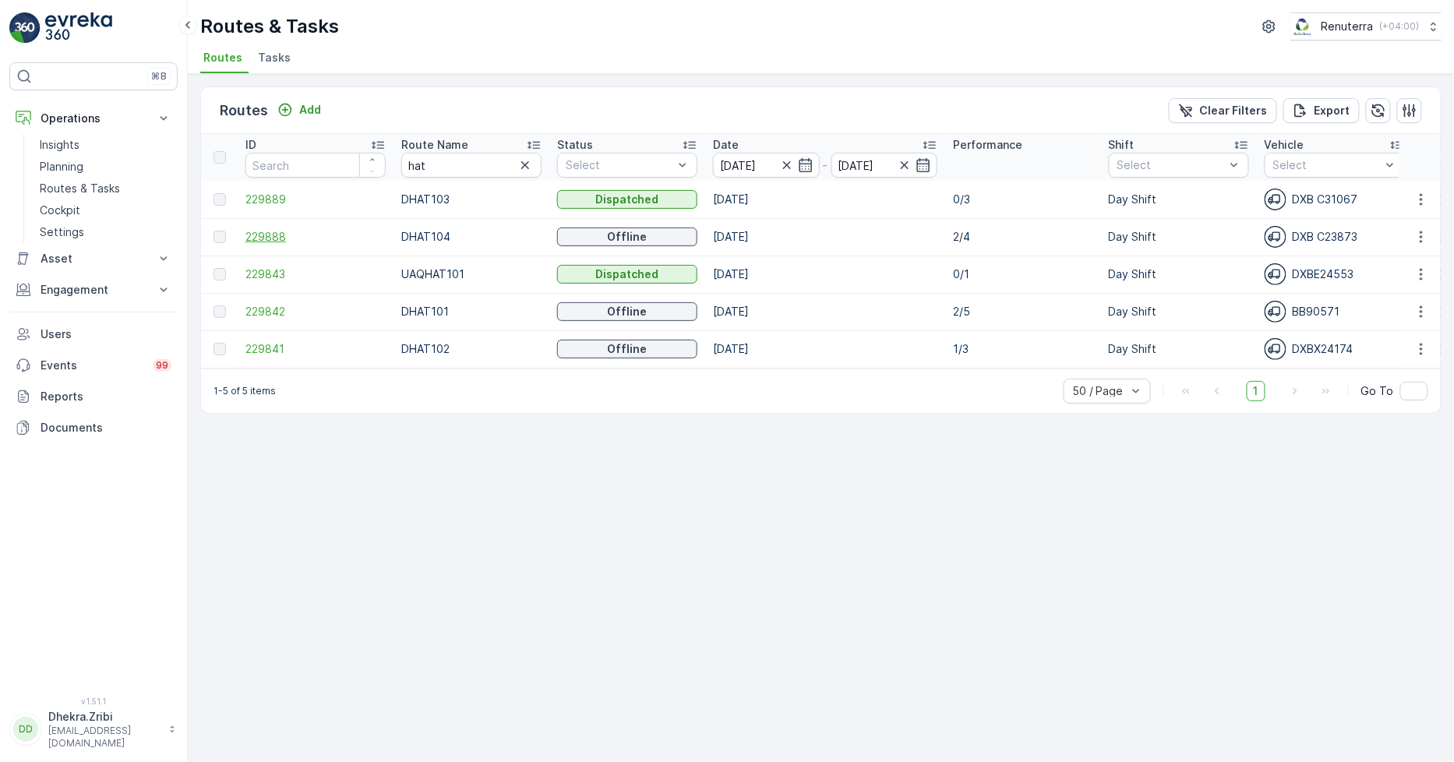
click at [266, 238] on span "229888" at bounding box center [316, 237] width 140 height 16
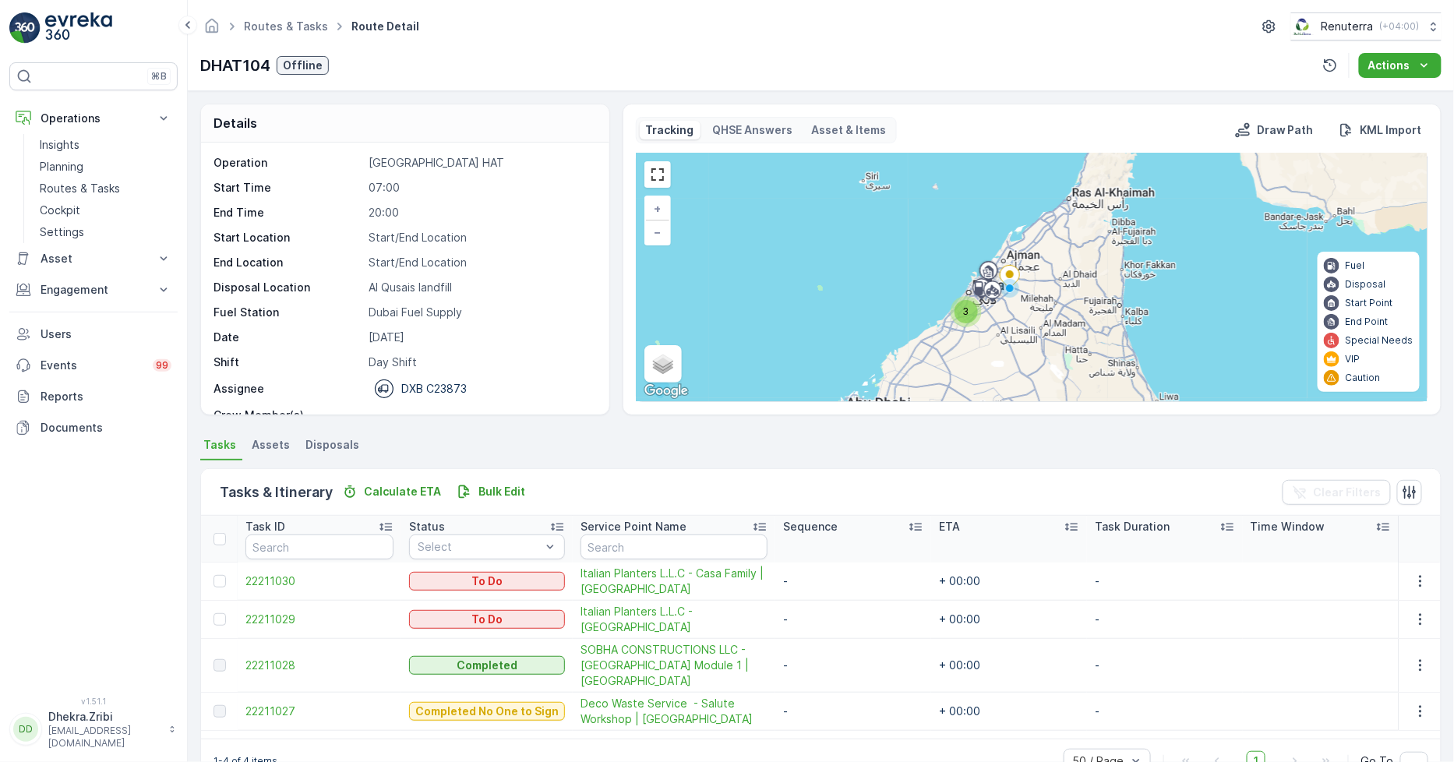
scroll to position [49, 0]
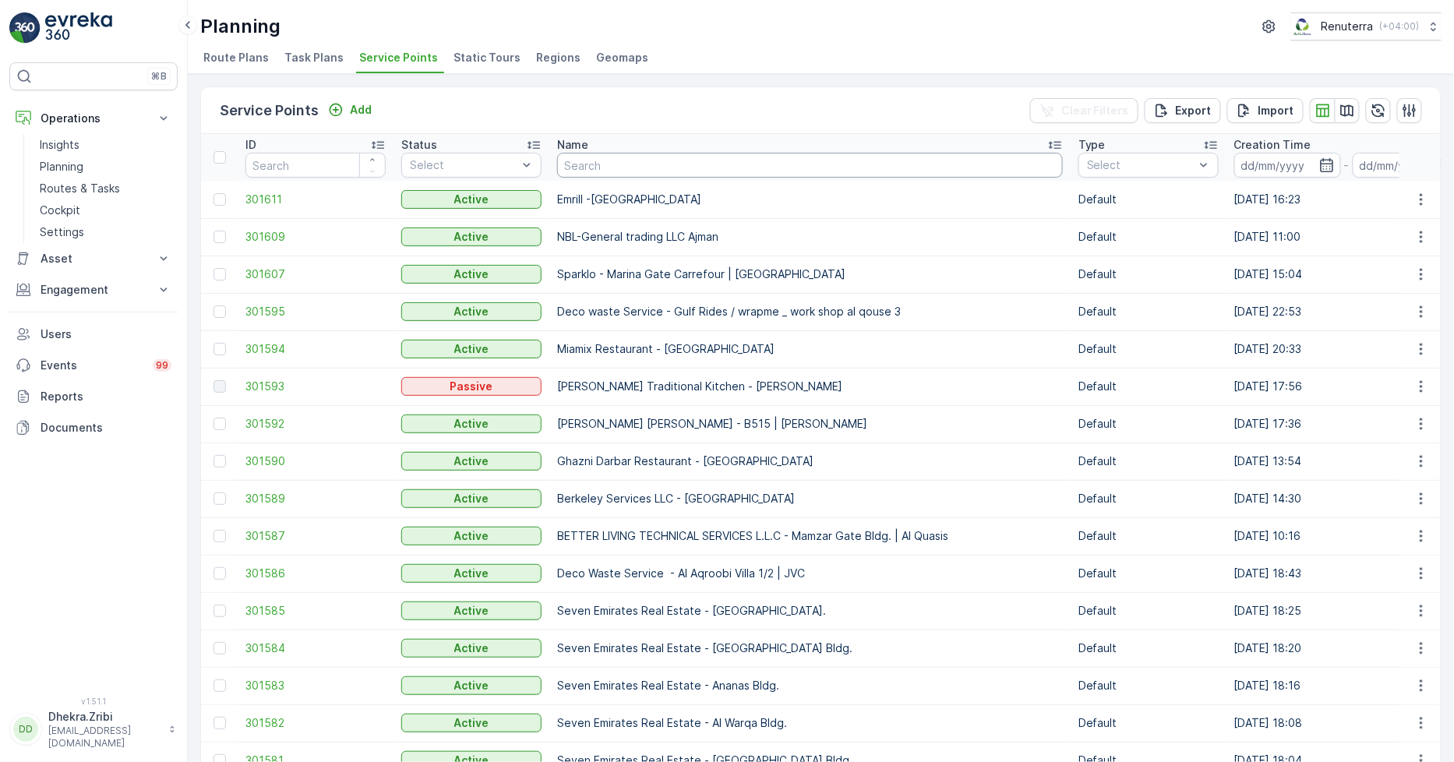
click at [781, 158] on input "text" at bounding box center [810, 165] width 506 height 25
type input "imdaa"
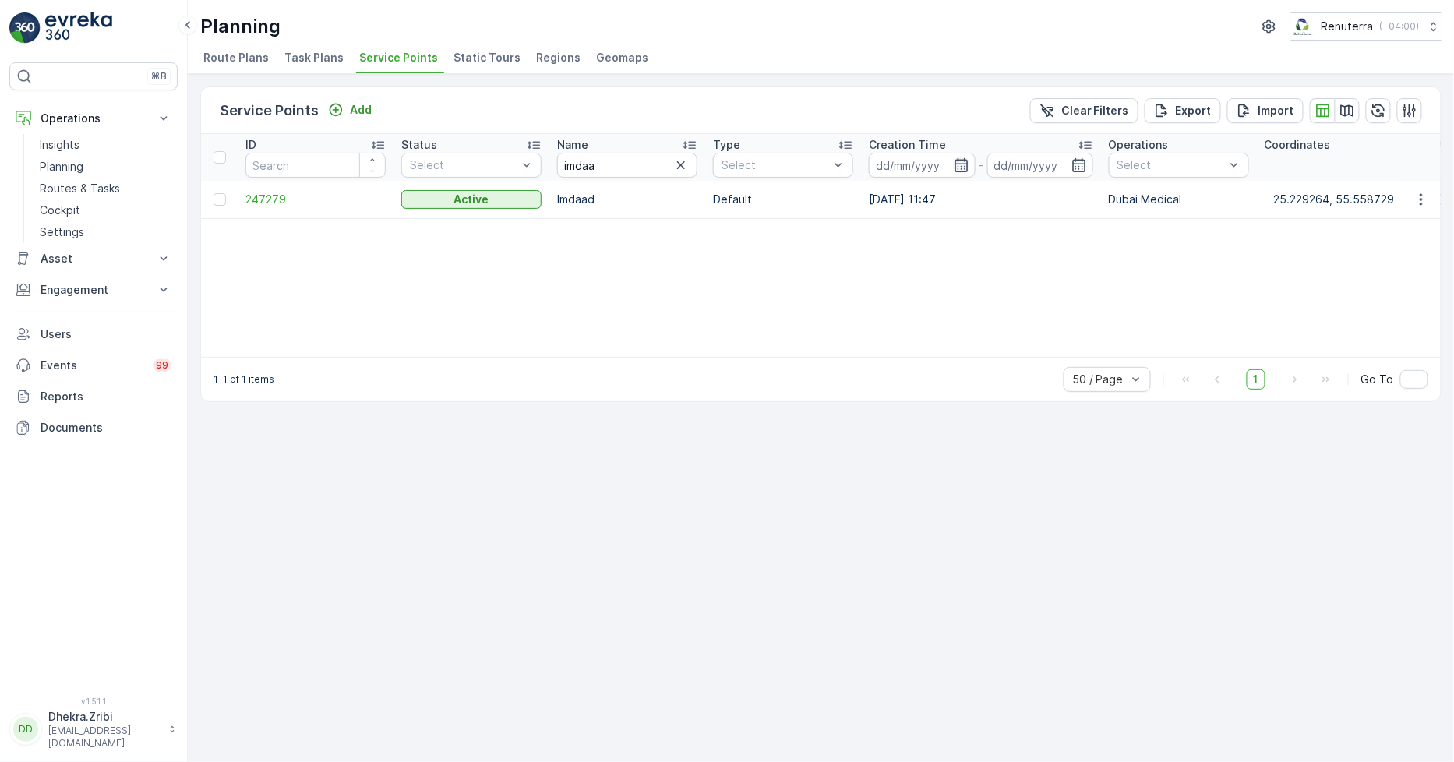
click at [959, 166] on icon "button" at bounding box center [961, 165] width 13 height 14
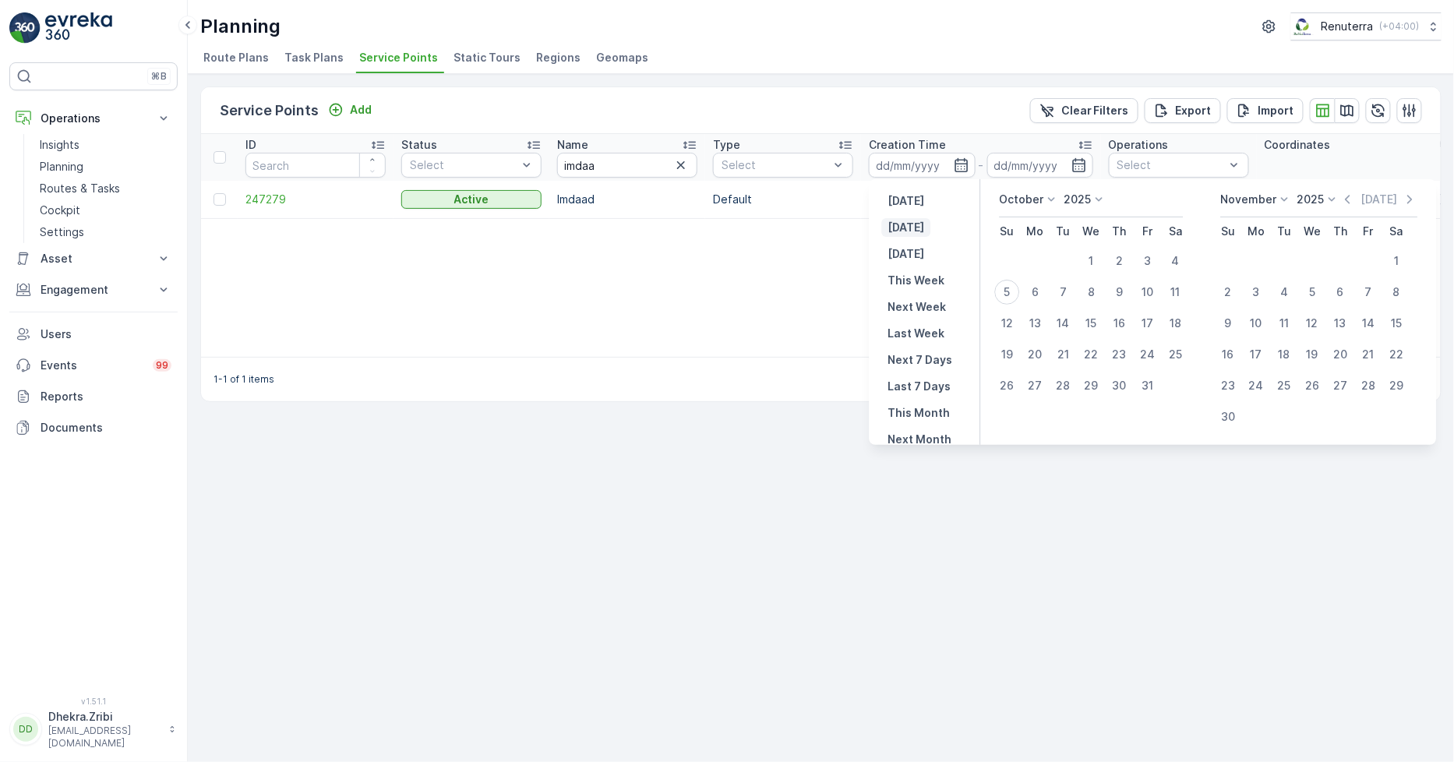
click at [924, 226] on button "Today" at bounding box center [906, 227] width 49 height 19
type input "05.10.2025"
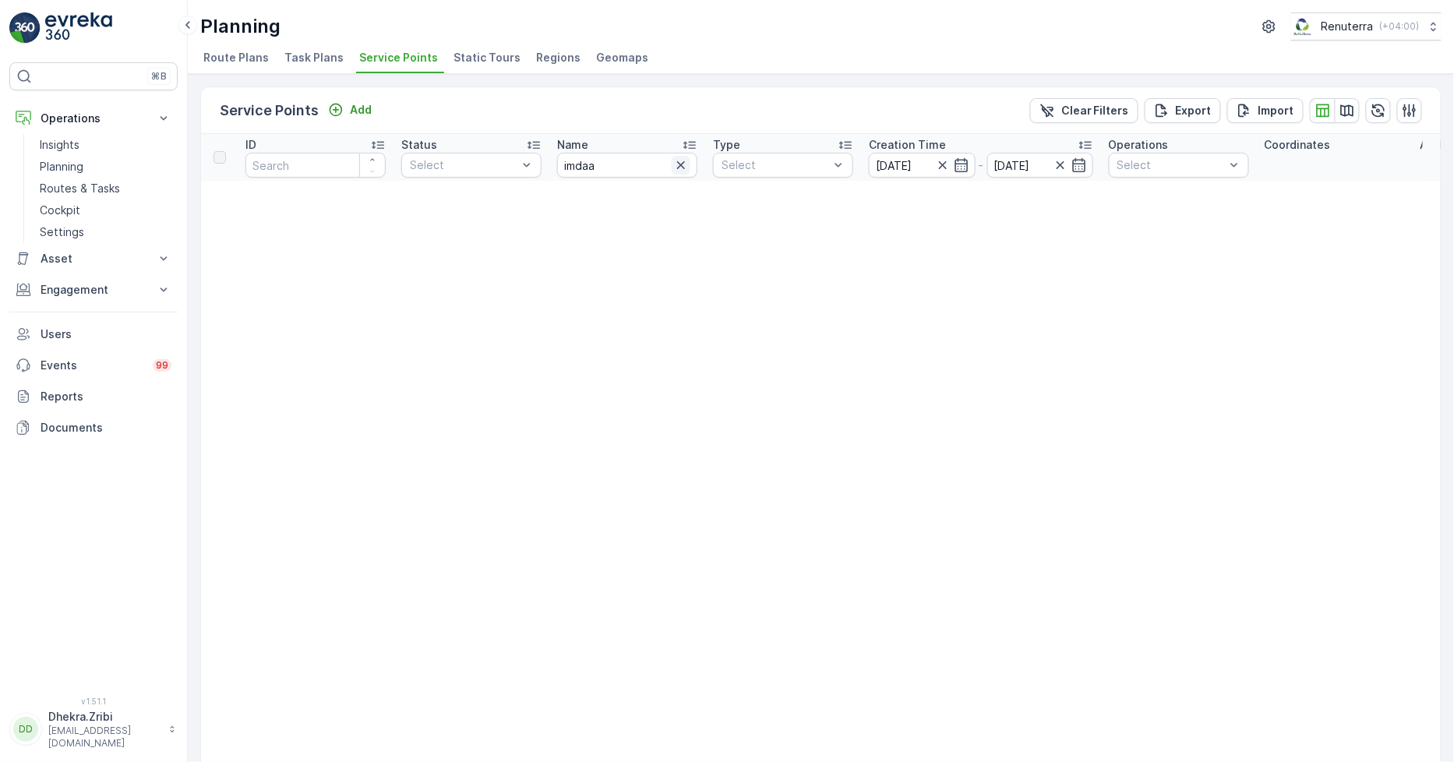
click at [677, 168] on icon "button" at bounding box center [681, 165] width 16 height 16
click at [945, 166] on icon "button" at bounding box center [943, 165] width 16 height 16
